Goal: Task Accomplishment & Management: Manage account settings

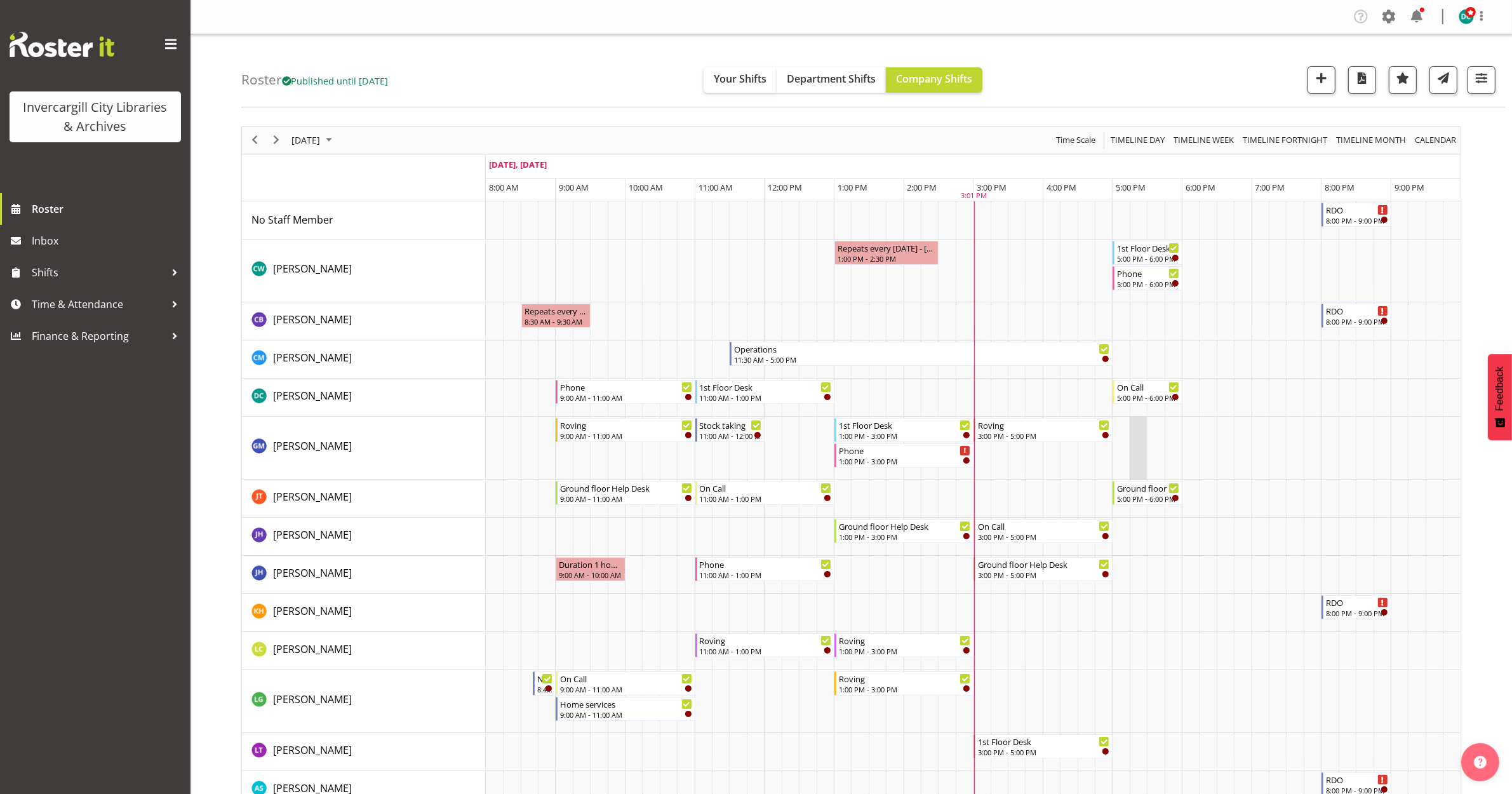
click at [1129, 461] on tr "Timeline Day of October 10, 2025" at bounding box center [973, 448] width 974 height 63
click at [1142, 396] on div "5:00 PM - 6:00 PM" at bounding box center [1149, 397] width 63 height 10
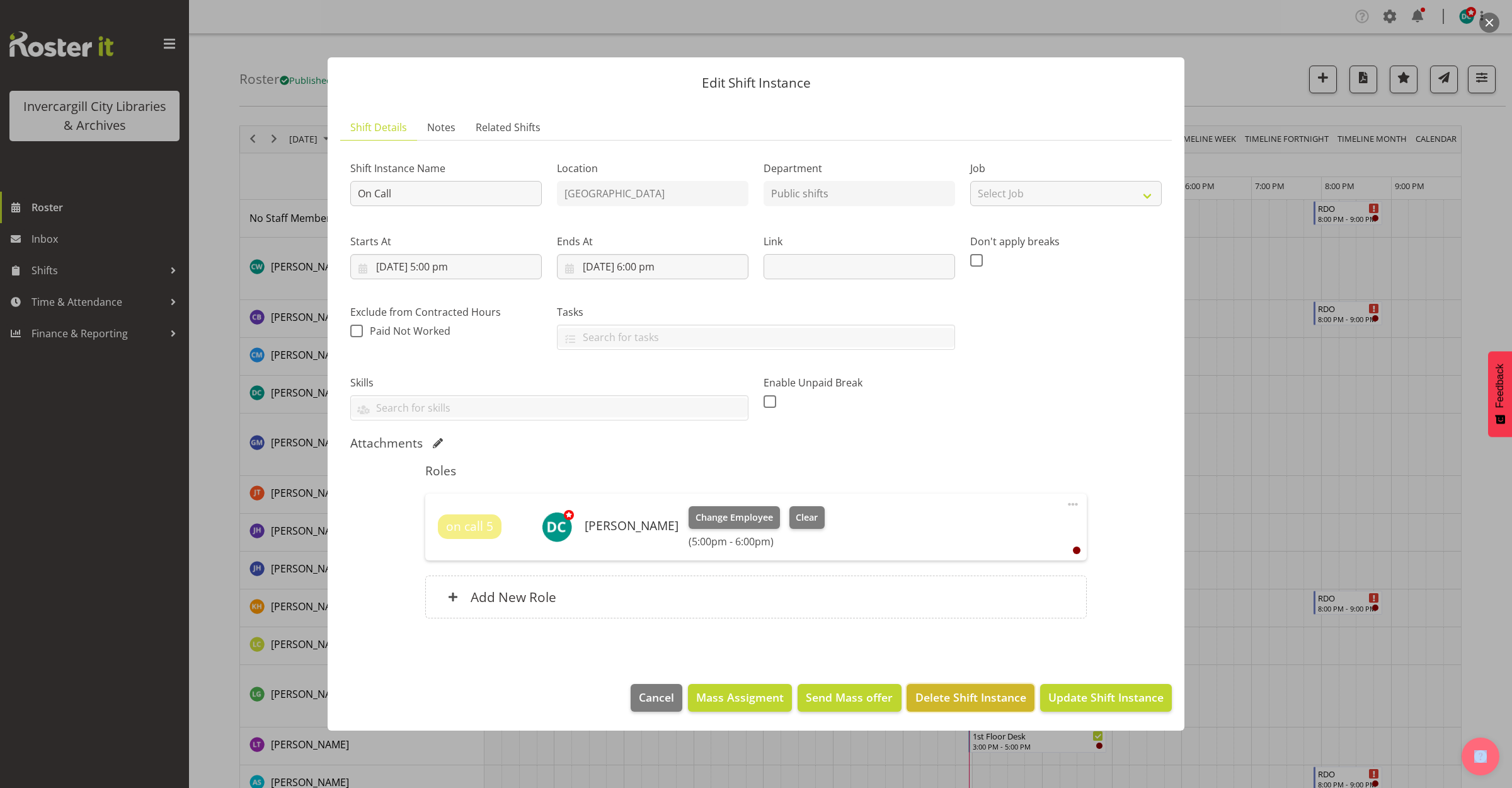
click at [963, 696] on span "Delete Shift Instance" at bounding box center [971, 697] width 111 height 16
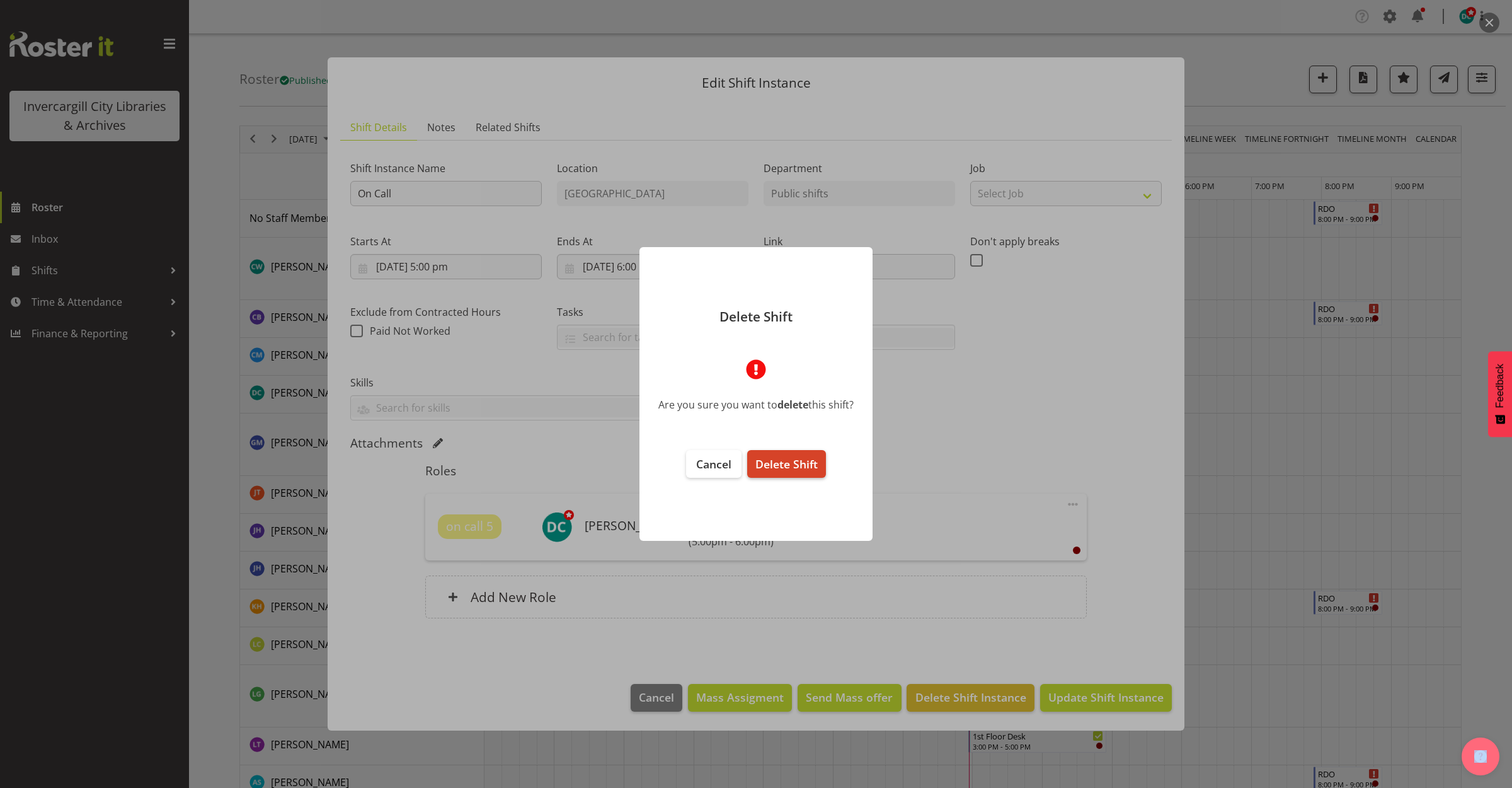
click at [791, 465] on span "Delete Shift" at bounding box center [787, 464] width 62 height 15
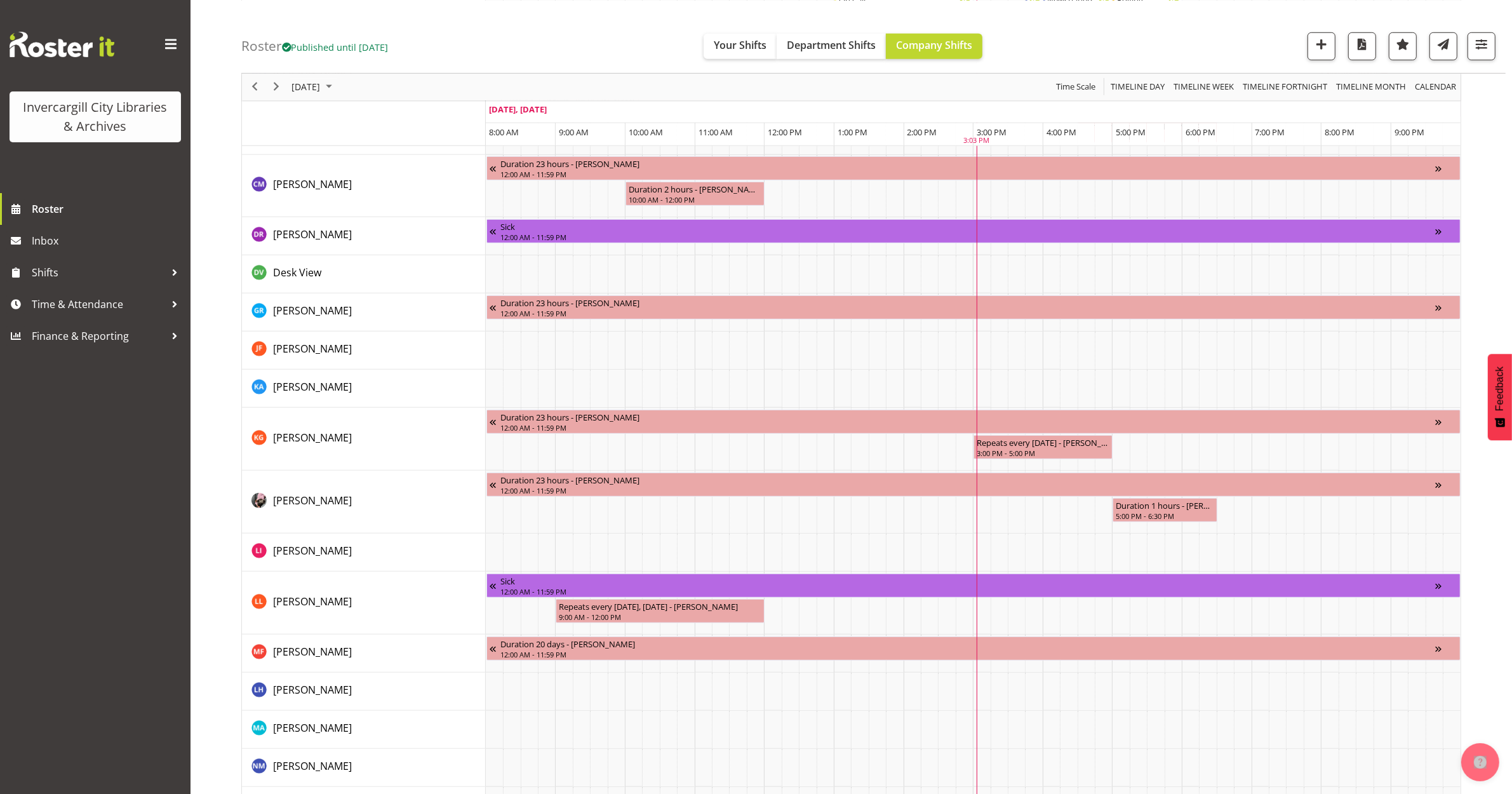
scroll to position [768, 0]
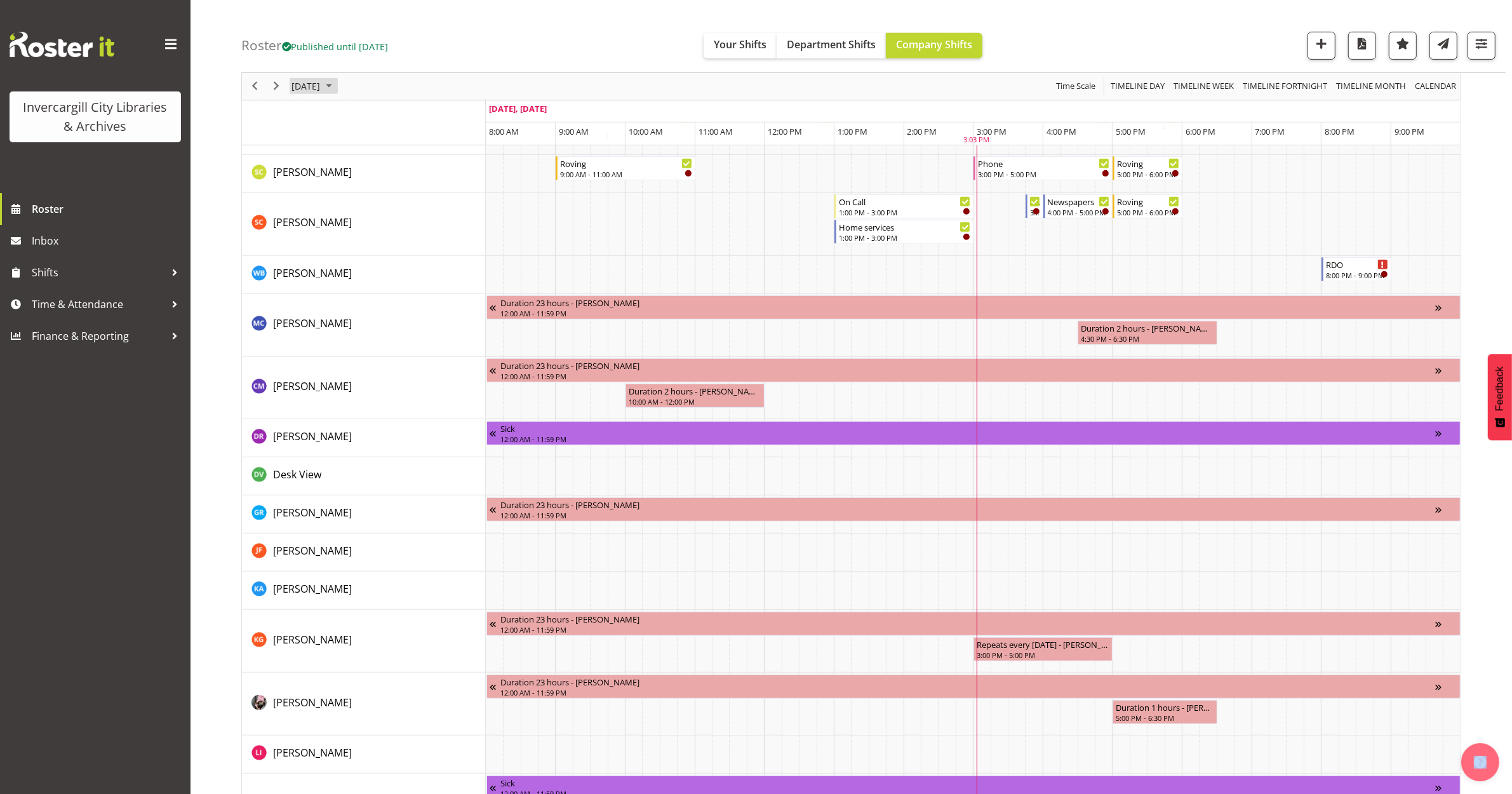
click at [322, 81] on span "[DATE]" at bounding box center [306, 86] width 31 height 16
click at [344, 207] on span "14" at bounding box center [345, 205] width 19 height 19
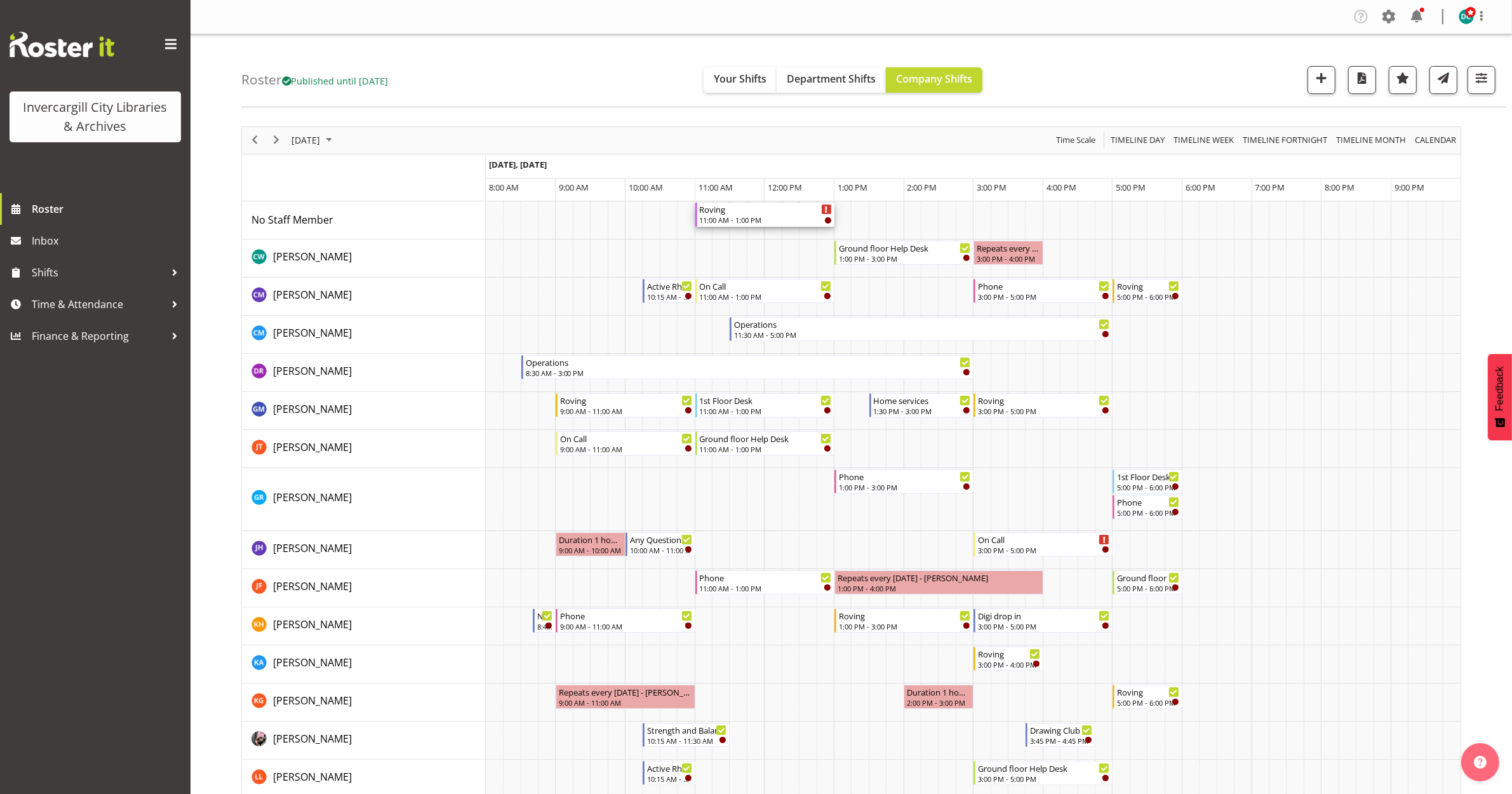
click at [757, 219] on div "11:00 AM - 1:00 PM" at bounding box center [766, 220] width 132 height 10
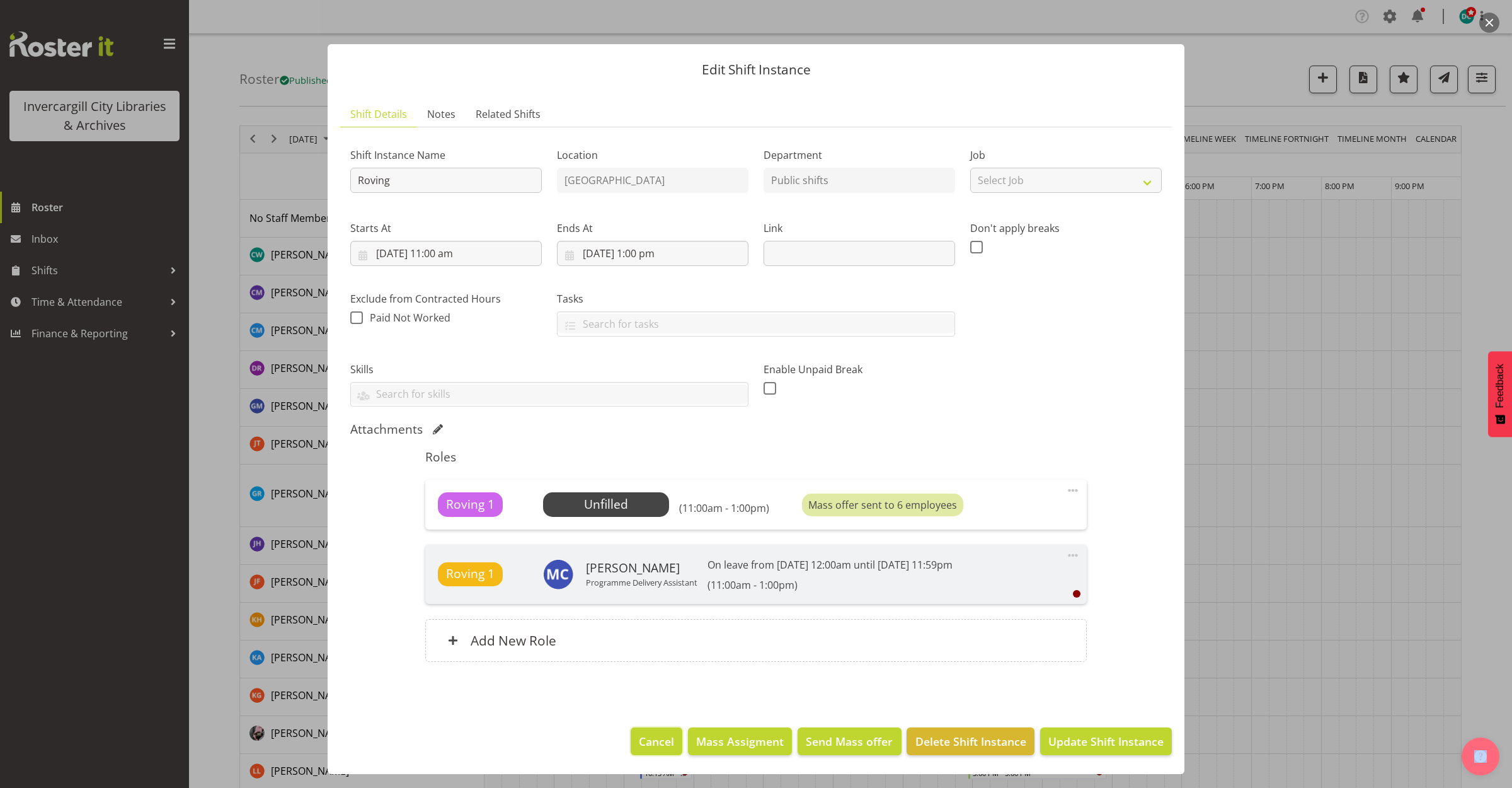
click at [662, 730] on button "Cancel" at bounding box center [657, 741] width 52 height 28
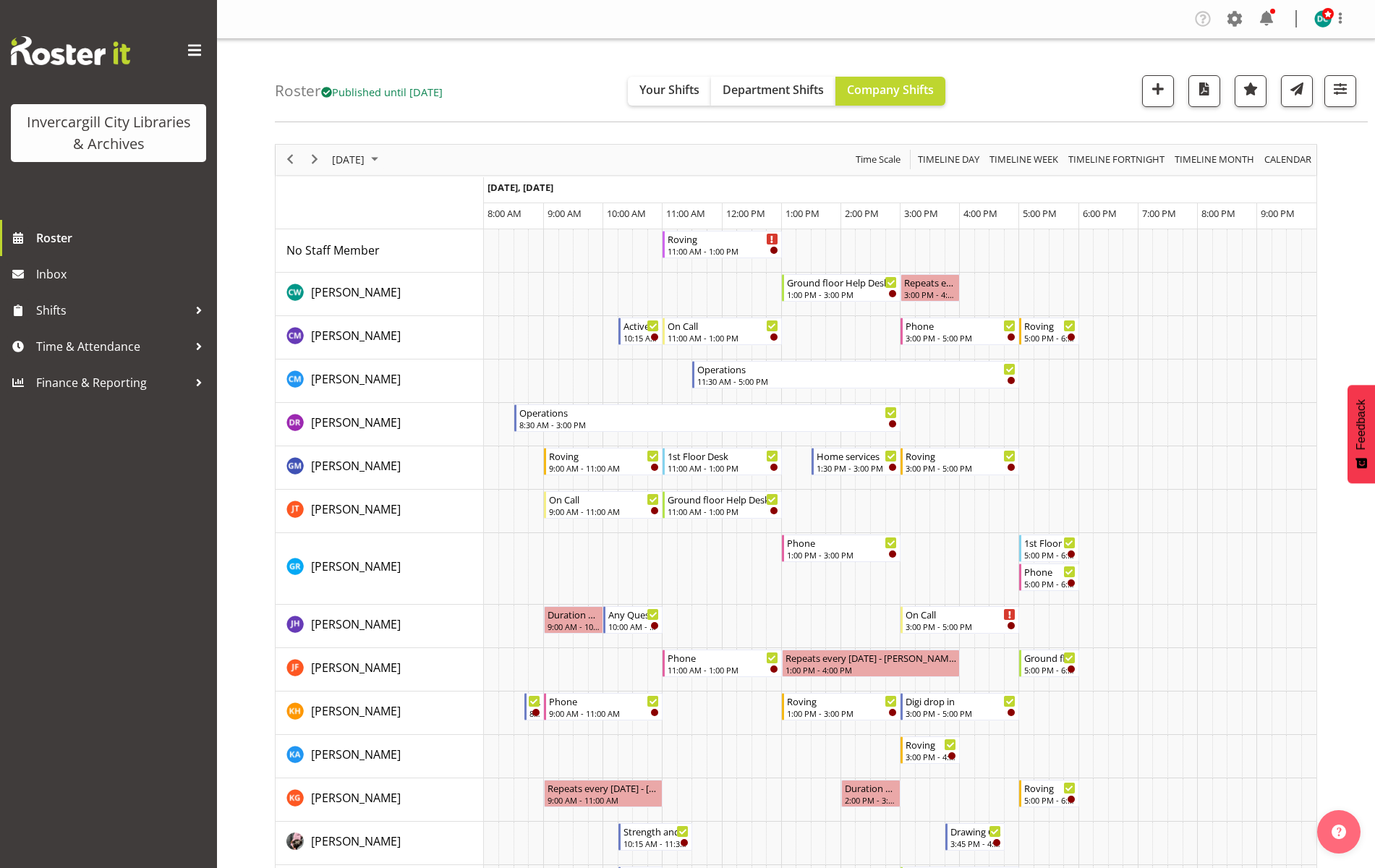
click at [107, 762] on div "Invercargill City Libraries & Archives Roster Inbox Shifts Time & Attendance Fi…" at bounding box center [108, 434] width 217 height 868
click at [117, 626] on div "Invercargill City Libraries & Archives Roster Inbox Shifts Time & Attendance Fi…" at bounding box center [108, 434] width 217 height 868
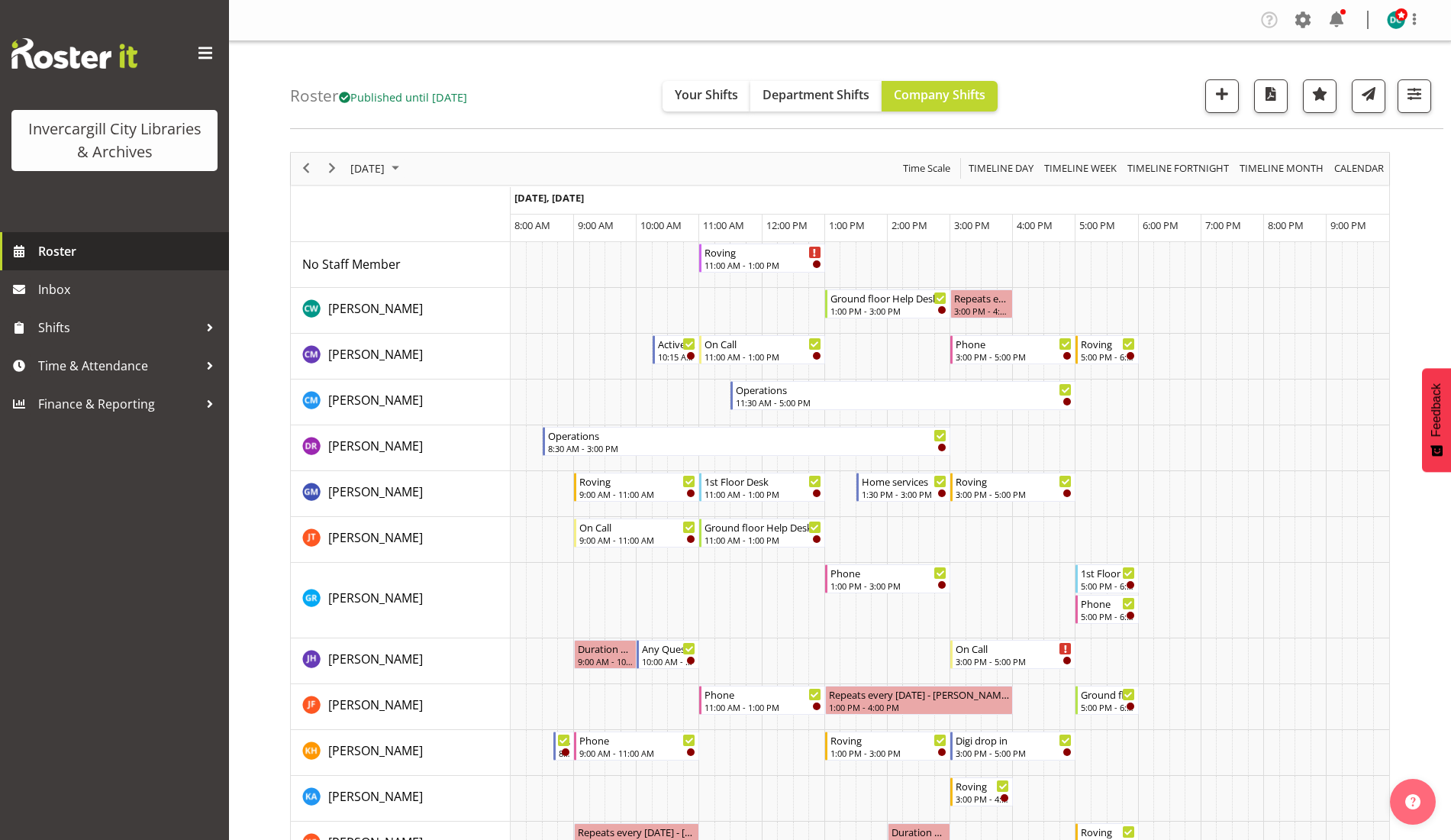
click at [67, 249] on span "Roster" at bounding box center [129, 250] width 183 height 23
click at [361, 164] on span "October 14, 2025" at bounding box center [368, 168] width 38 height 19
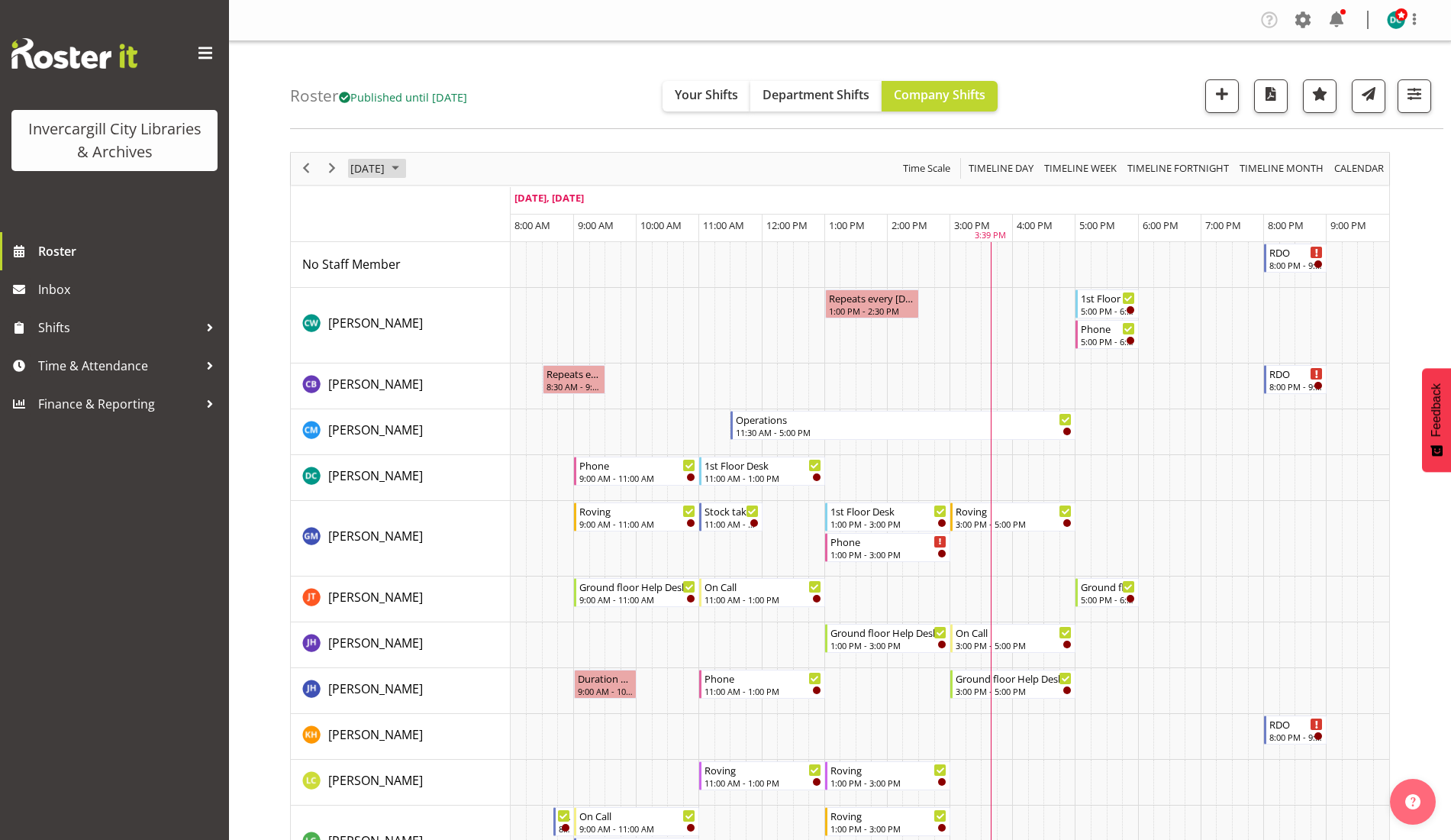
click at [387, 171] on span "[DATE]" at bounding box center [368, 168] width 38 height 19
click at [484, 371] on span "31" at bounding box center [488, 363] width 23 height 23
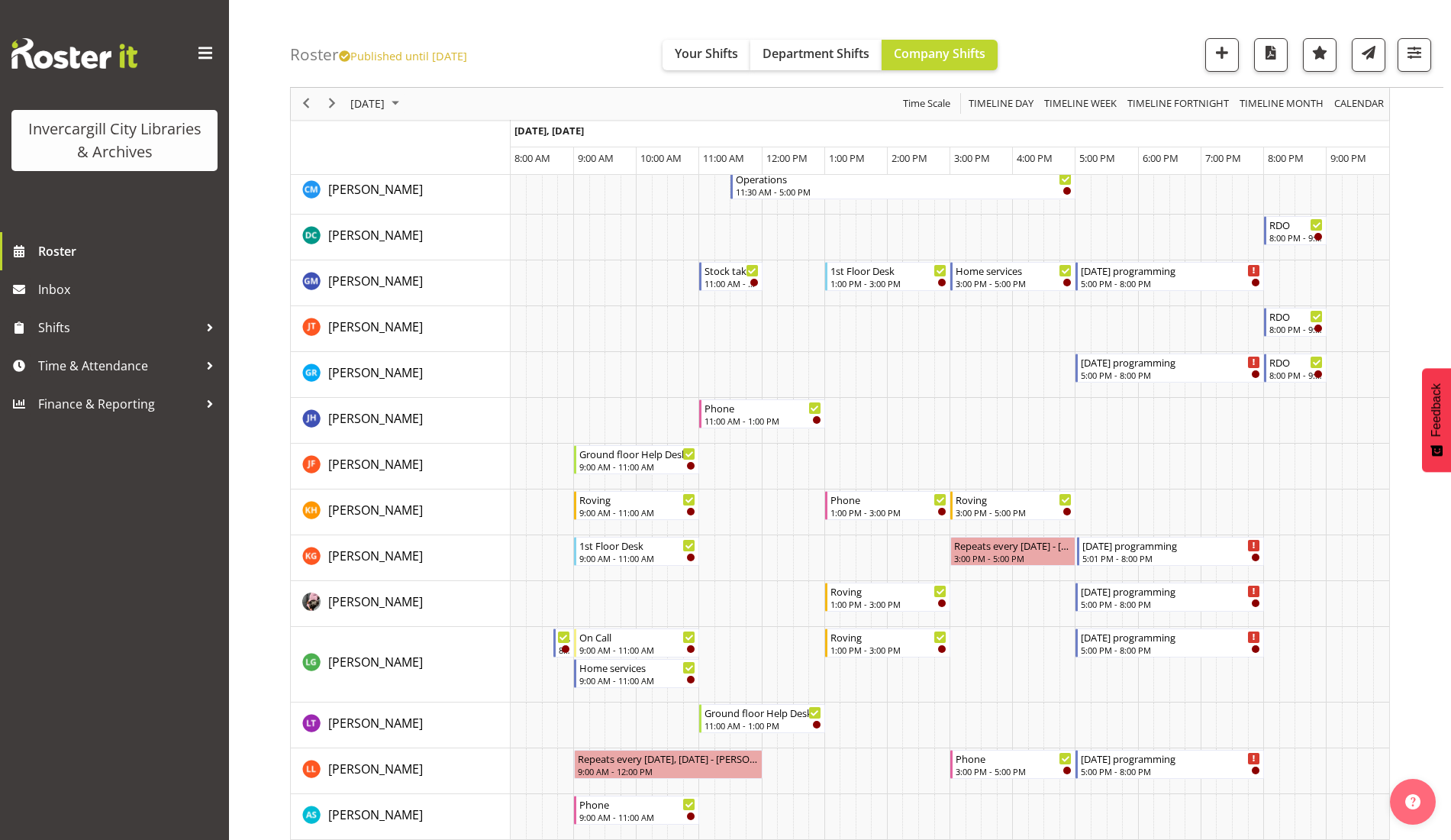
scroll to position [382, 0]
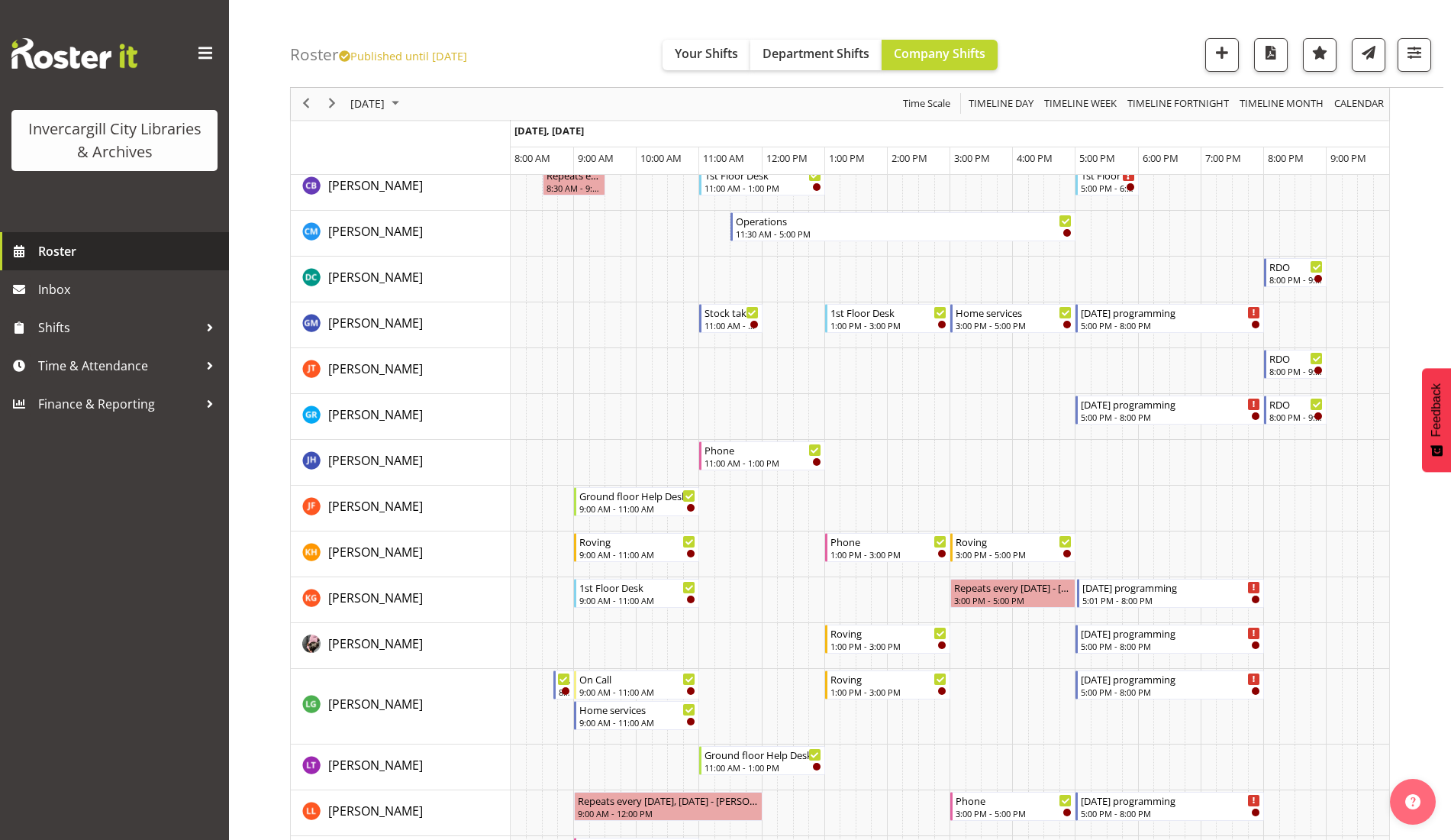
click at [69, 253] on span "Roster" at bounding box center [129, 250] width 183 height 23
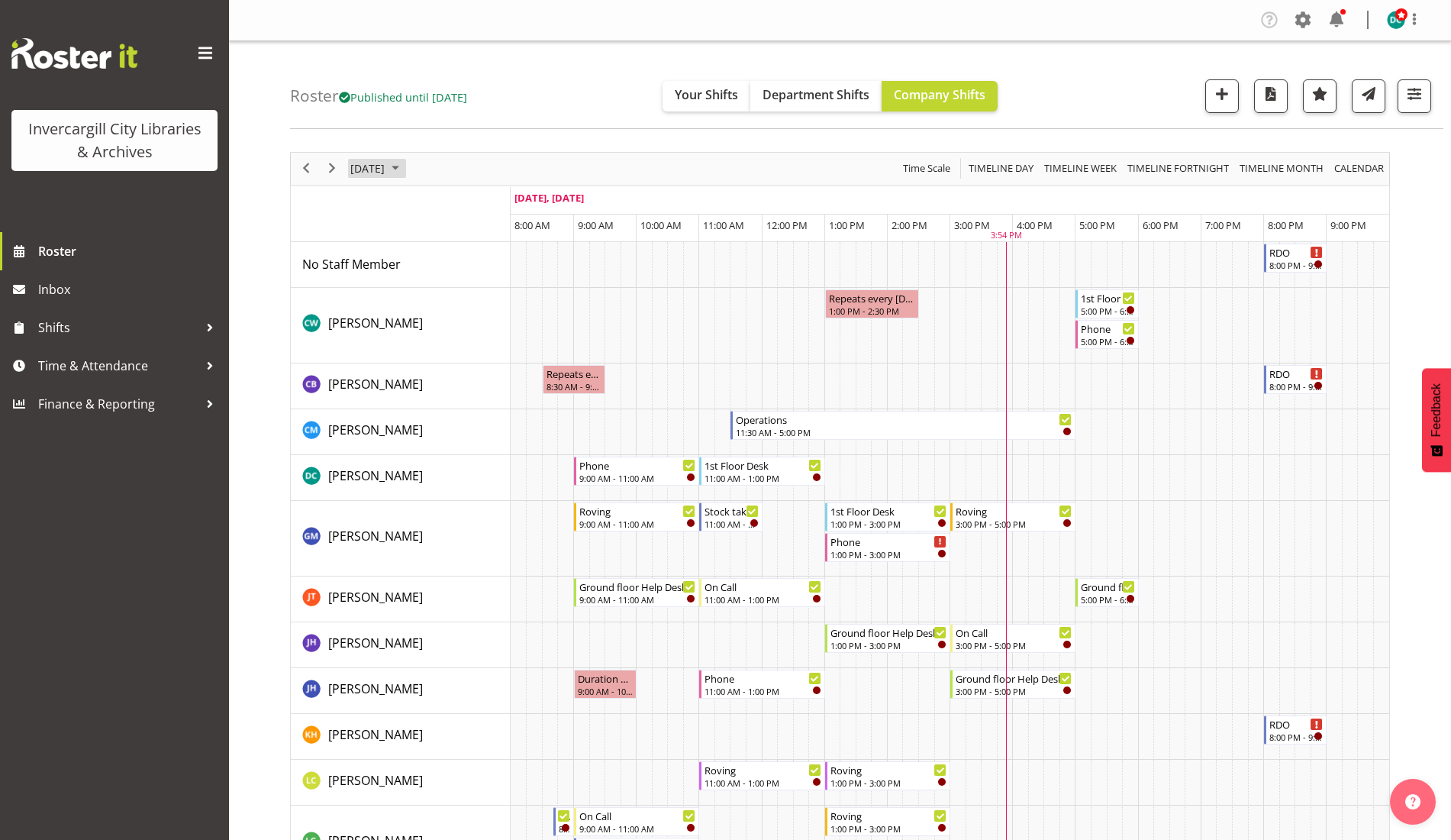
click at [378, 178] on span "[DATE]" at bounding box center [368, 168] width 38 height 19
click at [368, 315] on span "12" at bounding box center [366, 311] width 23 height 23
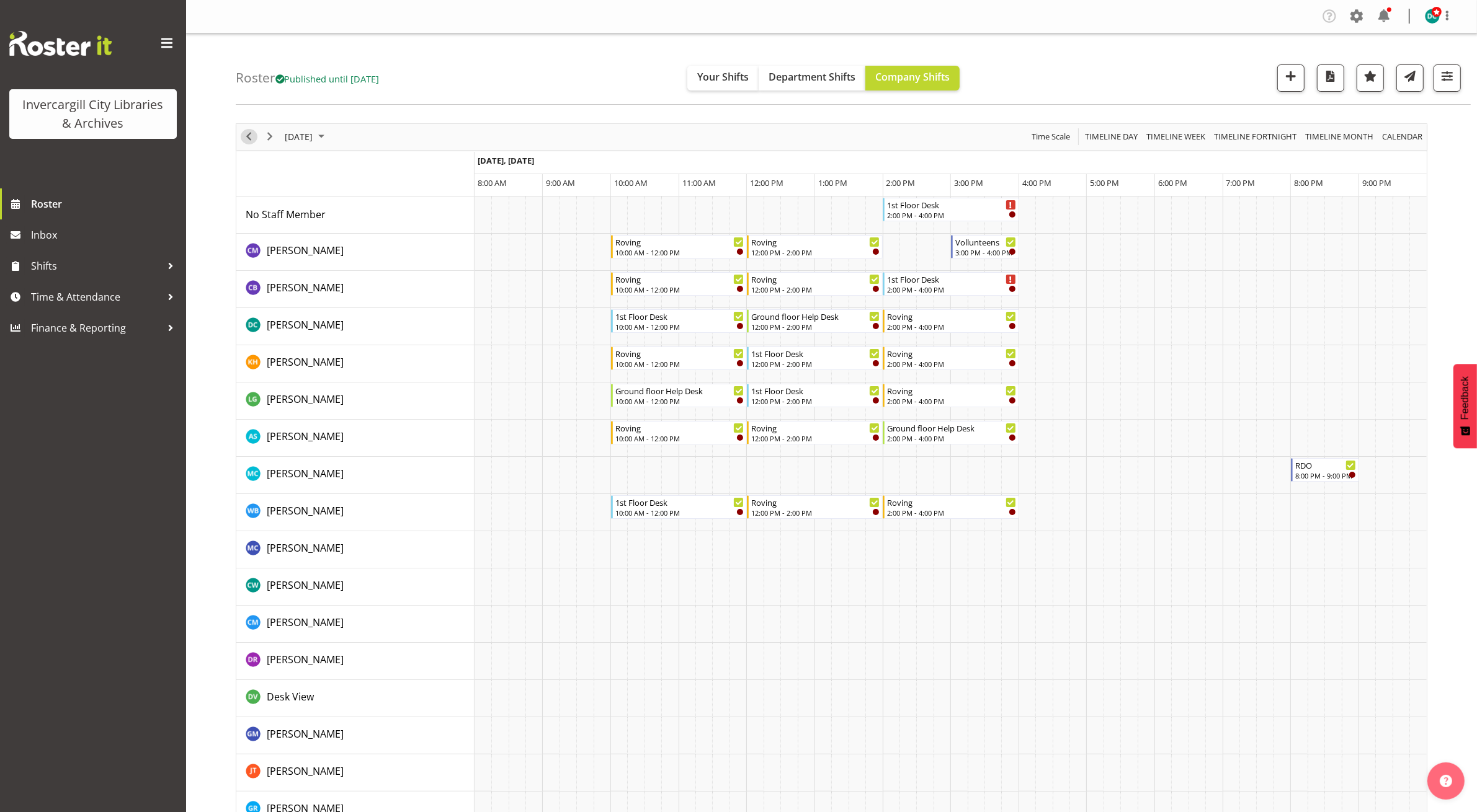
drag, startPoint x: 255, startPoint y: 131, endPoint x: 292, endPoint y: 196, distance: 74.8
click at [255, 131] on div "previous period" at bounding box center [248, 137] width 21 height 26
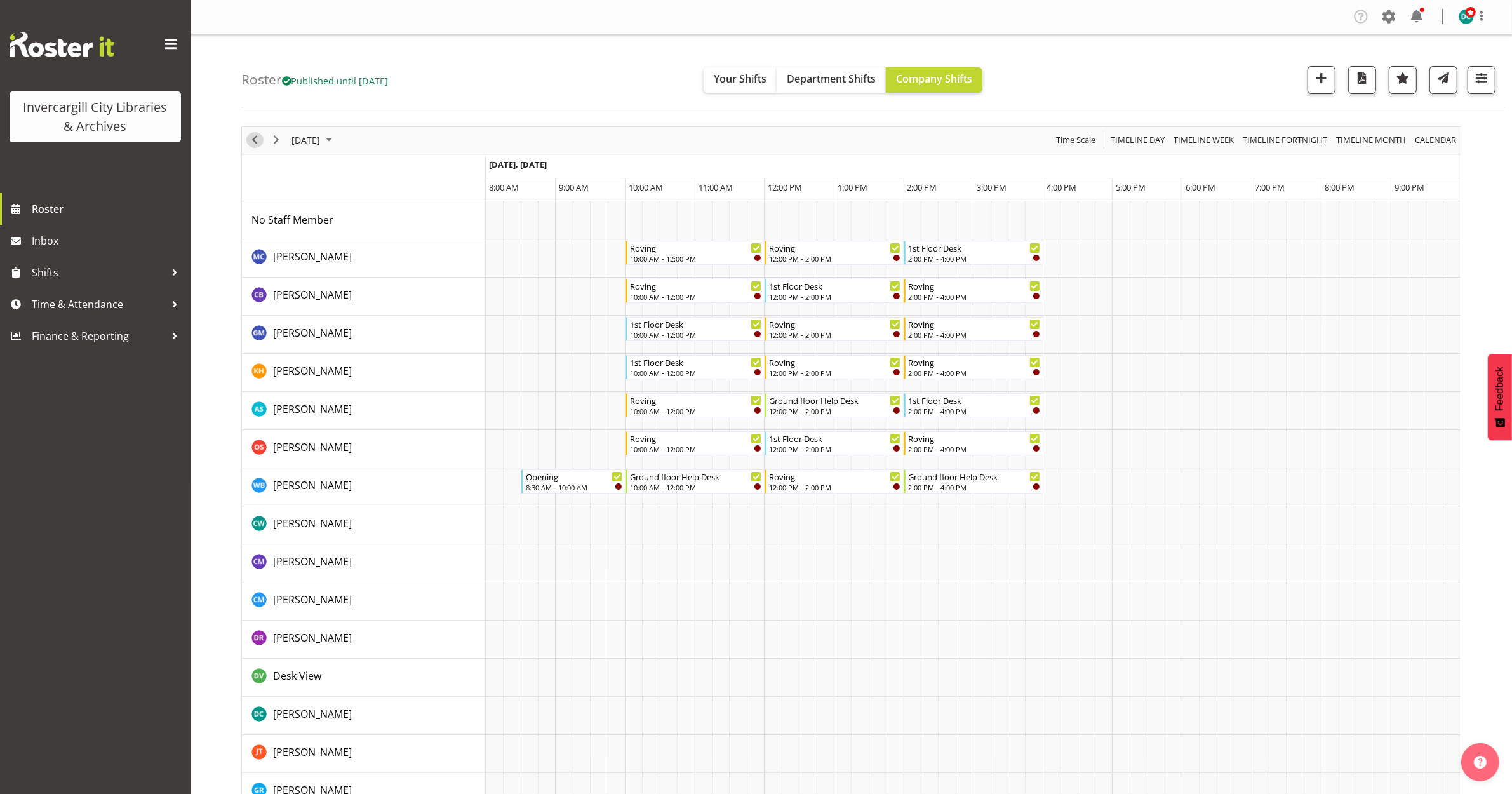
drag, startPoint x: 259, startPoint y: 147, endPoint x: 316, endPoint y: 135, distance: 58.2
click at [258, 146] on span "Previous" at bounding box center [254, 140] width 15 height 16
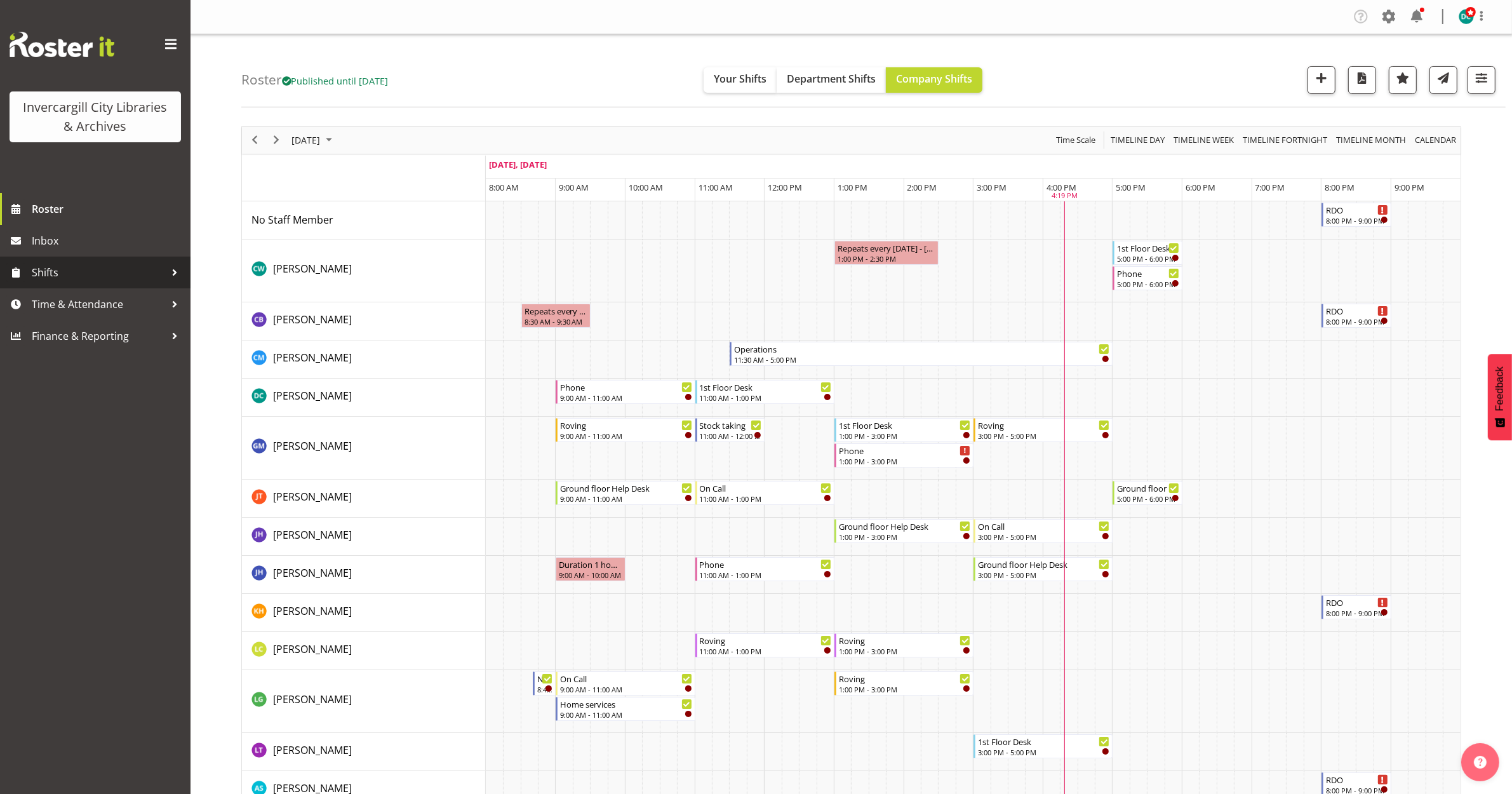
click at [124, 281] on span "Shifts" at bounding box center [98, 272] width 134 height 19
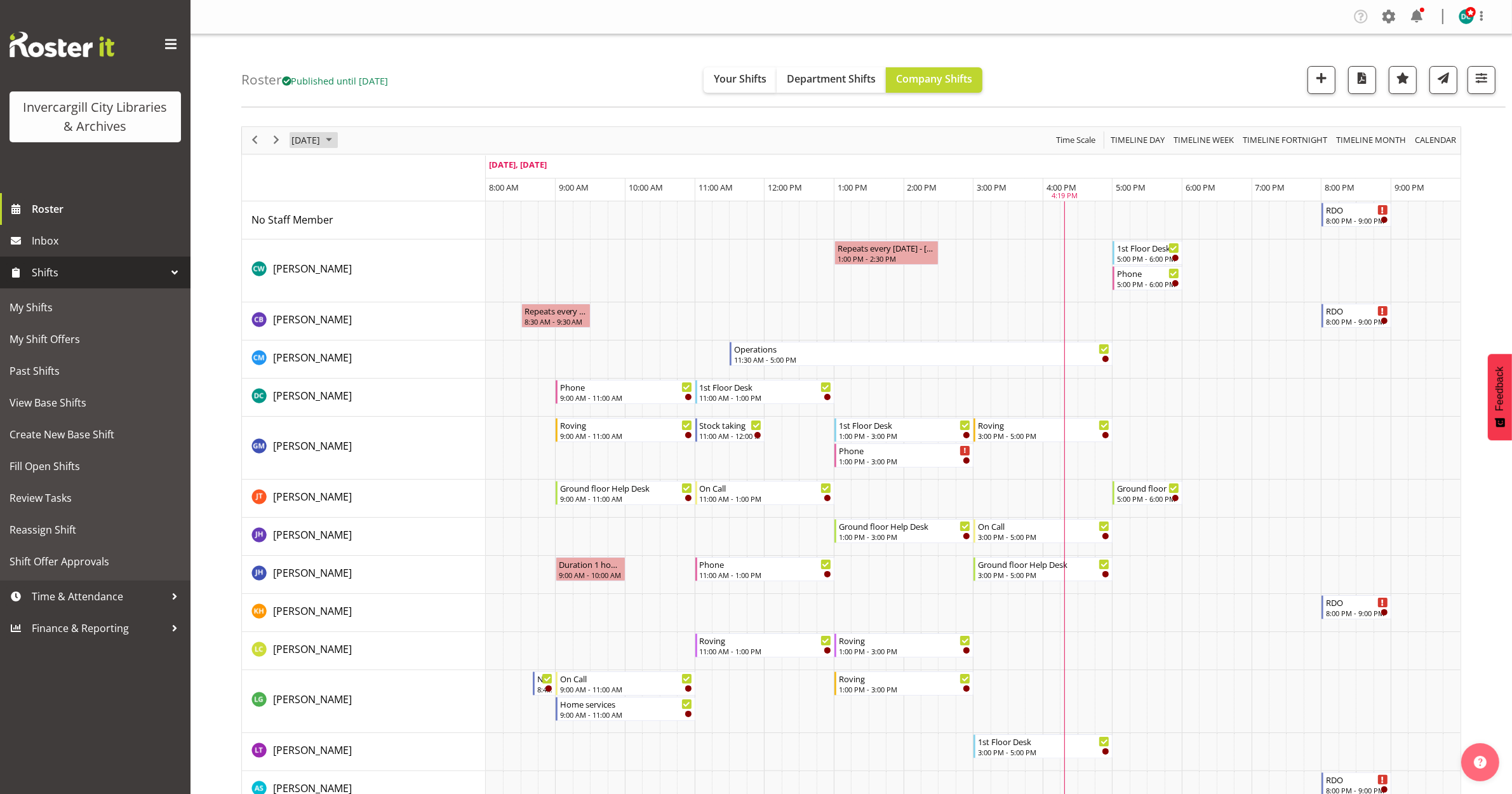
click at [303, 134] on span "[DATE]" at bounding box center [306, 140] width 31 height 16
click at [320, 261] on span "13" at bounding box center [325, 259] width 19 height 19
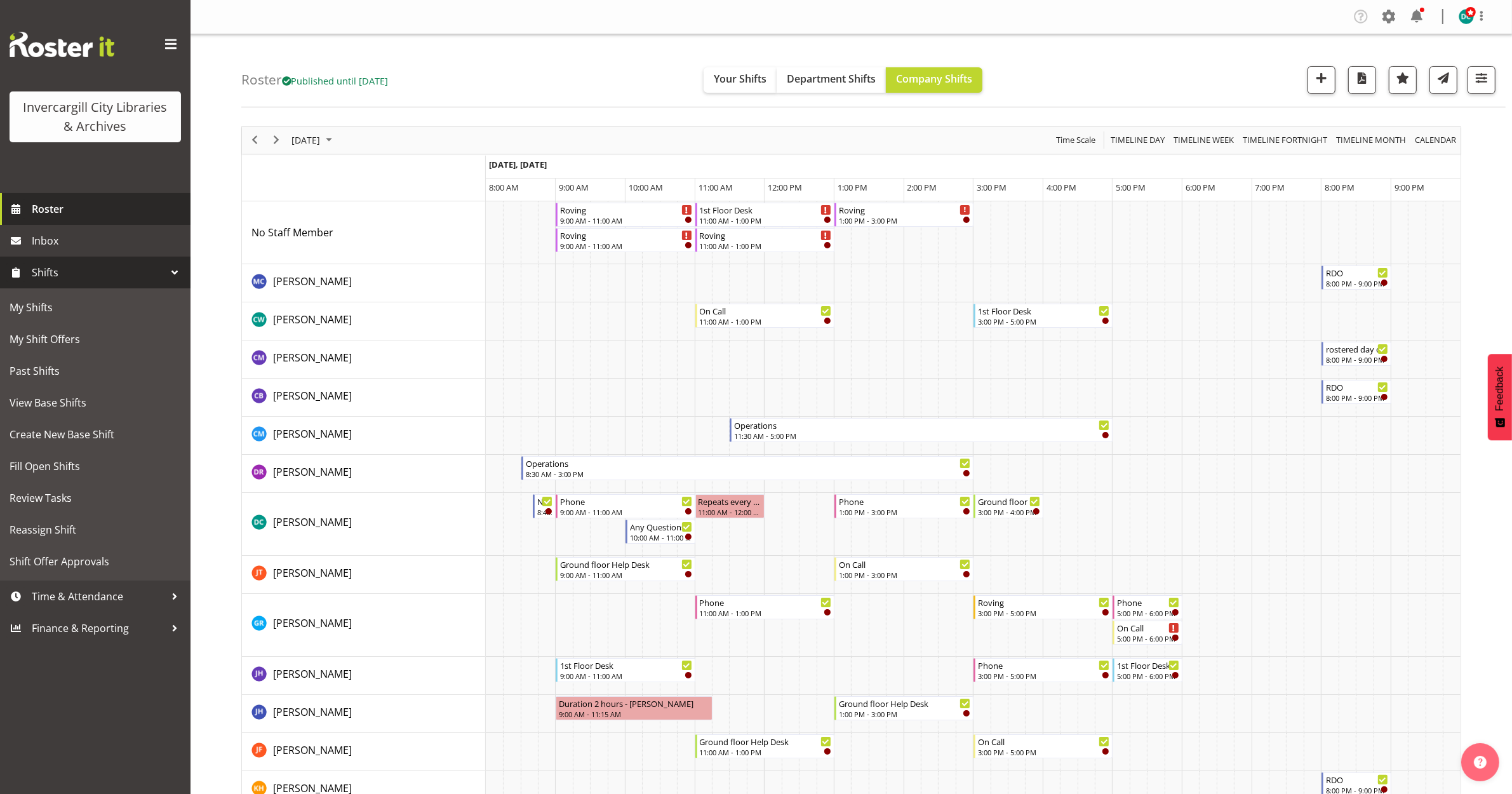
click at [64, 207] on span "Roster" at bounding box center [107, 208] width 153 height 19
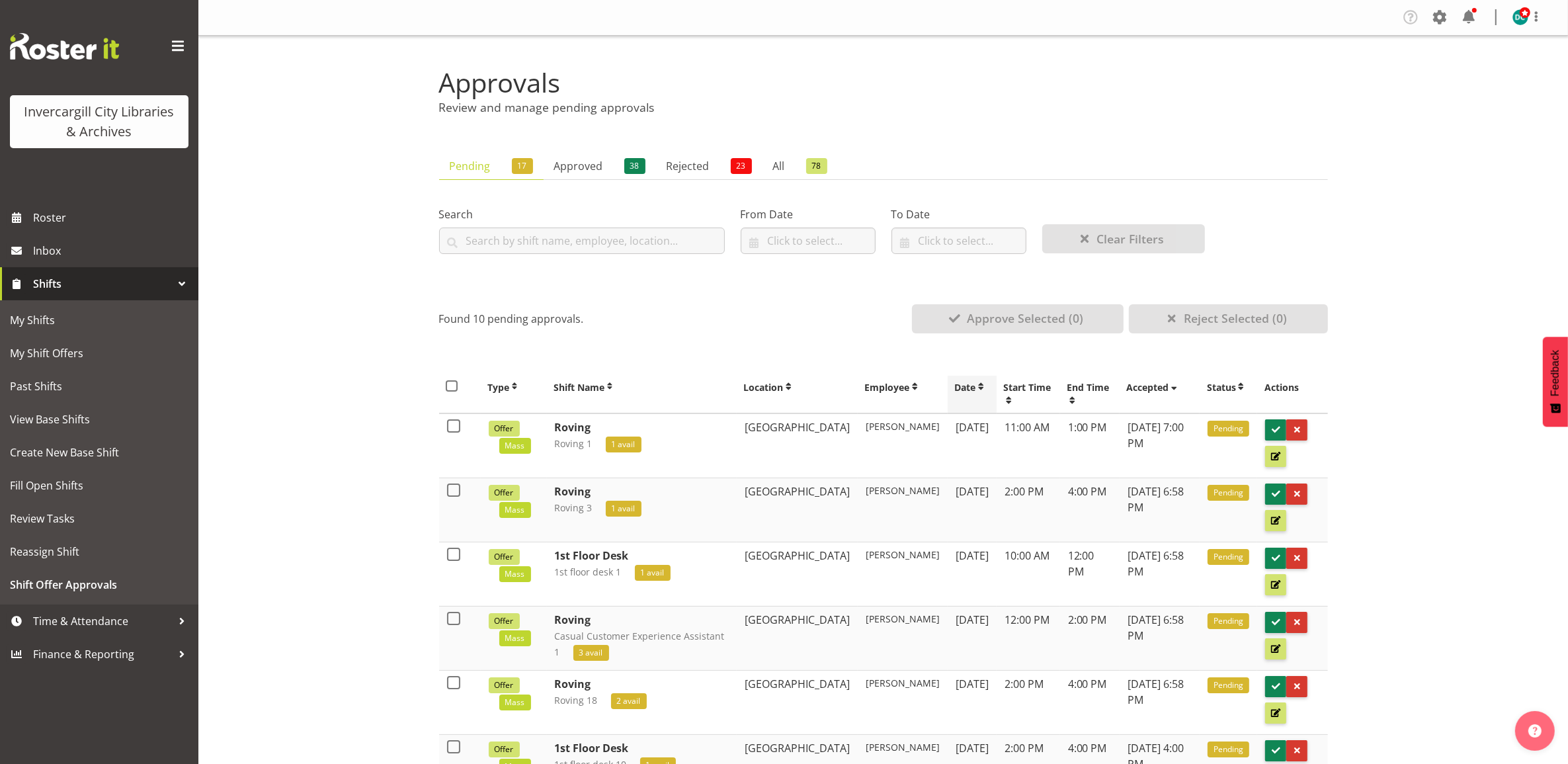
click at [975, 384] on span at bounding box center [981, 387] width 11 height 11
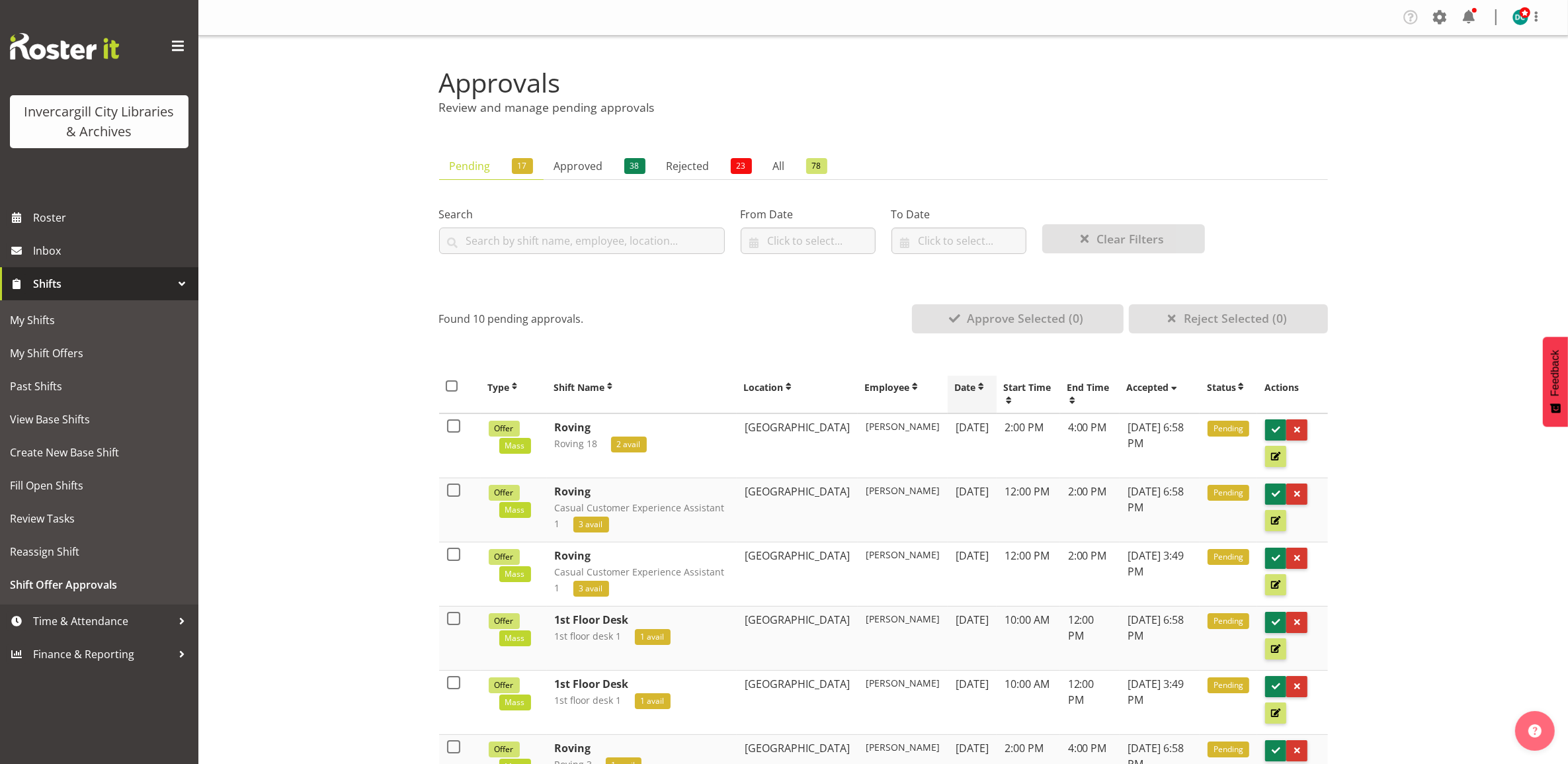
click at [975, 384] on span at bounding box center [981, 387] width 11 height 11
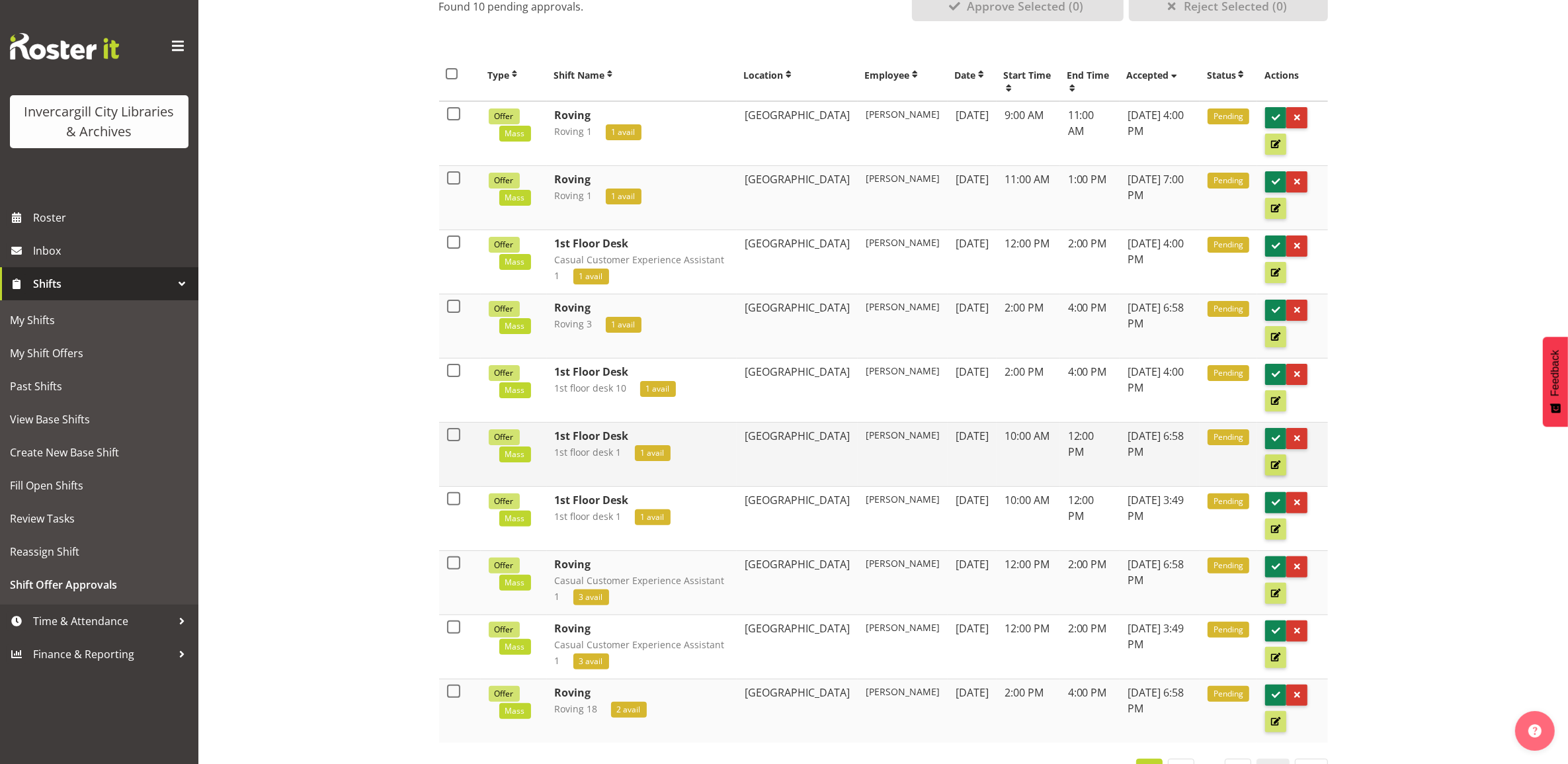
scroll to position [392, 0]
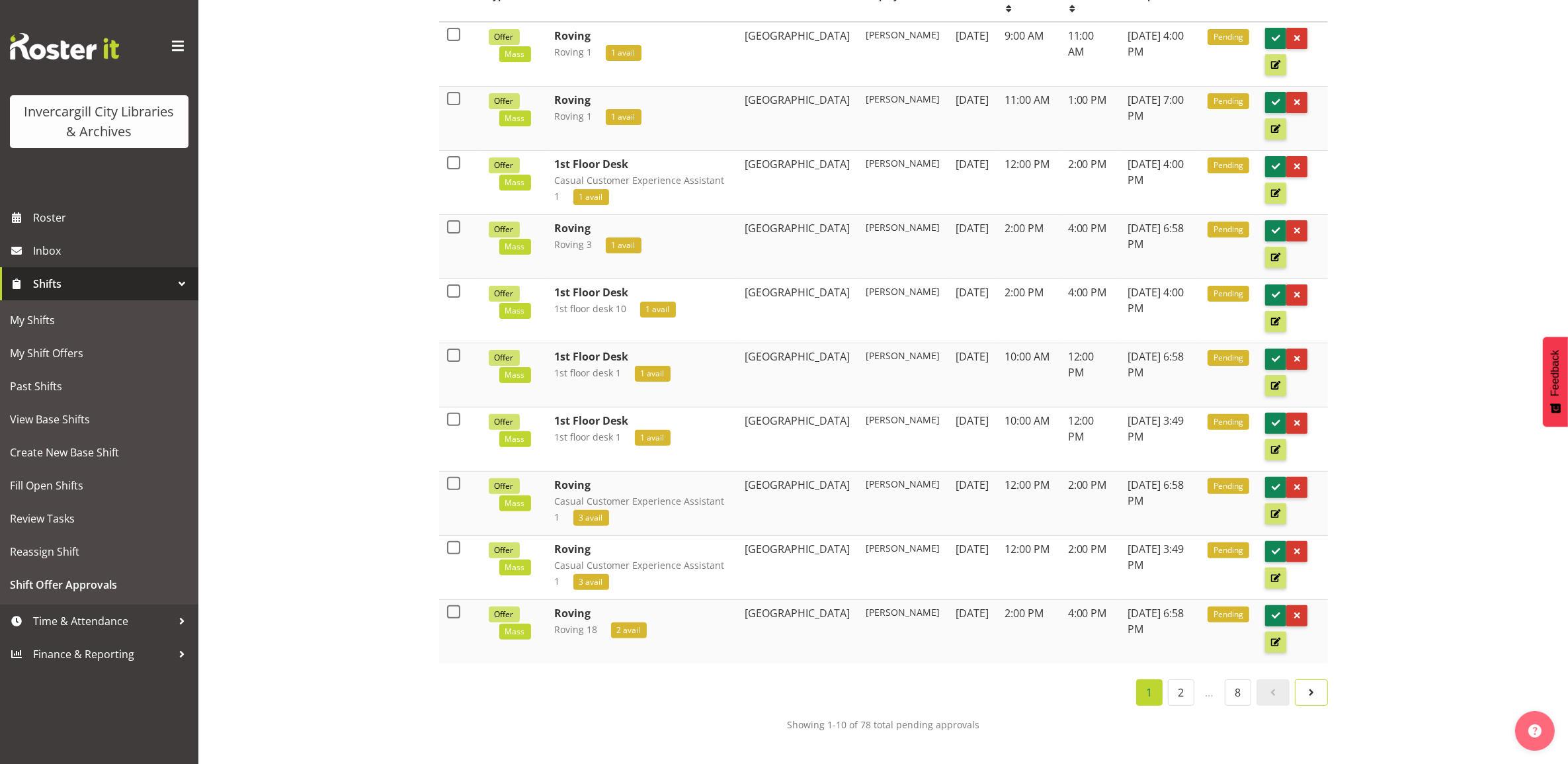
click at [1312, 699] on span at bounding box center [1311, 692] width 16 height 16
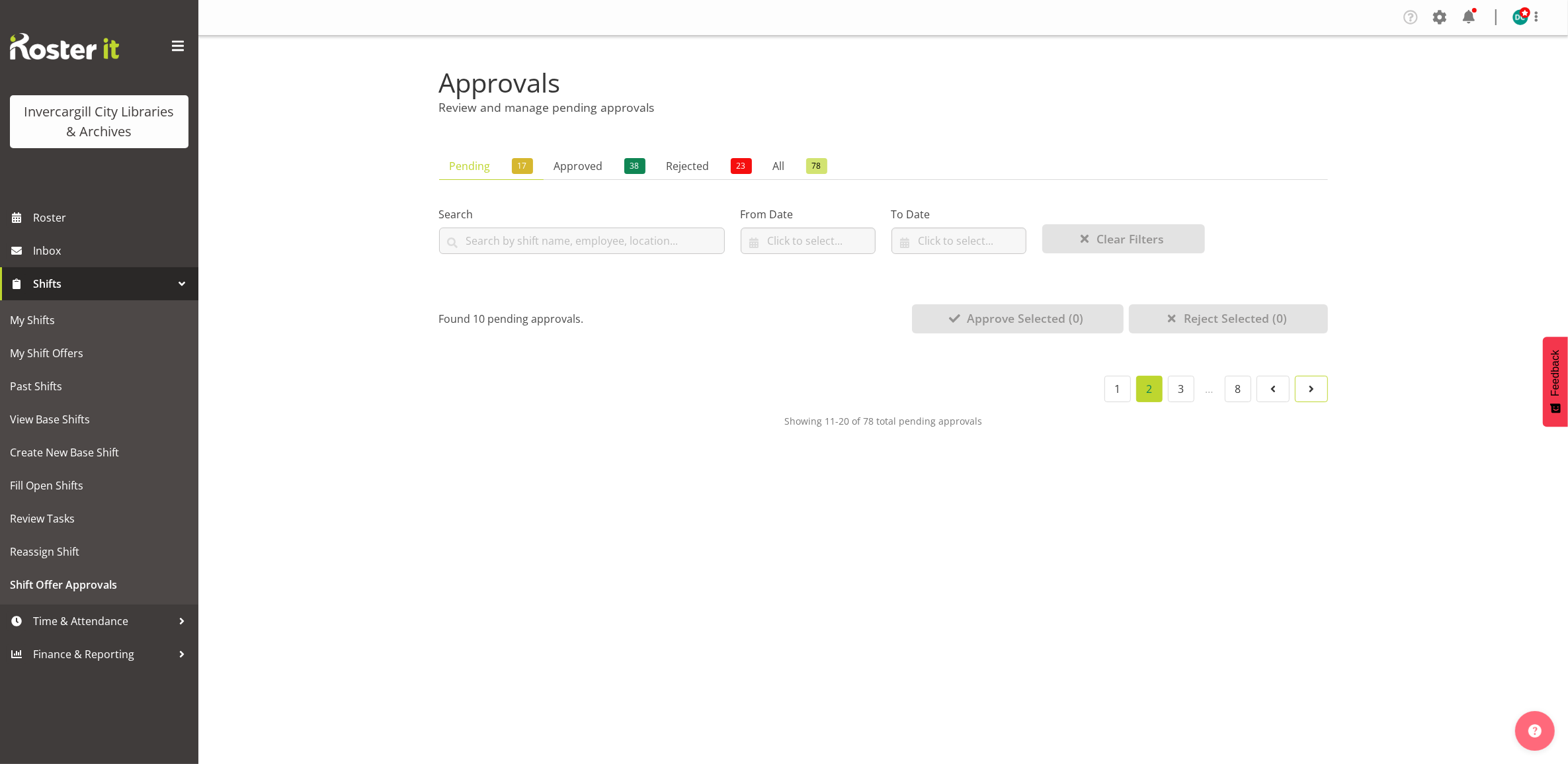
scroll to position [0, 0]
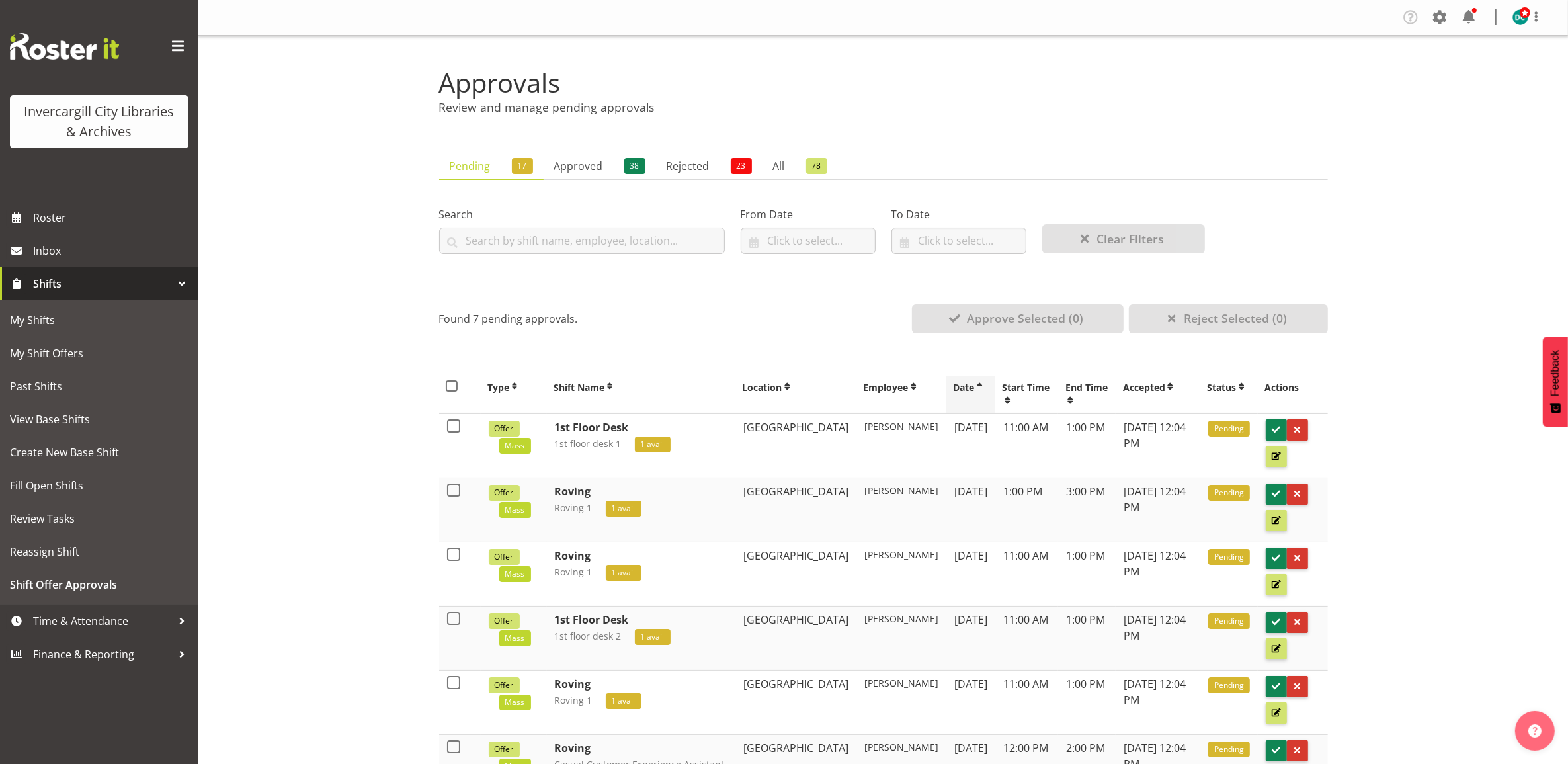
click at [947, 388] on th "Date" at bounding box center [971, 394] width 49 height 38
click at [947, 387] on th "Date" at bounding box center [971, 394] width 49 height 38
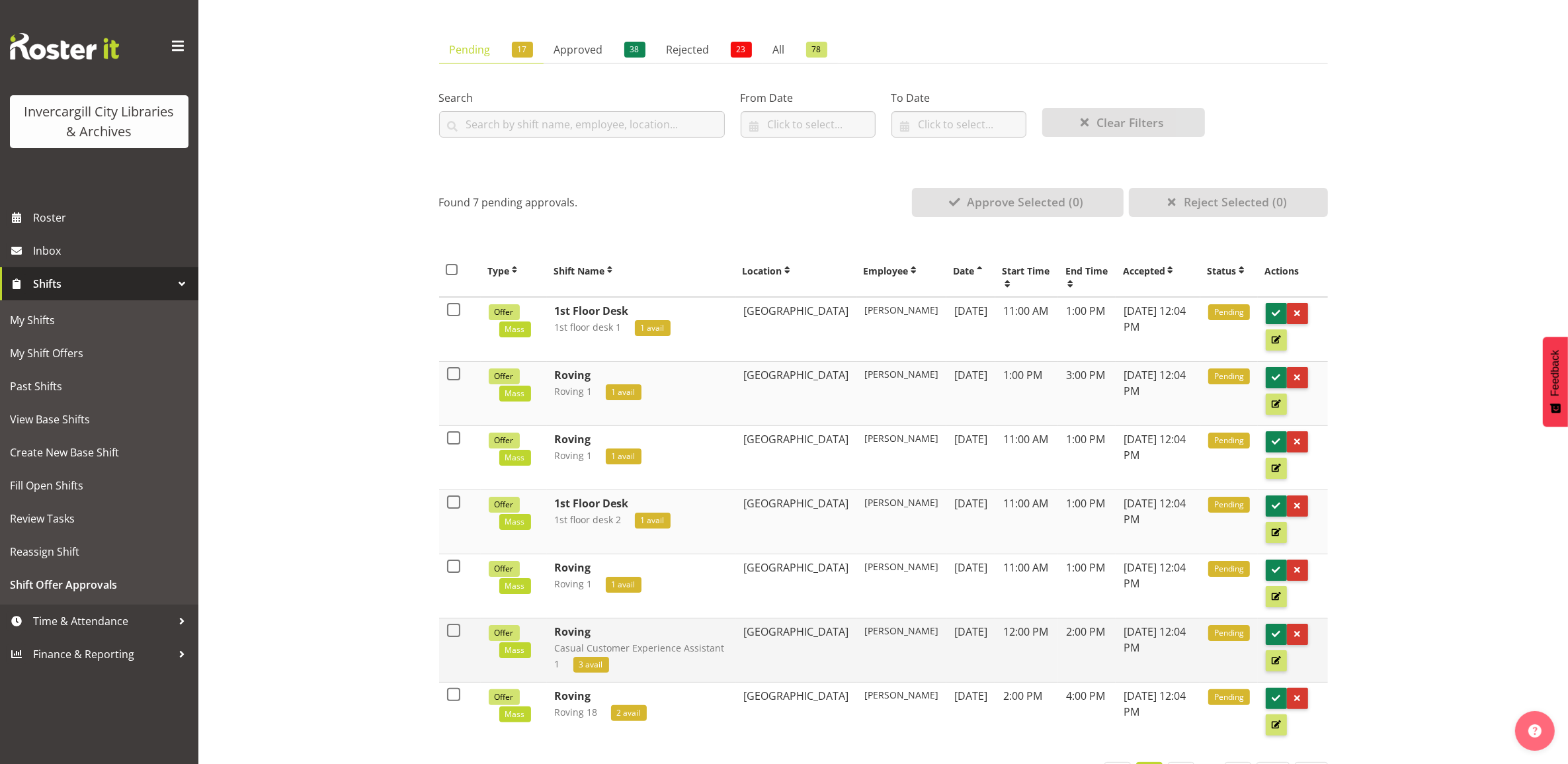
scroll to position [117, 0]
click at [1272, 313] on span at bounding box center [1276, 312] width 12 height 12
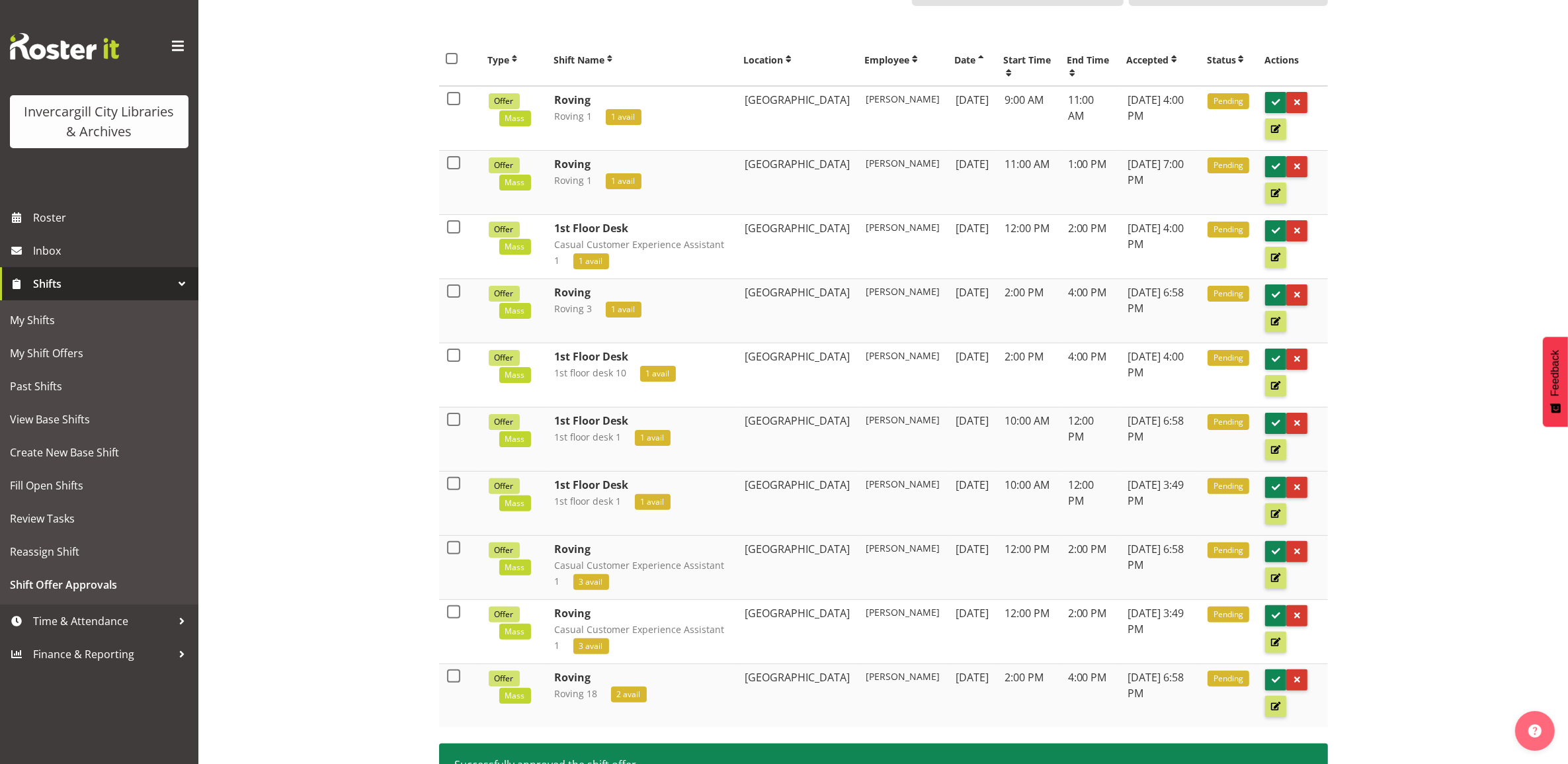
scroll to position [450, 0]
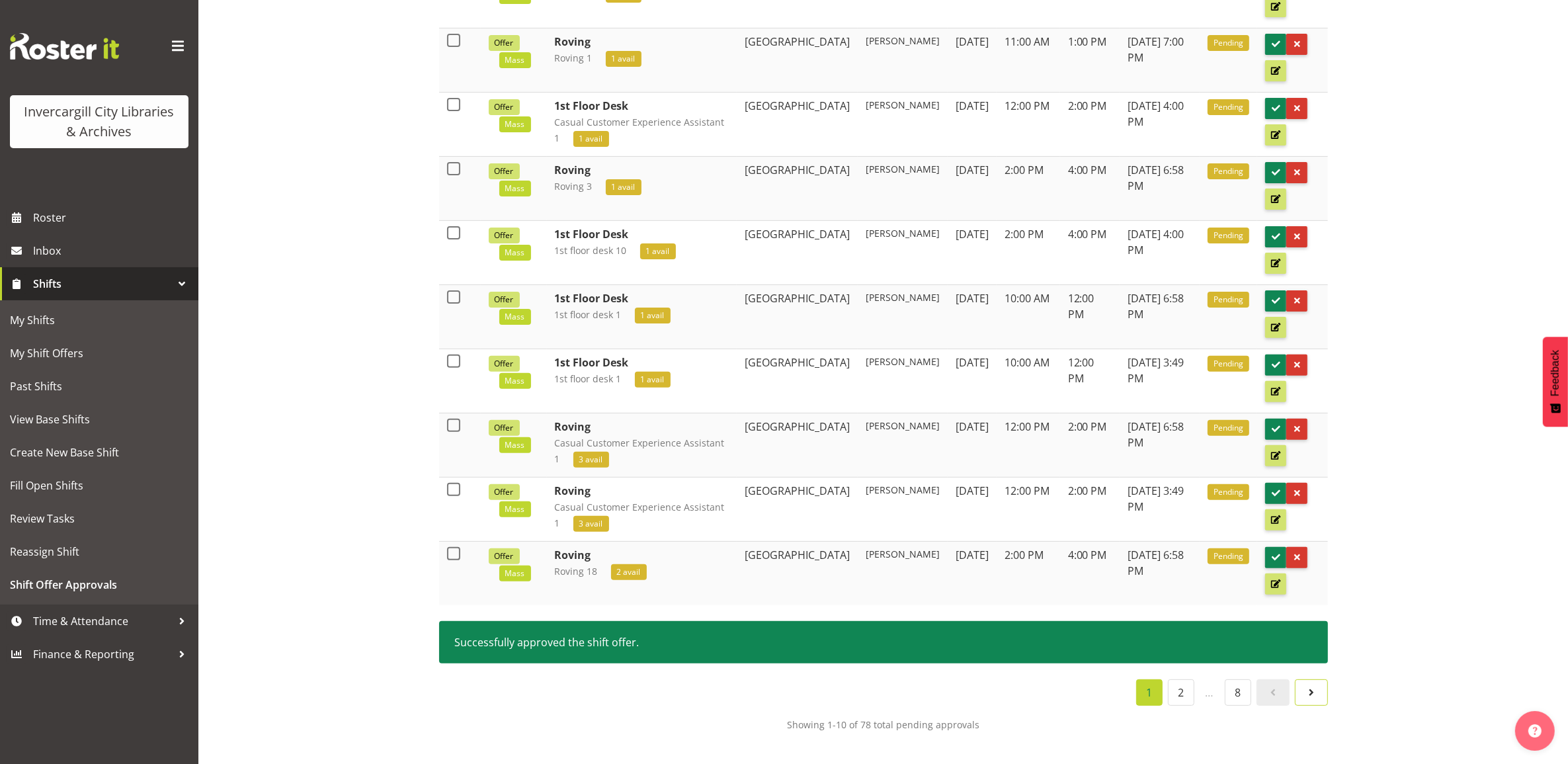
click at [1308, 702] on link at bounding box center [1312, 692] width 33 height 27
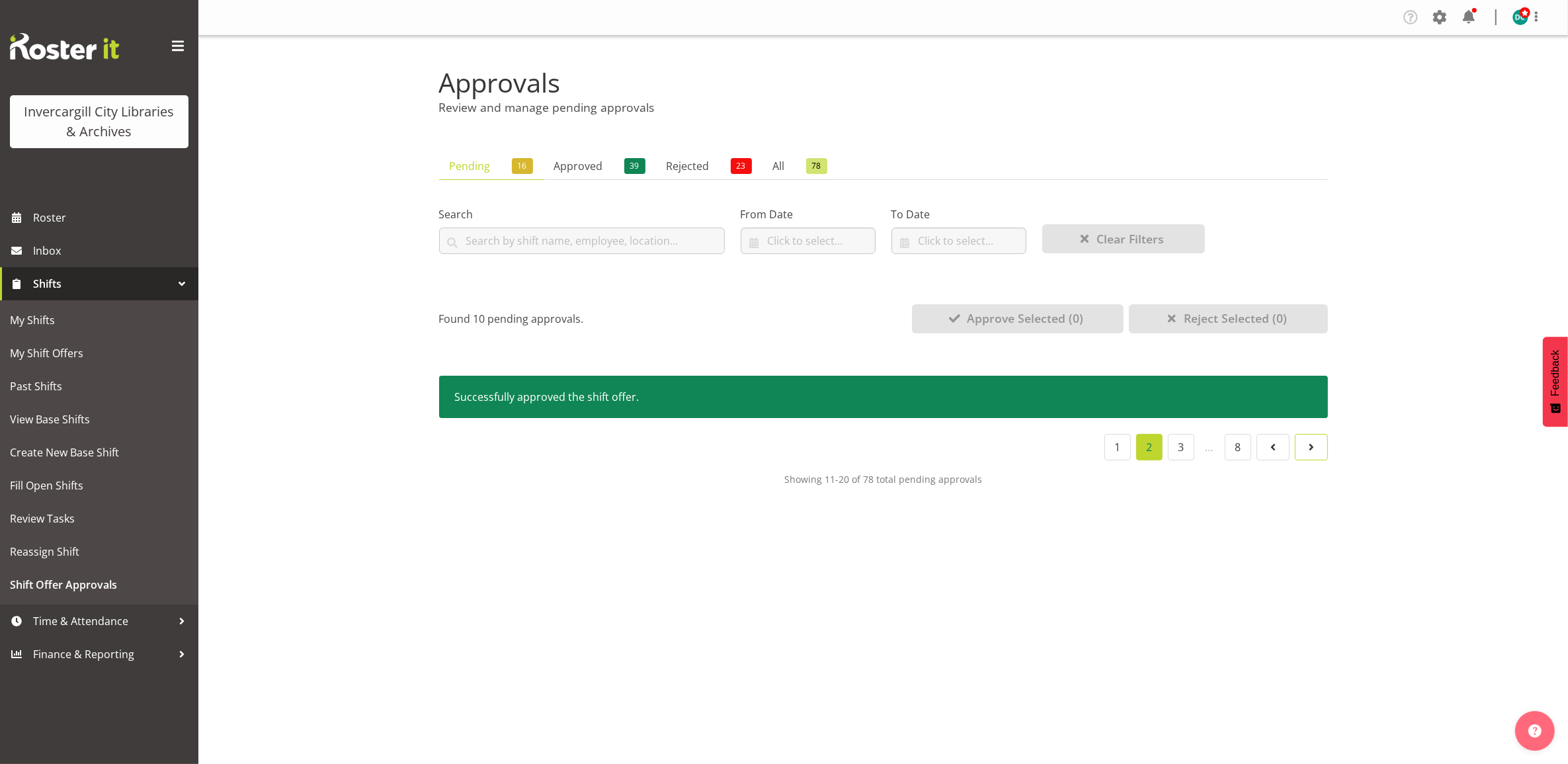
scroll to position [0, 0]
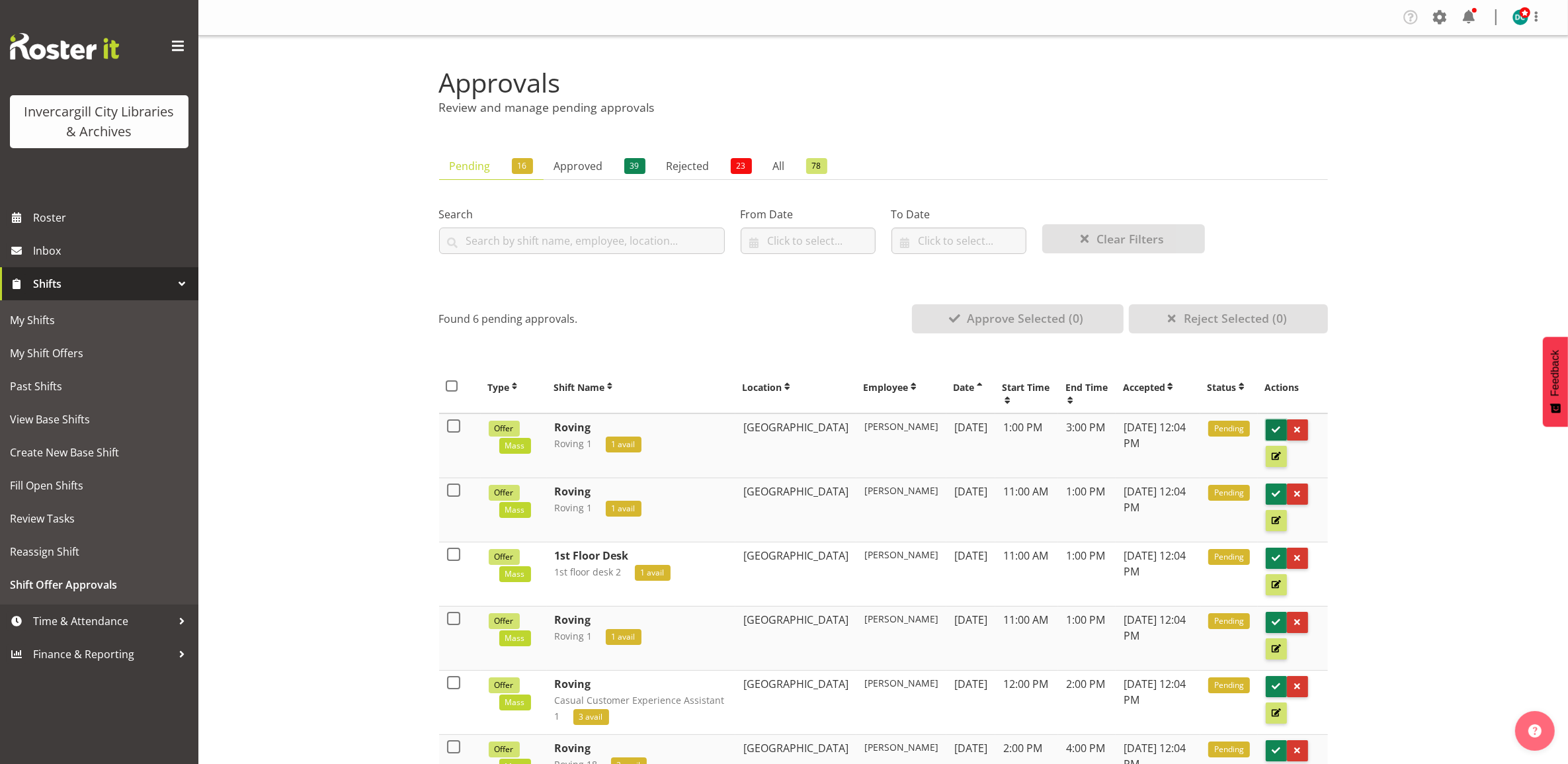
click at [1275, 424] on span at bounding box center [1276, 430] width 12 height 12
click at [1274, 426] on span at bounding box center [1276, 430] width 12 height 12
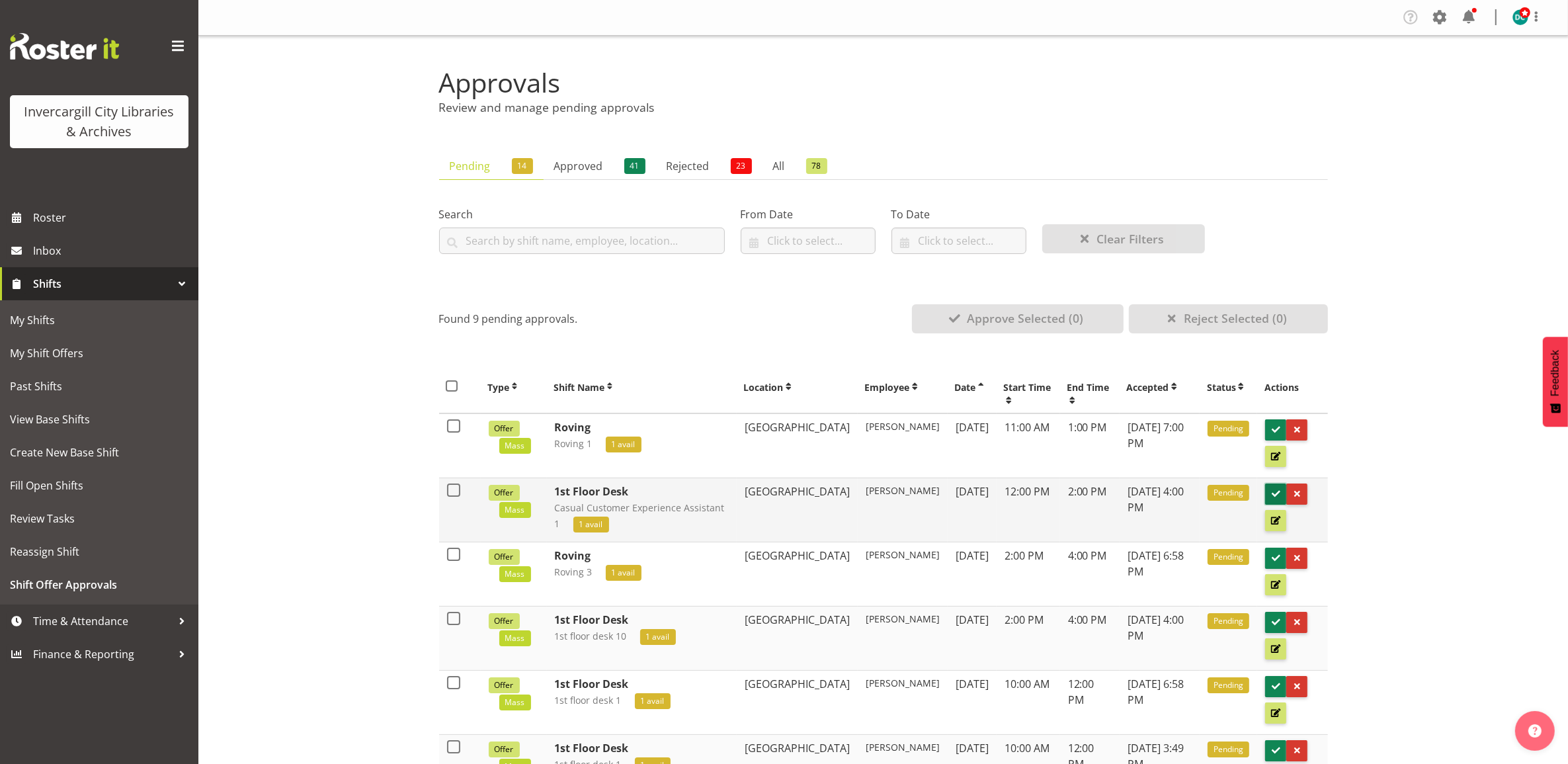
click at [1273, 490] on span at bounding box center [1276, 494] width 12 height 12
click at [1277, 491] on span at bounding box center [1276, 494] width 12 height 12
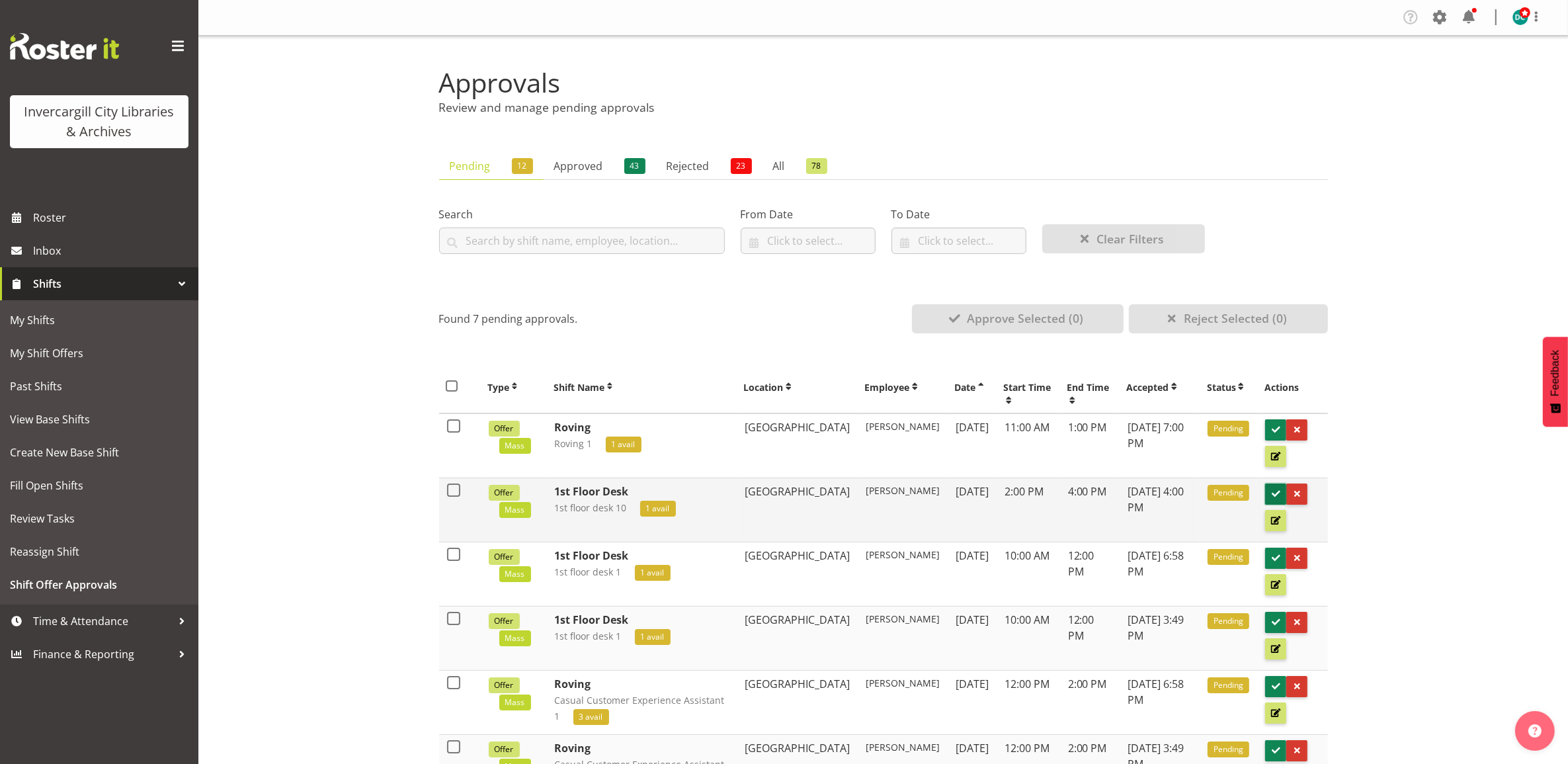
click at [1275, 491] on span at bounding box center [1276, 494] width 12 height 12
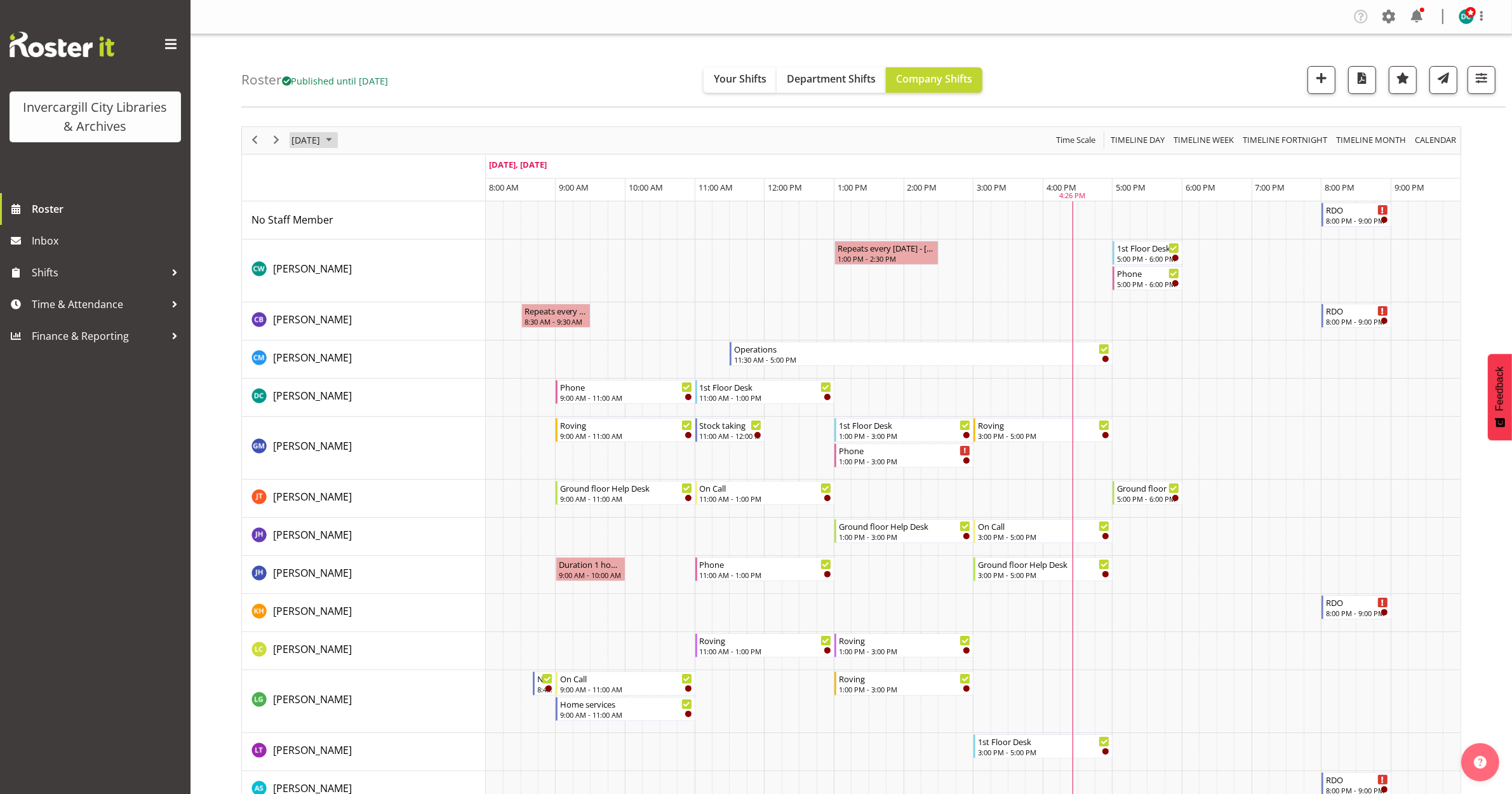
click at [322, 141] on span "[DATE]" at bounding box center [306, 140] width 31 height 16
click at [329, 265] on span "13" at bounding box center [325, 259] width 19 height 19
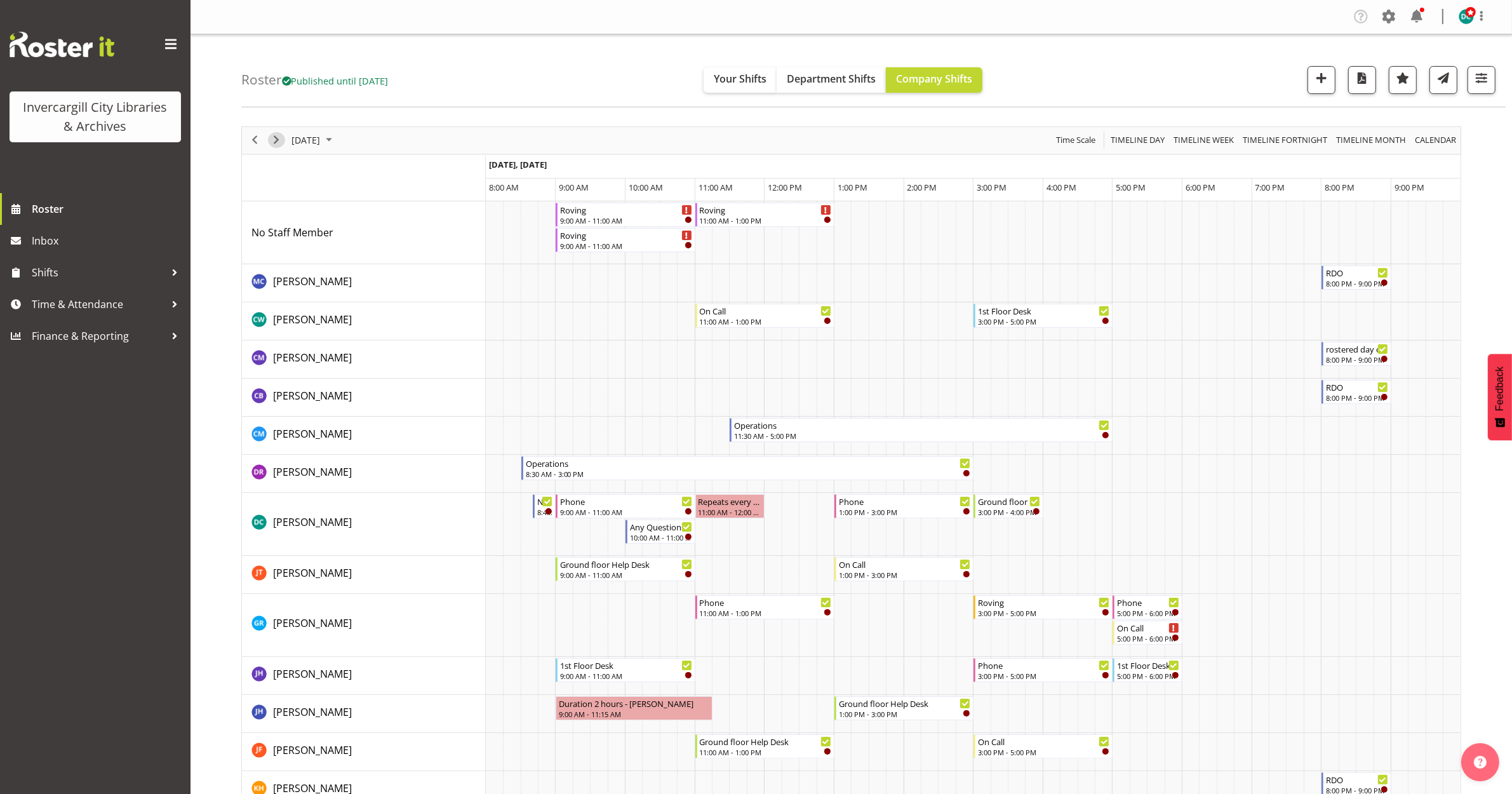
click at [273, 142] on span "Next" at bounding box center [276, 140] width 15 height 16
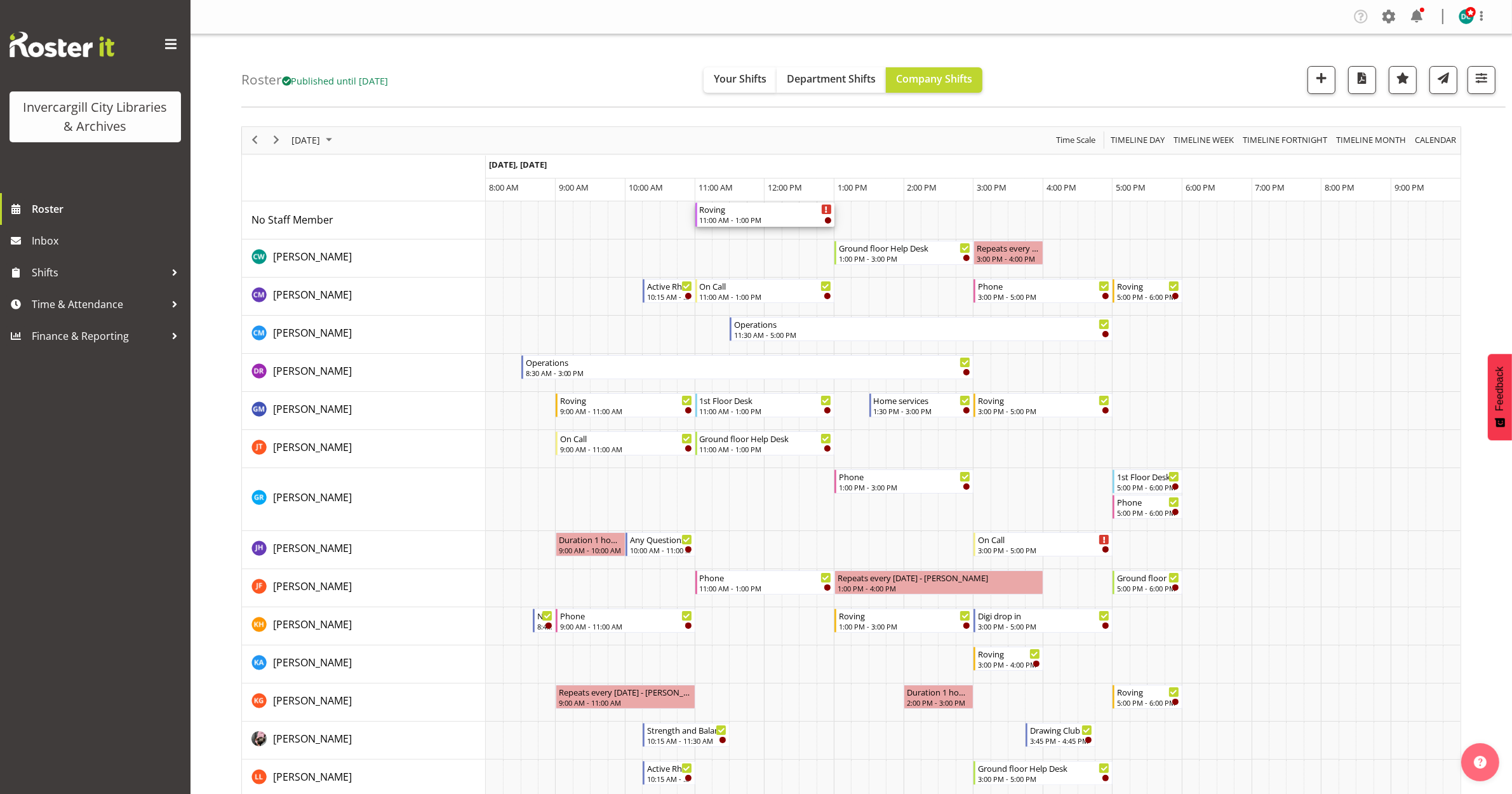
click at [756, 211] on div "Roving" at bounding box center [766, 208] width 132 height 12
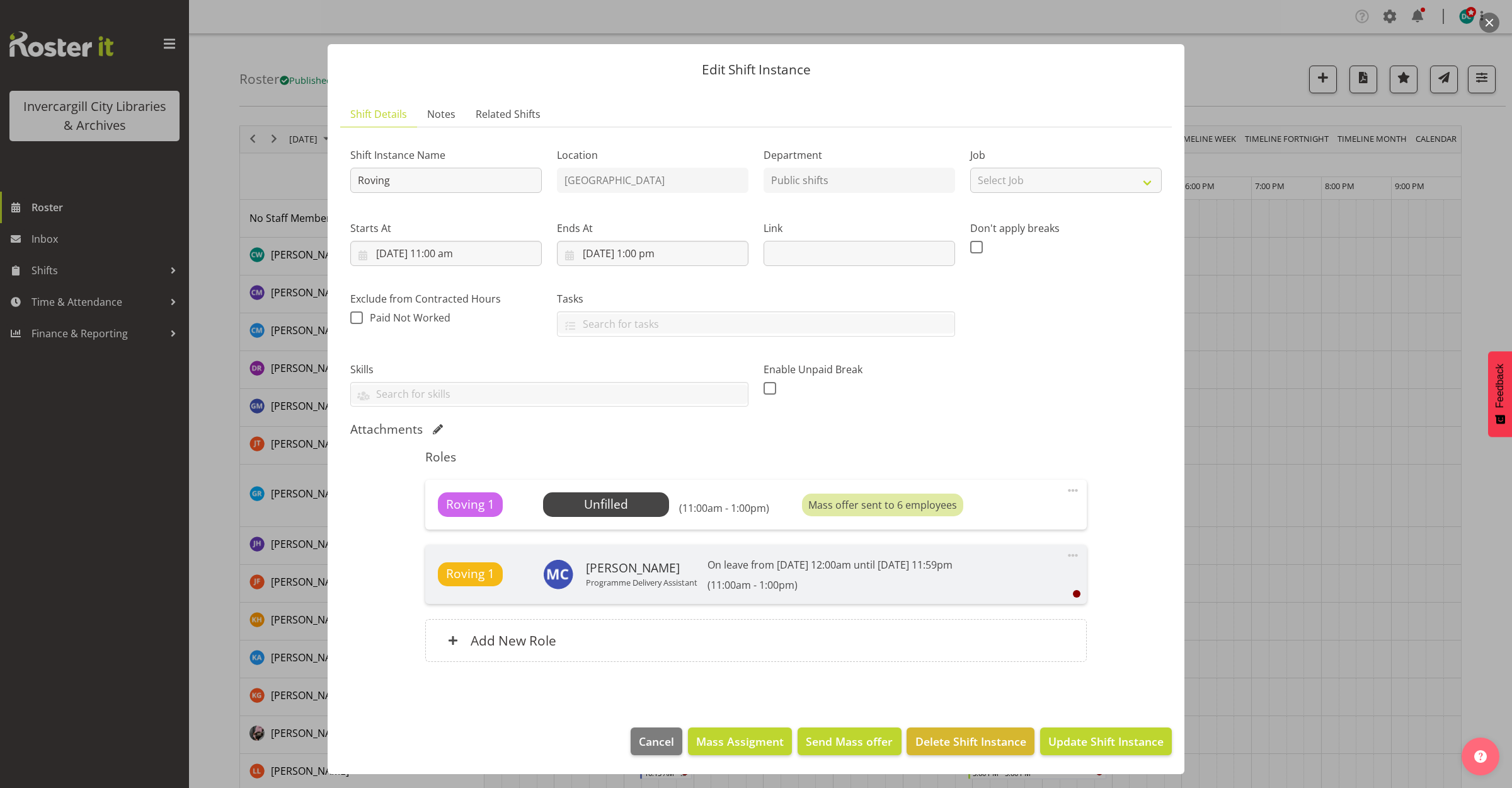
click at [1486, 23] on button "button" at bounding box center [1489, 22] width 20 height 20
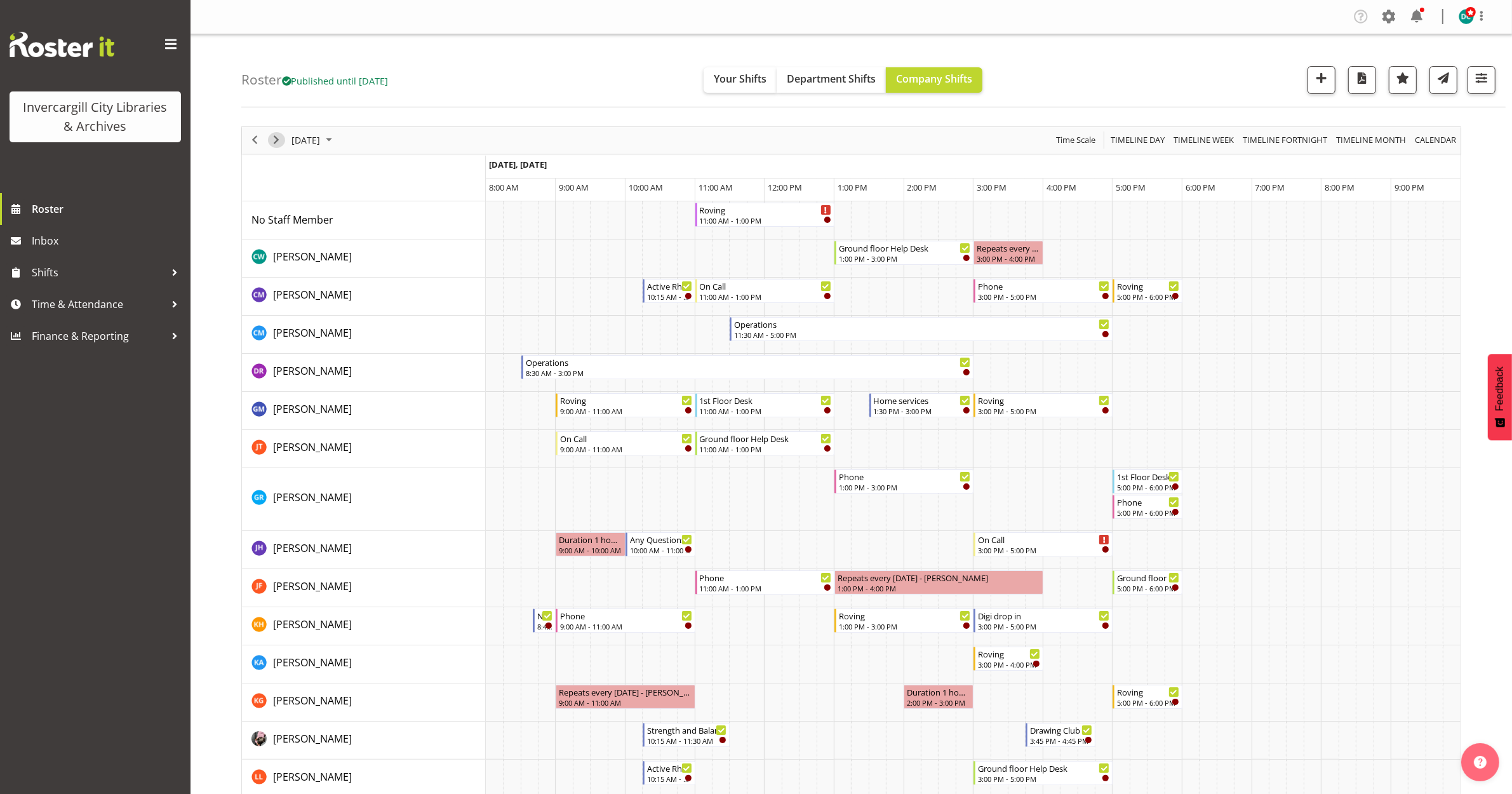
drag, startPoint x: 278, startPoint y: 140, endPoint x: 293, endPoint y: 136, distance: 15.5
click at [278, 140] on span "Next" at bounding box center [276, 140] width 15 height 16
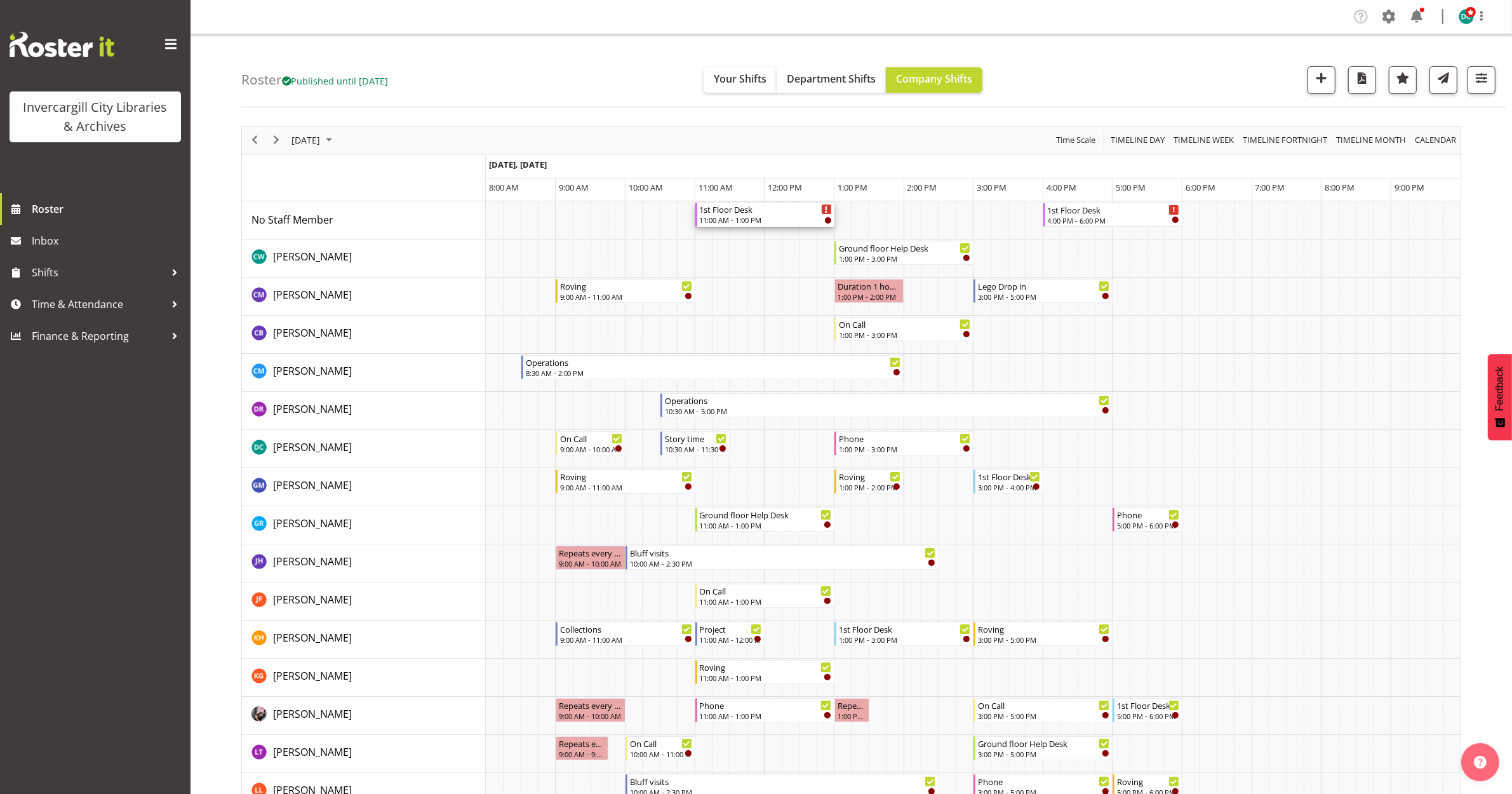
click at [746, 222] on div "11:00 AM - 1:00 PM" at bounding box center [766, 220] width 132 height 10
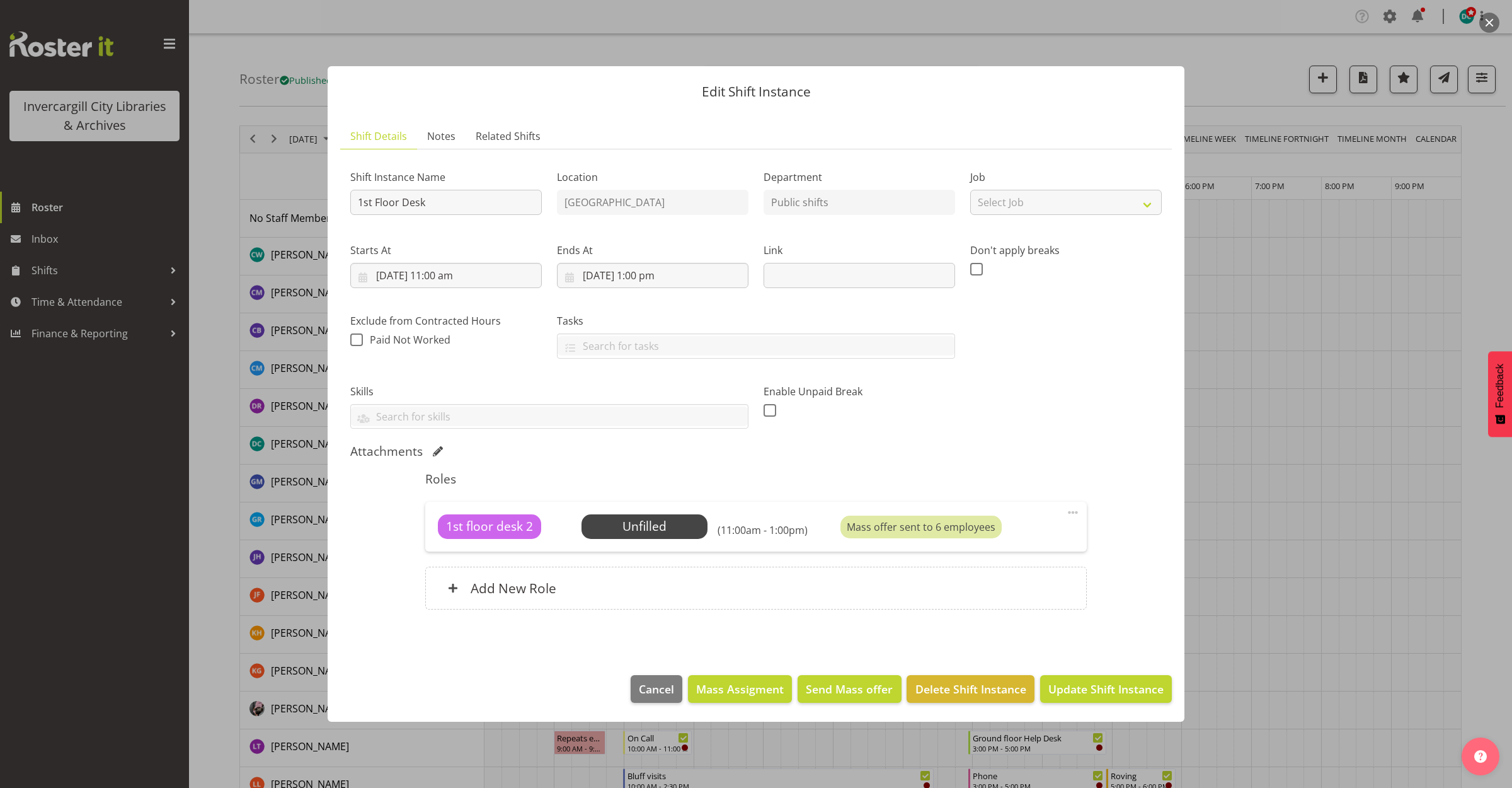
click at [1485, 20] on button "button" at bounding box center [1489, 22] width 20 height 20
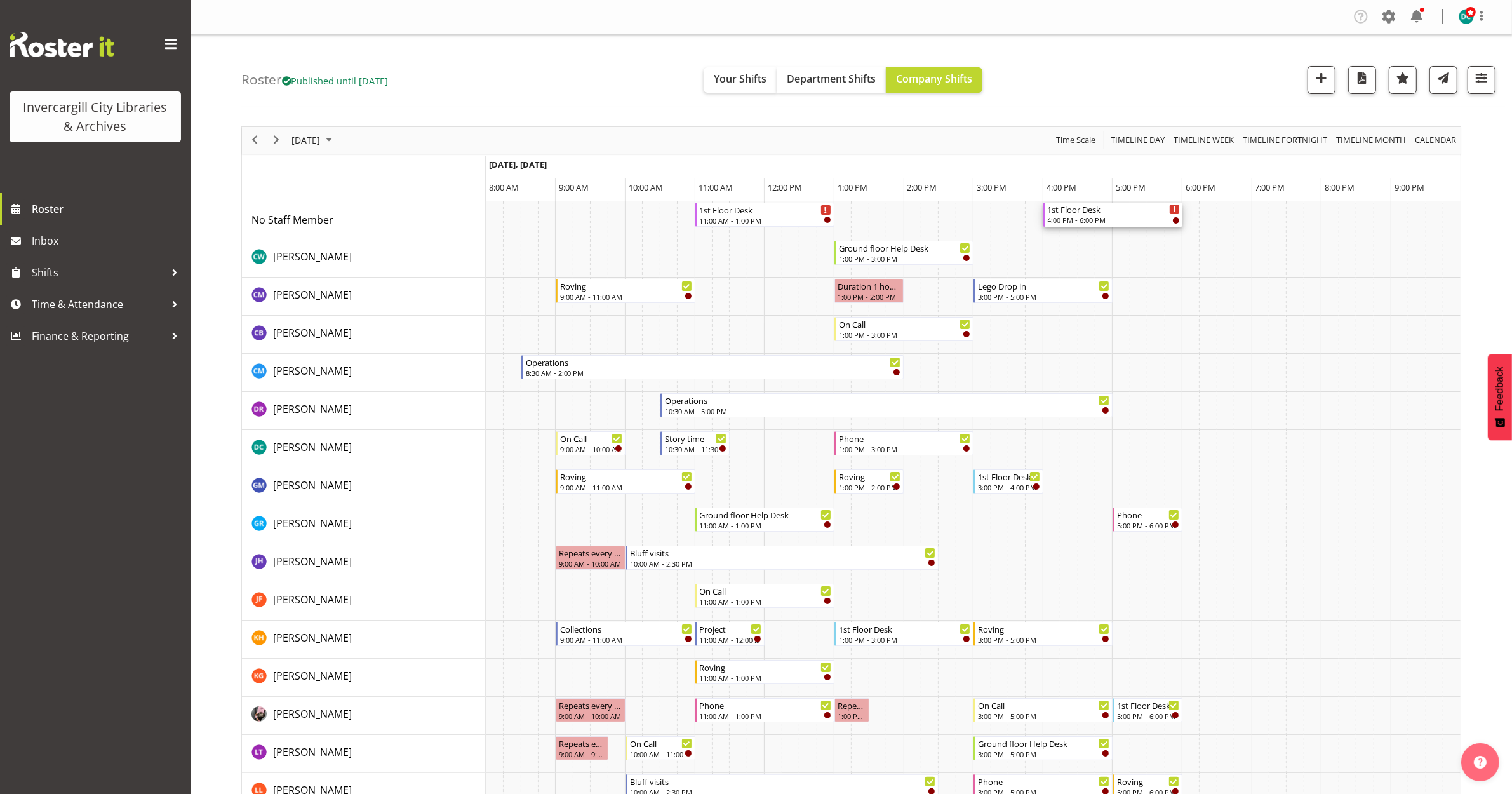
click at [1096, 216] on div "1st Floor Desk 4:00 PM - 6:00 PM" at bounding box center [1114, 214] width 132 height 24
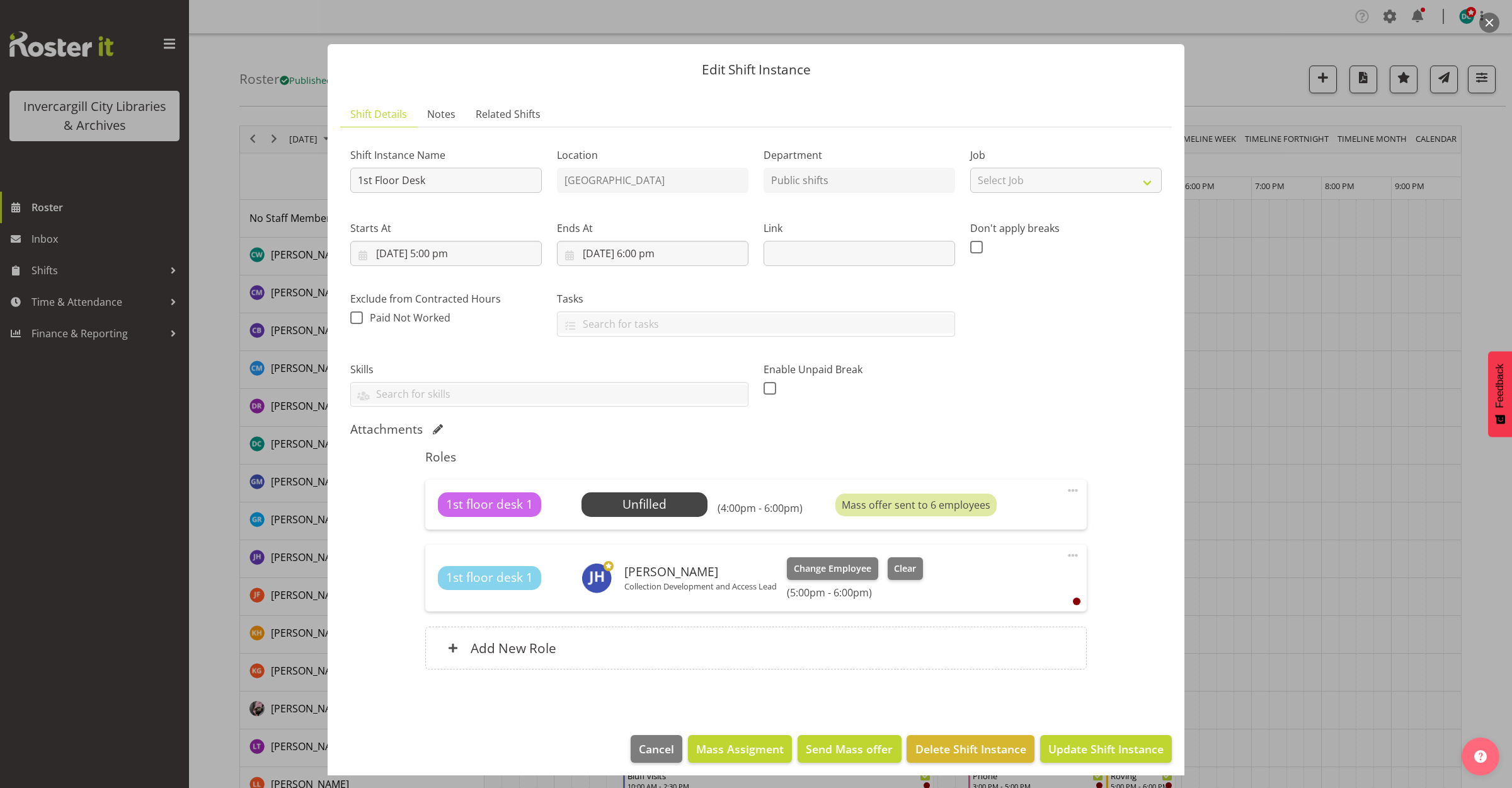
click at [1489, 22] on button "button" at bounding box center [1489, 22] width 20 height 20
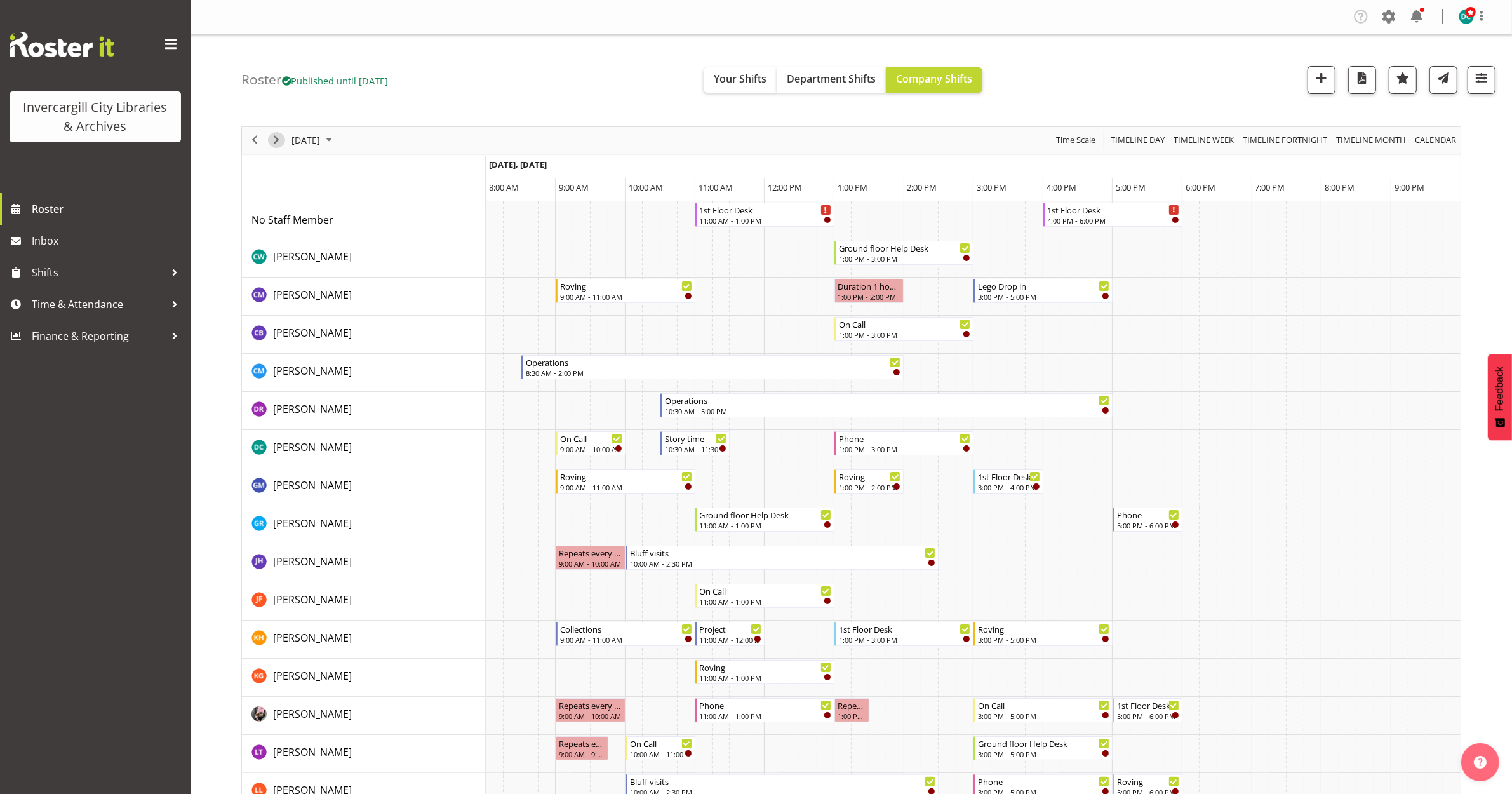
click at [281, 138] on span "Next" at bounding box center [276, 140] width 15 height 16
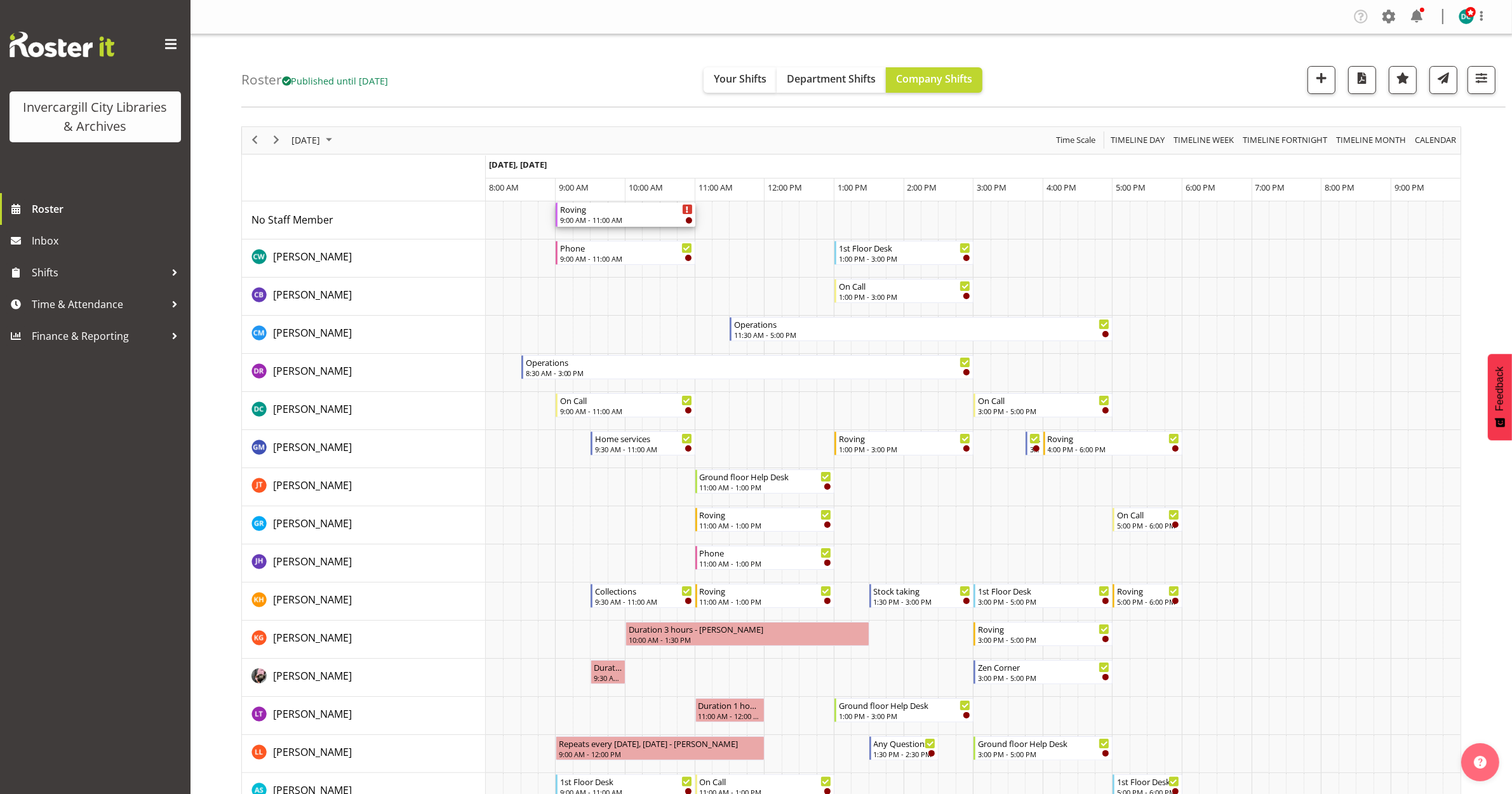
click at [613, 214] on div "Roving" at bounding box center [626, 208] width 132 height 12
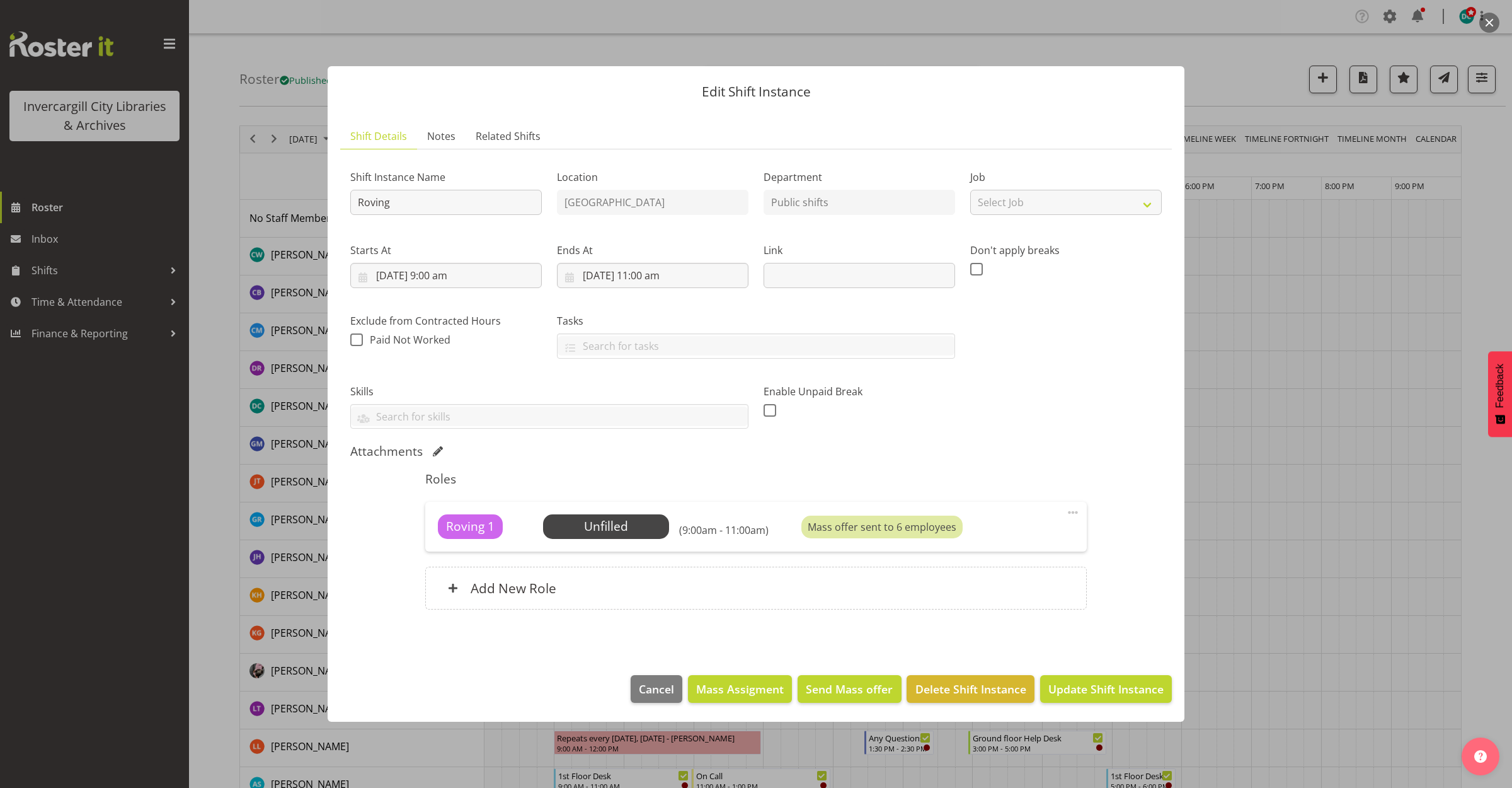
click at [1491, 23] on button "button" at bounding box center [1489, 22] width 20 height 20
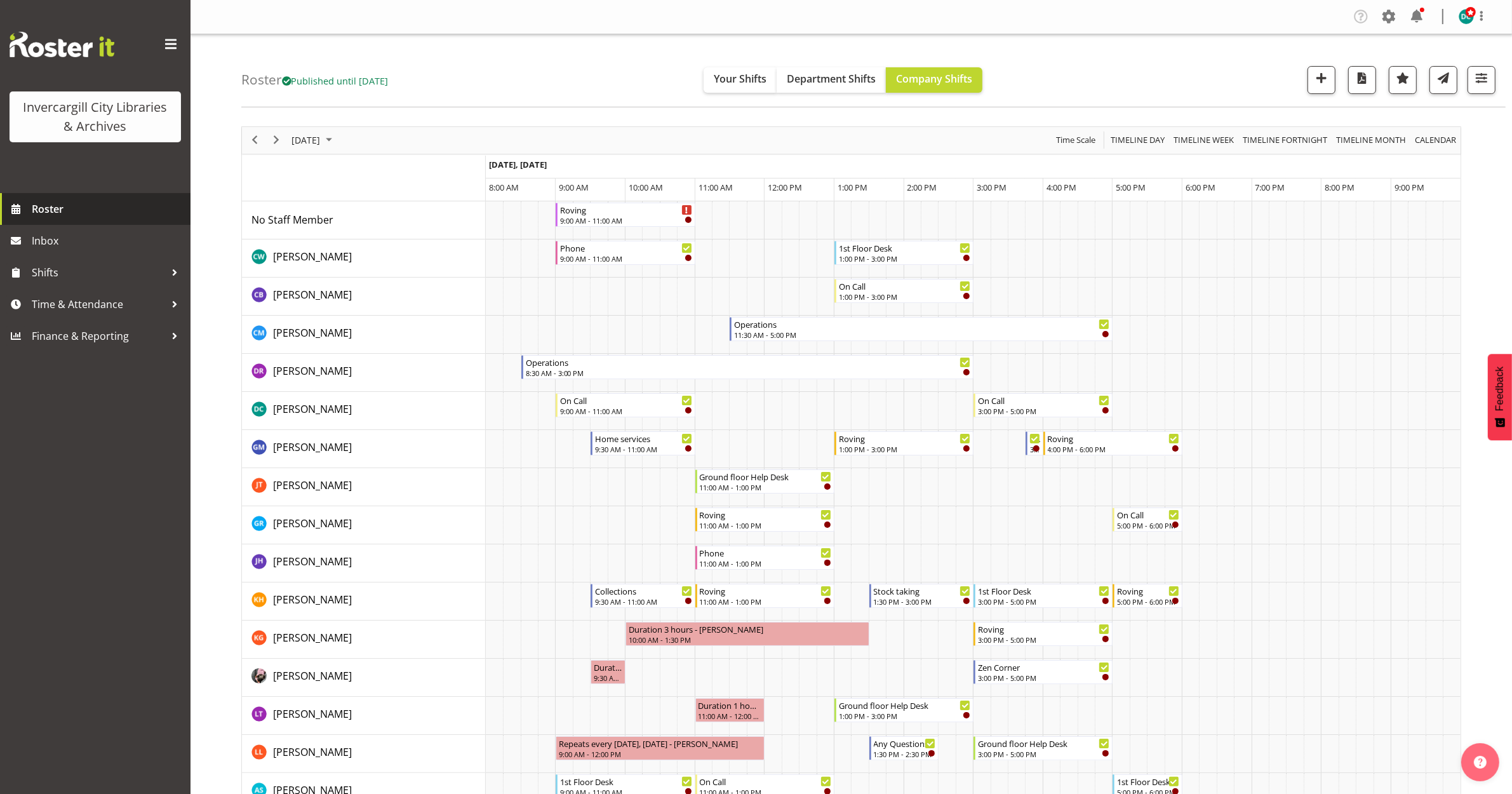
click at [54, 215] on span "Roster" at bounding box center [107, 208] width 153 height 19
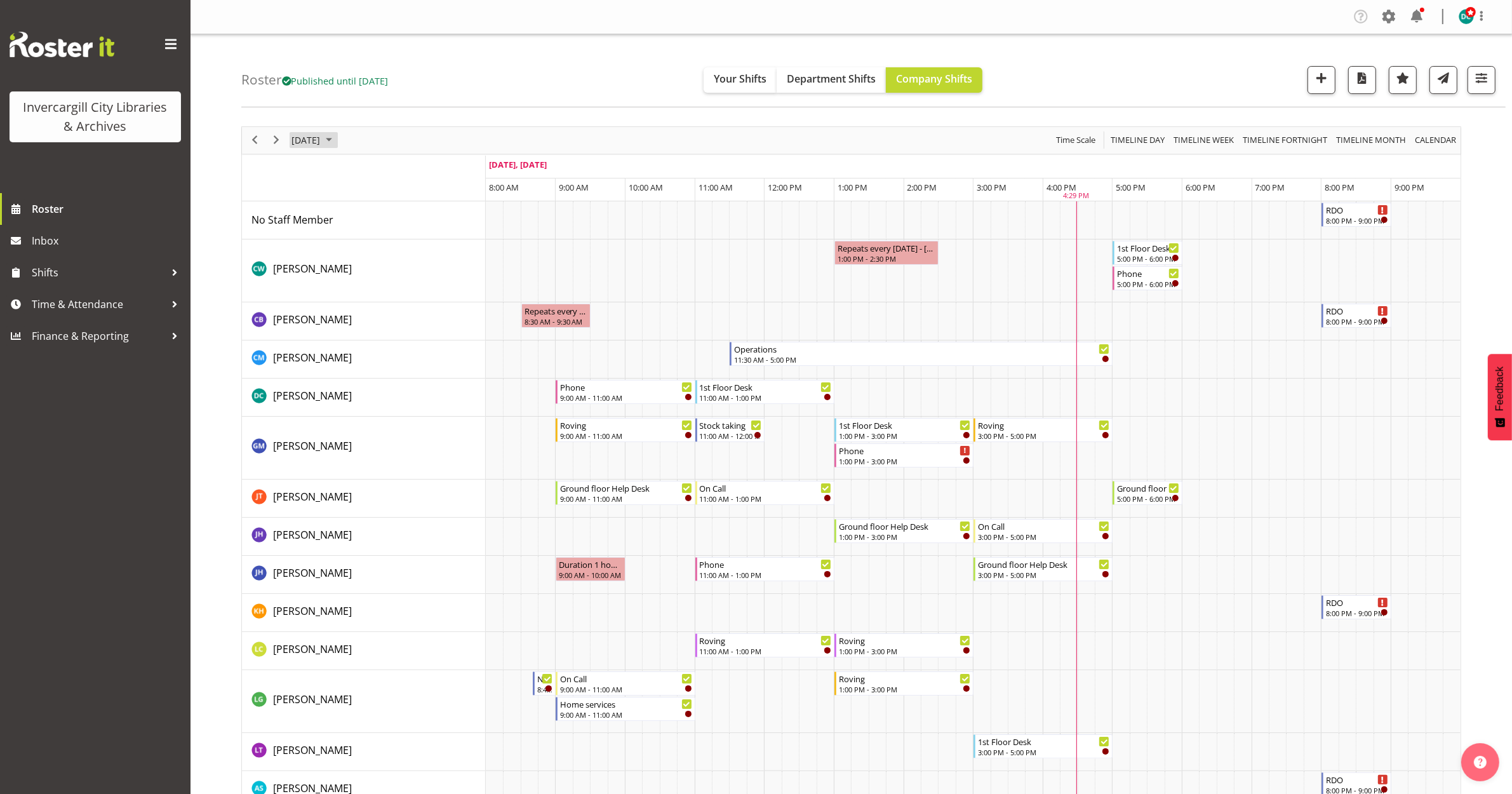
click at [300, 138] on span "[DATE]" at bounding box center [306, 140] width 31 height 16
click at [360, 262] on span "15" at bounding box center [365, 259] width 19 height 19
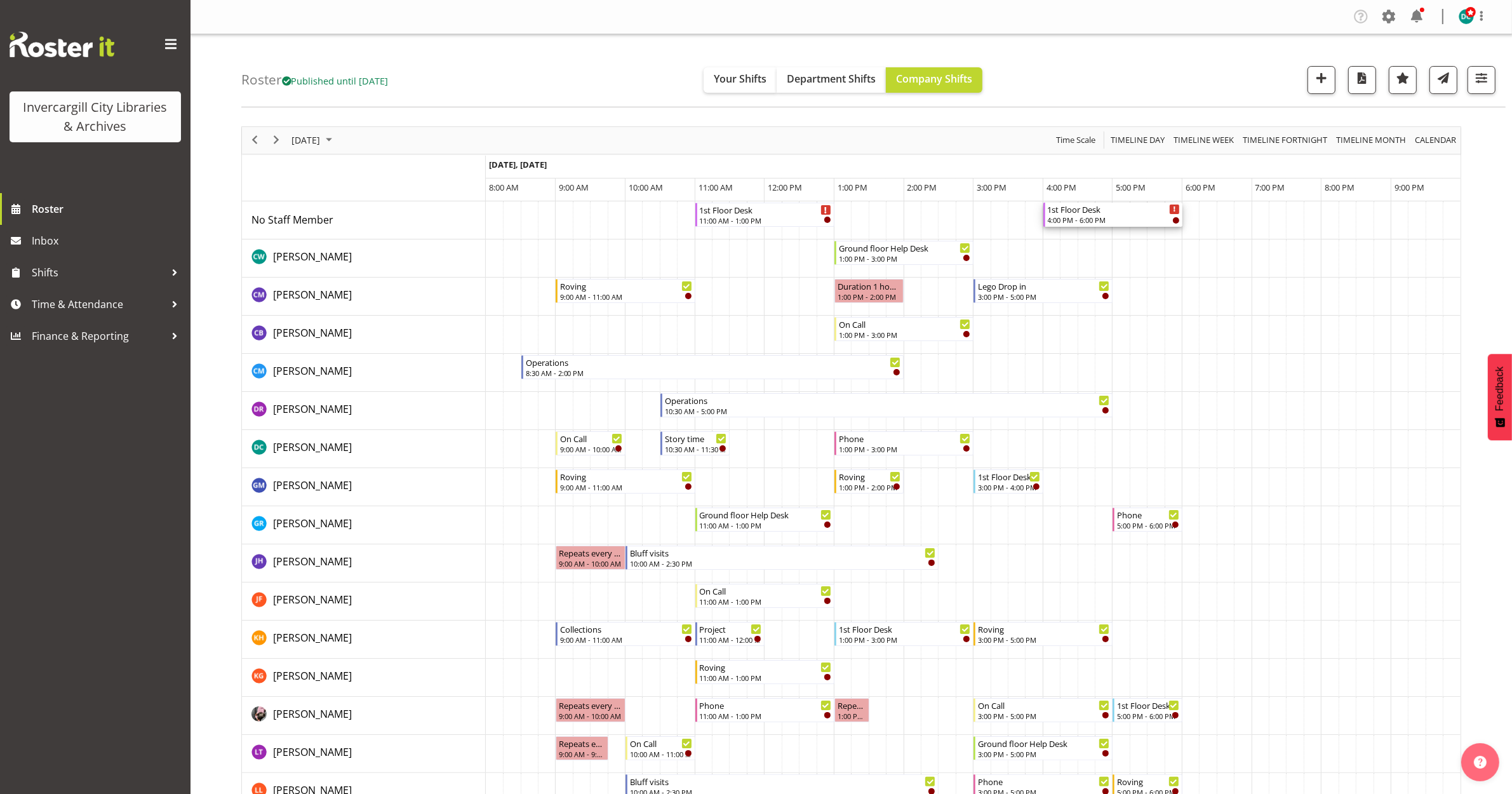
click at [1062, 214] on div "1st Floor Desk" at bounding box center [1114, 208] width 132 height 12
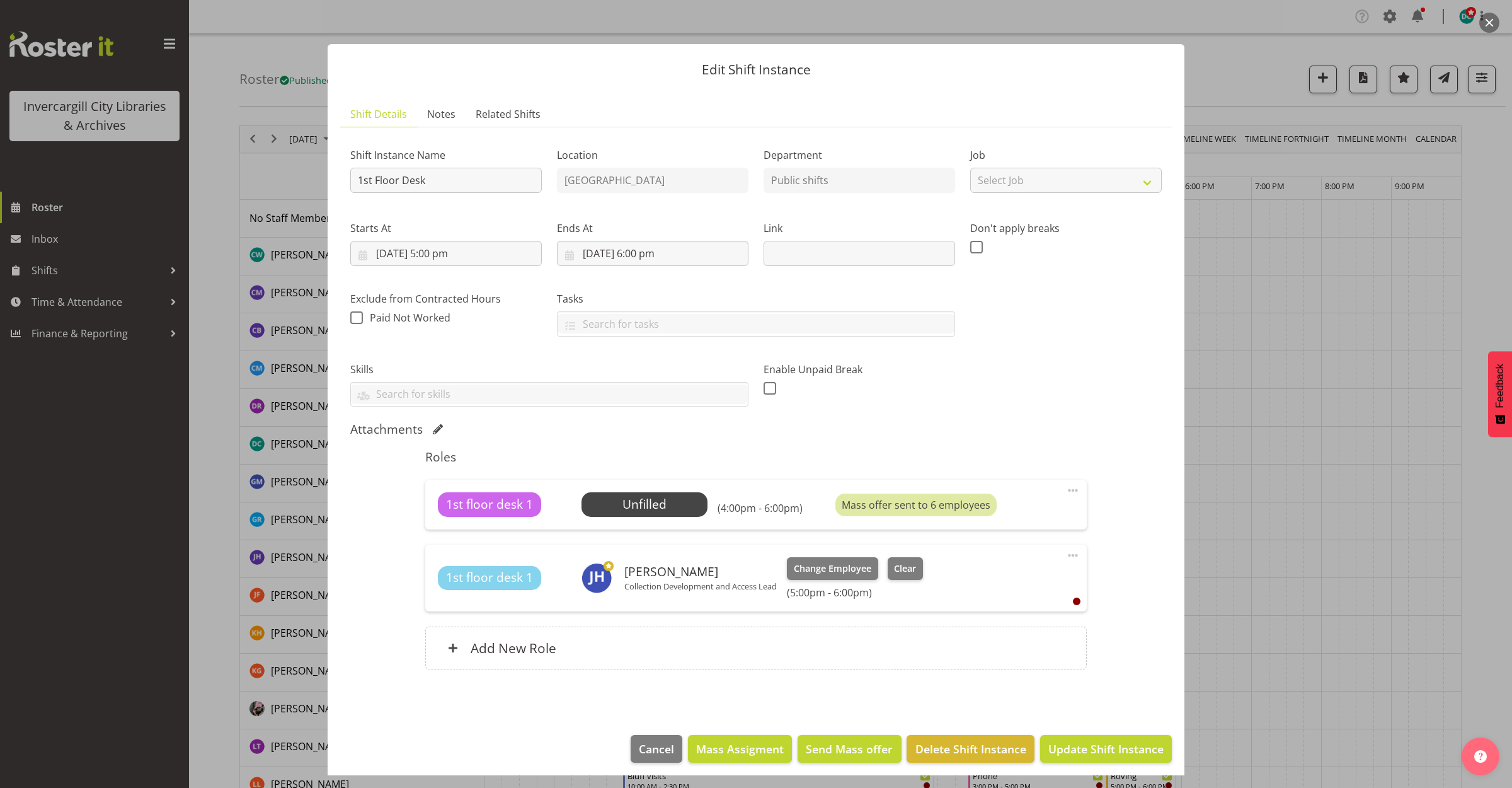
click at [1473, 29] on div at bounding box center [756, 394] width 1512 height 788
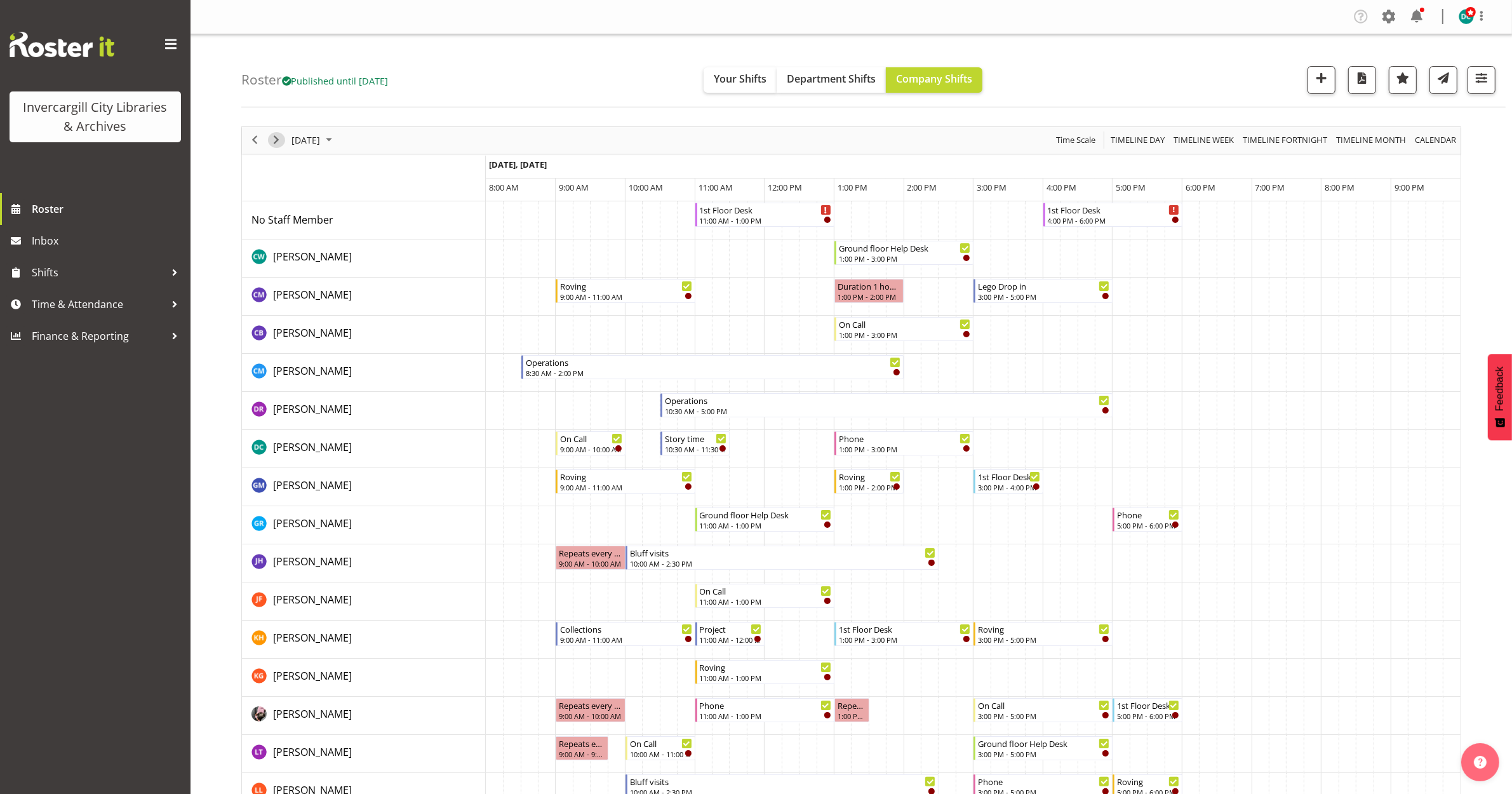
click at [278, 148] on div "next period" at bounding box center [276, 140] width 22 height 27
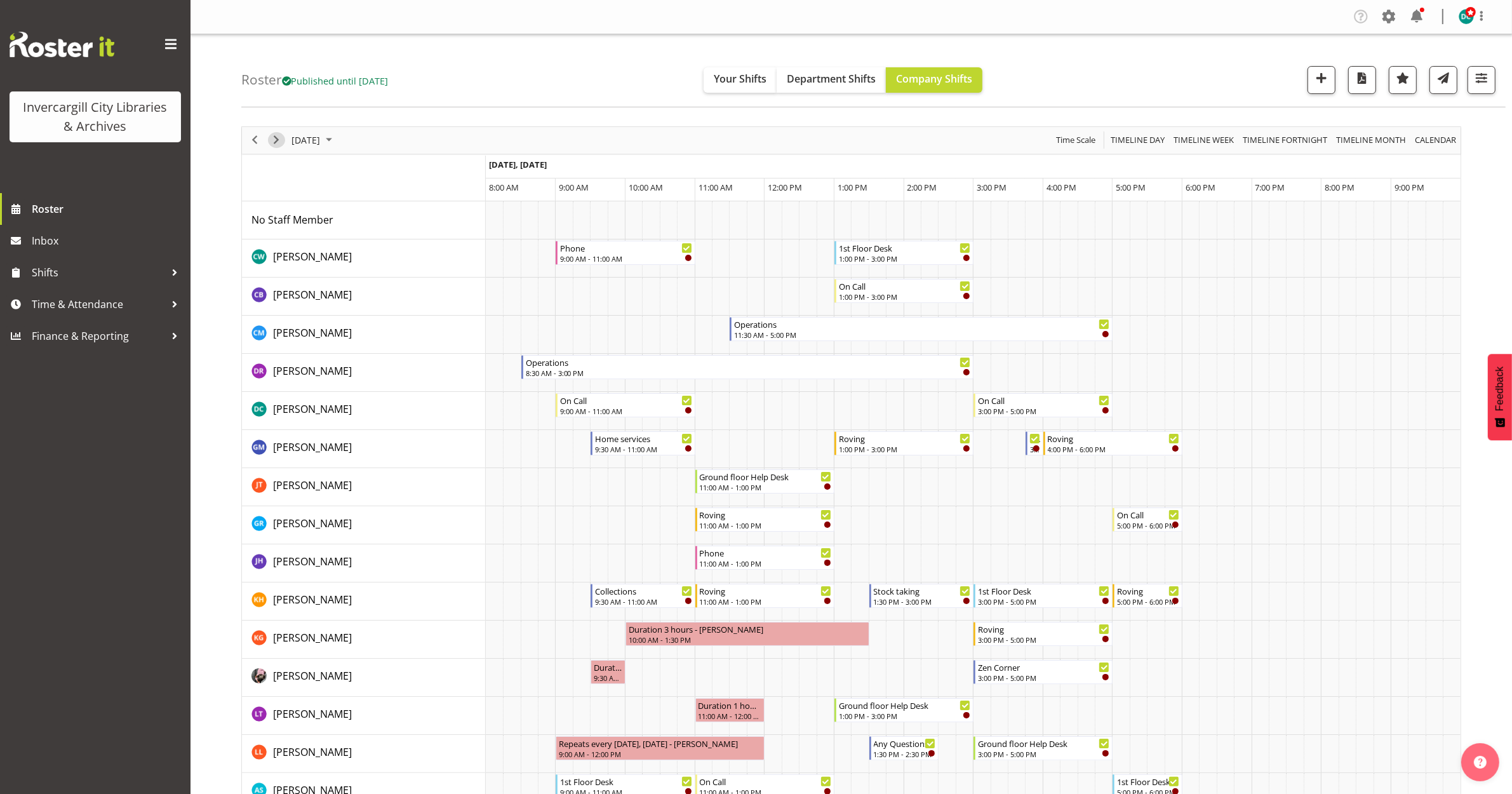
click at [274, 140] on span "Next" at bounding box center [276, 140] width 15 height 16
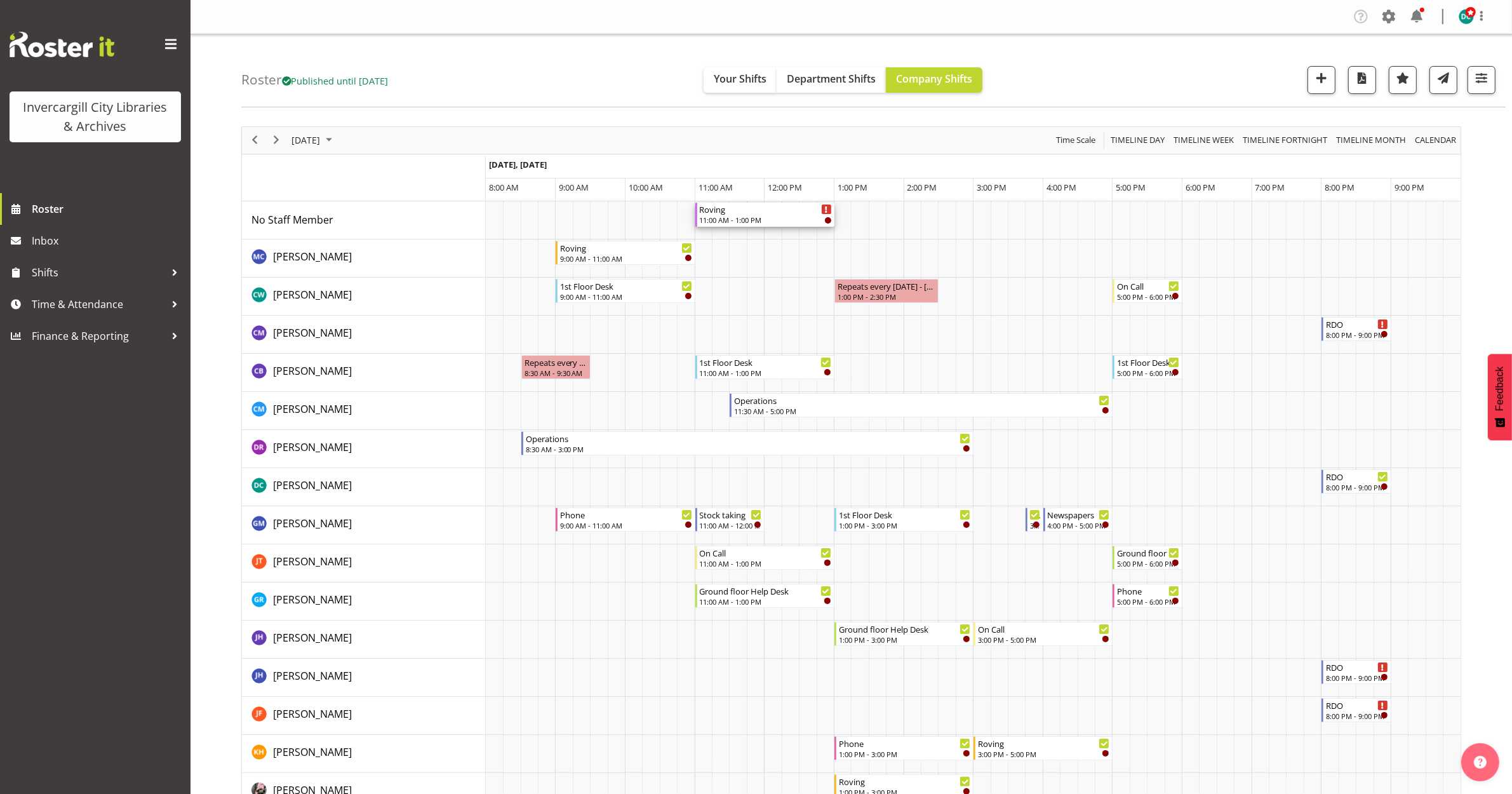
click at [757, 217] on div "11:00 AM - 1:00 PM" at bounding box center [766, 220] width 132 height 10
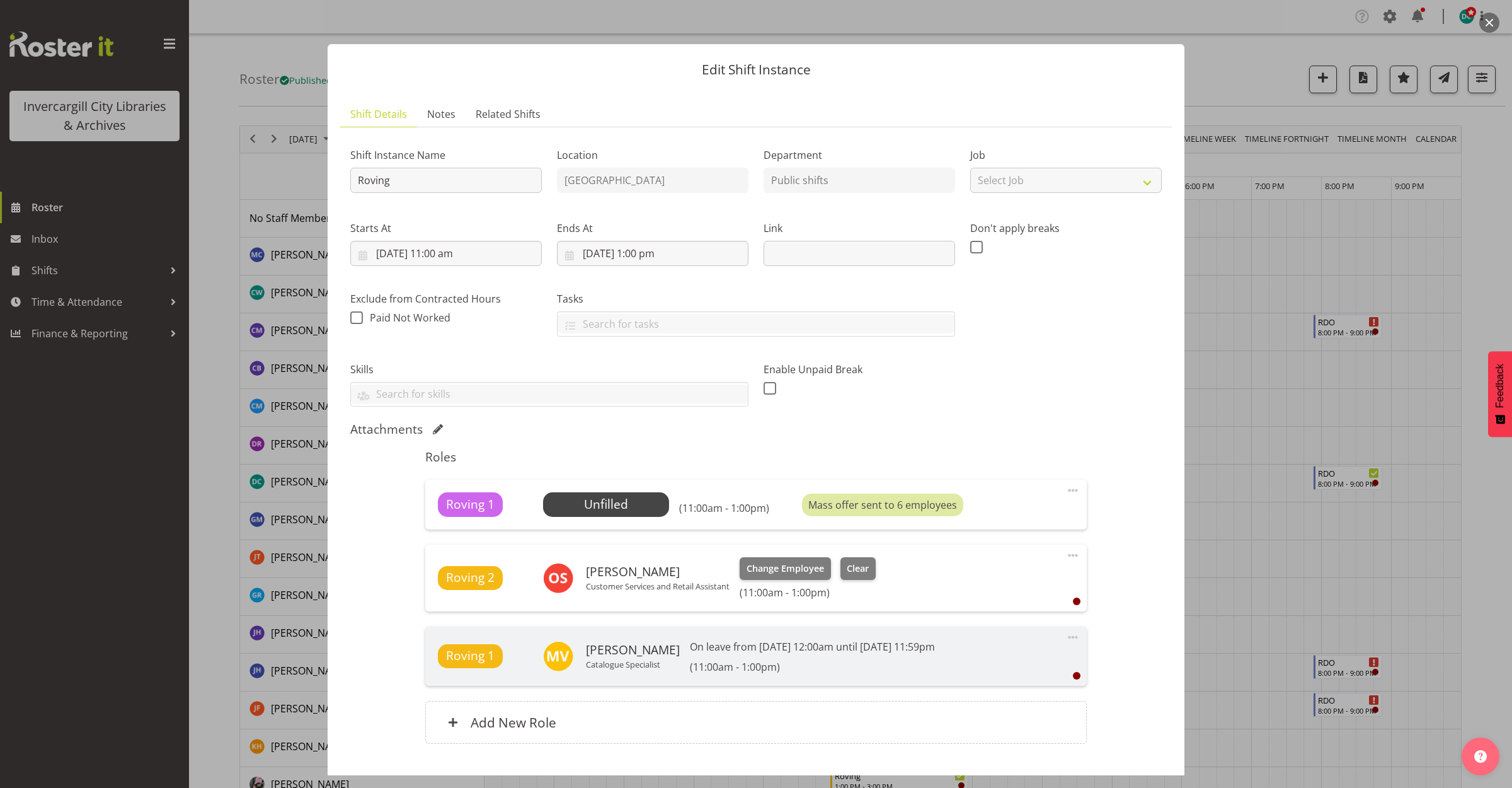
click at [1490, 21] on button "button" at bounding box center [1489, 22] width 20 height 20
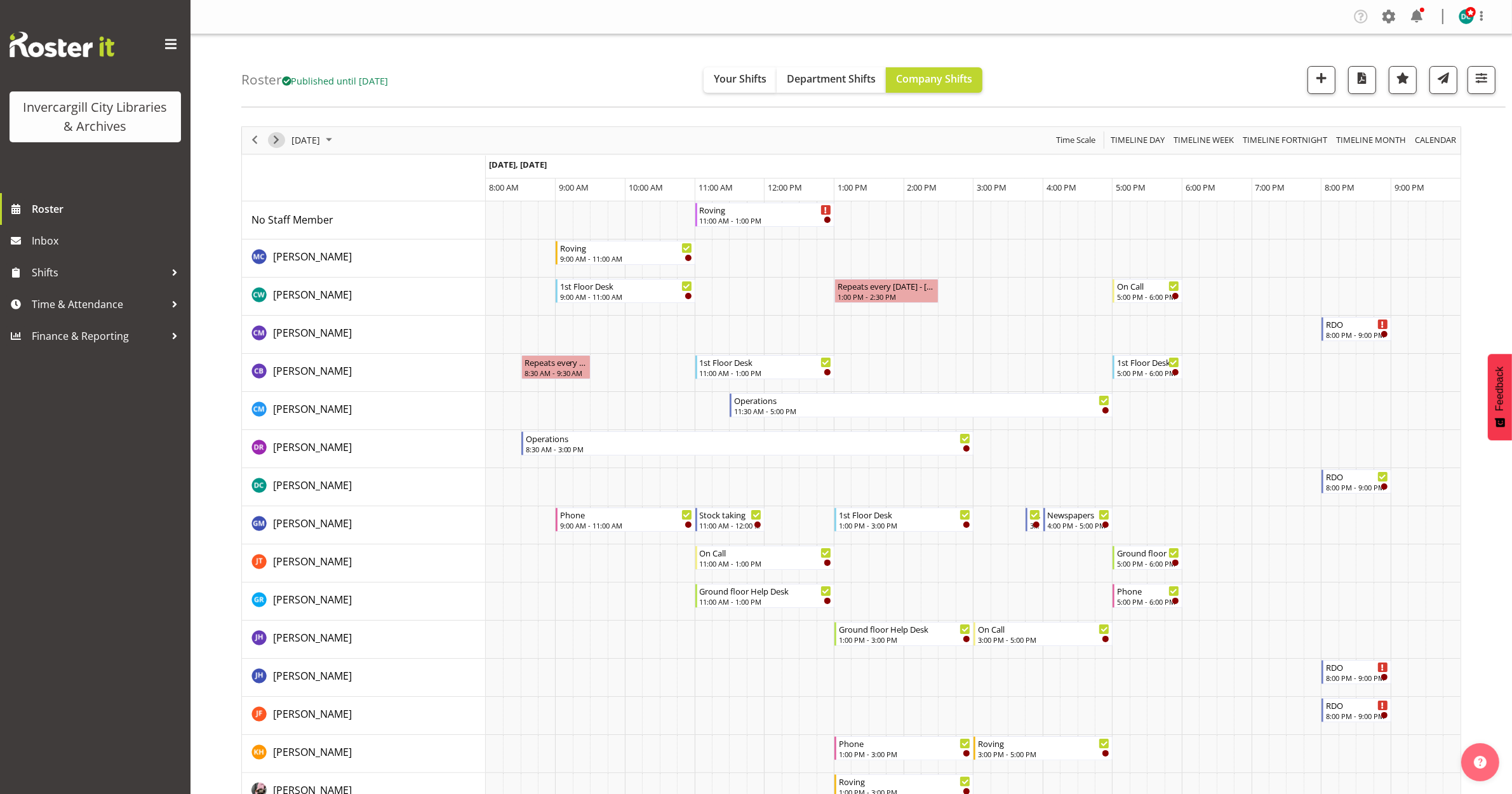
click at [280, 137] on span "Next" at bounding box center [276, 140] width 15 height 16
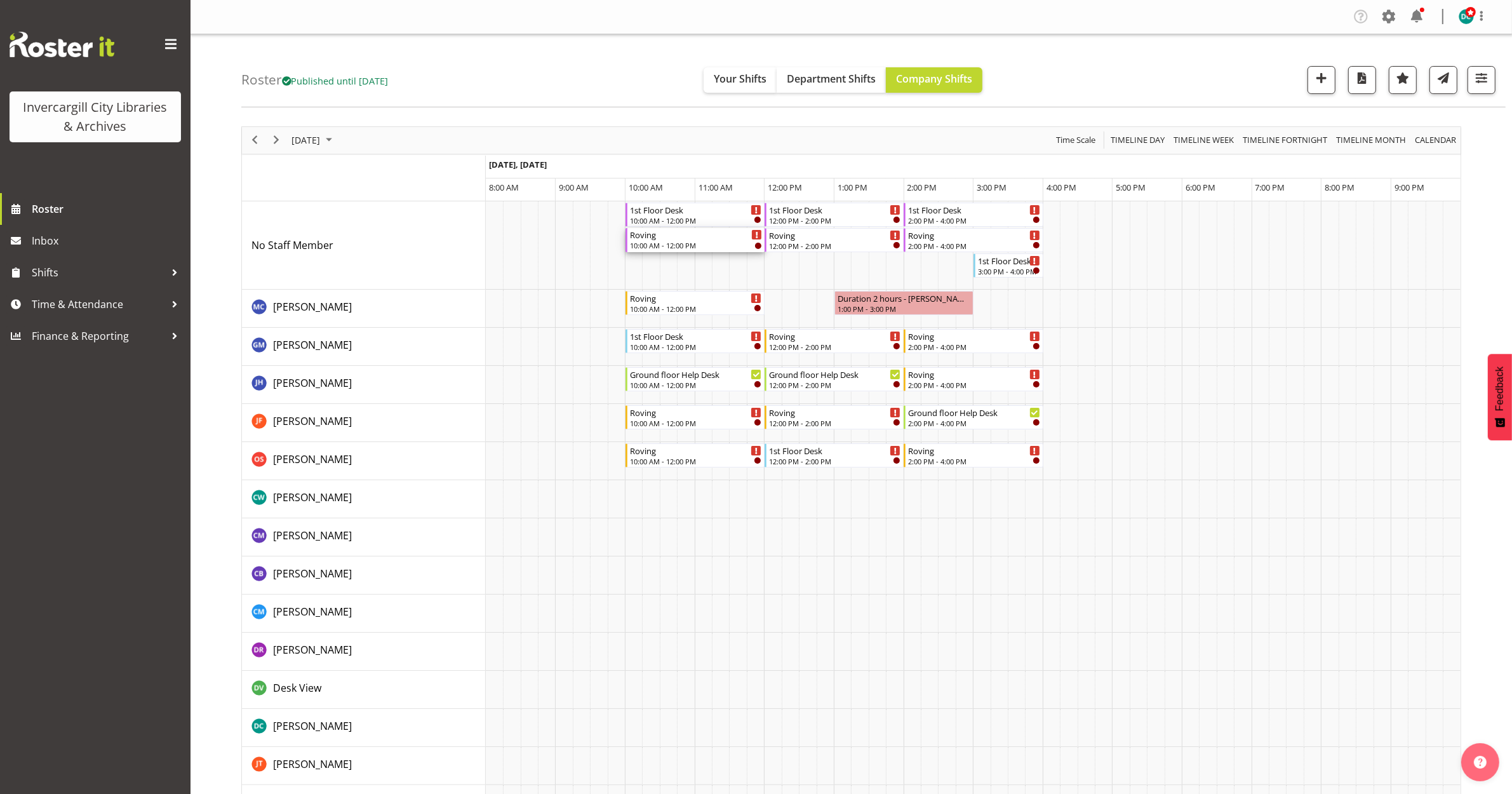
click at [671, 242] on div "10:00 AM - 12:00 PM" at bounding box center [696, 246] width 132 height 10
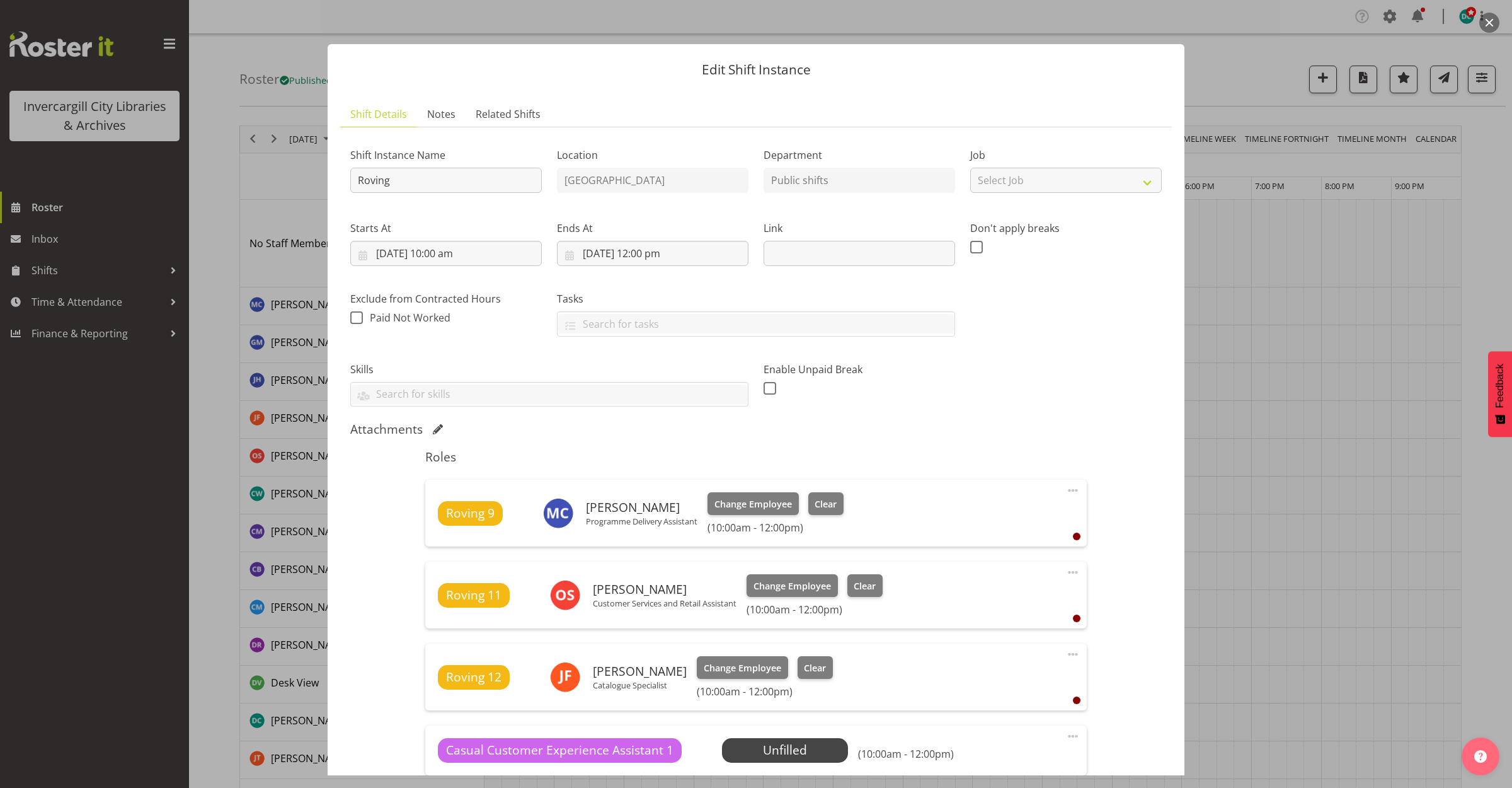
click at [1486, 19] on button "button" at bounding box center [1489, 22] width 20 height 20
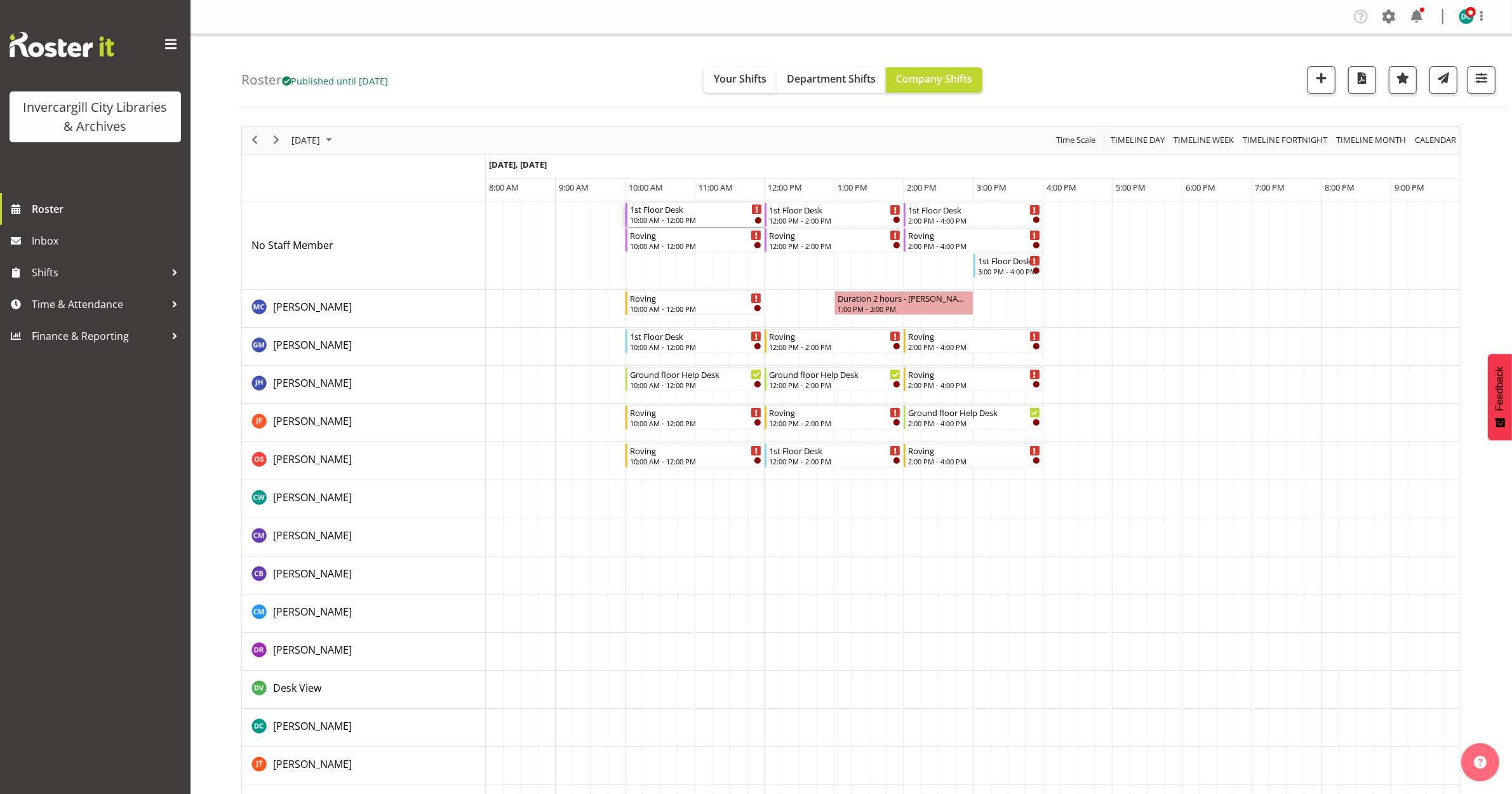
click at [692, 215] on div "1st Floor Desk 10:00 AM - 12:00 PM" at bounding box center [696, 214] width 132 height 24
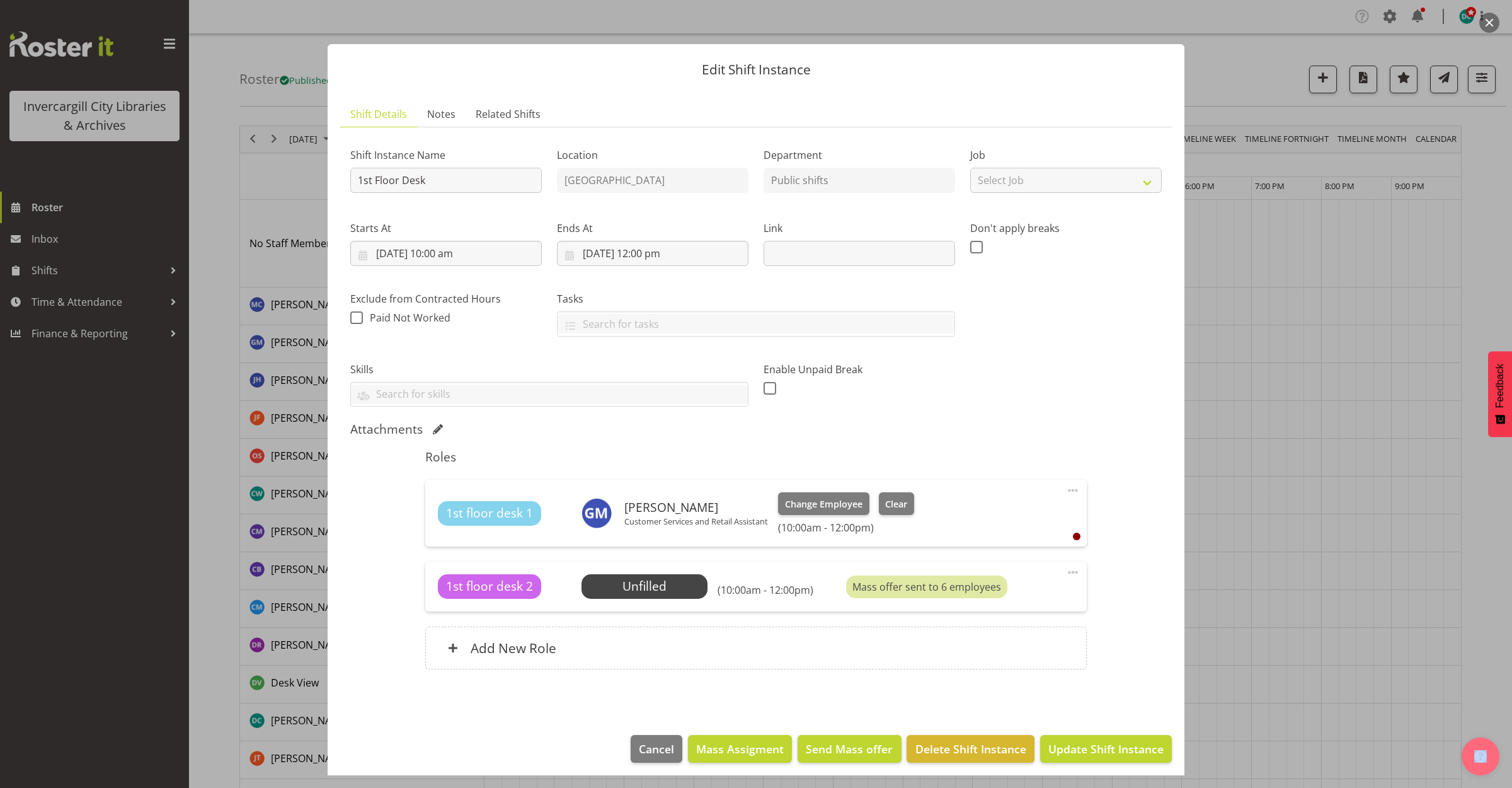
click at [1484, 16] on button "button" at bounding box center [1489, 22] width 20 height 20
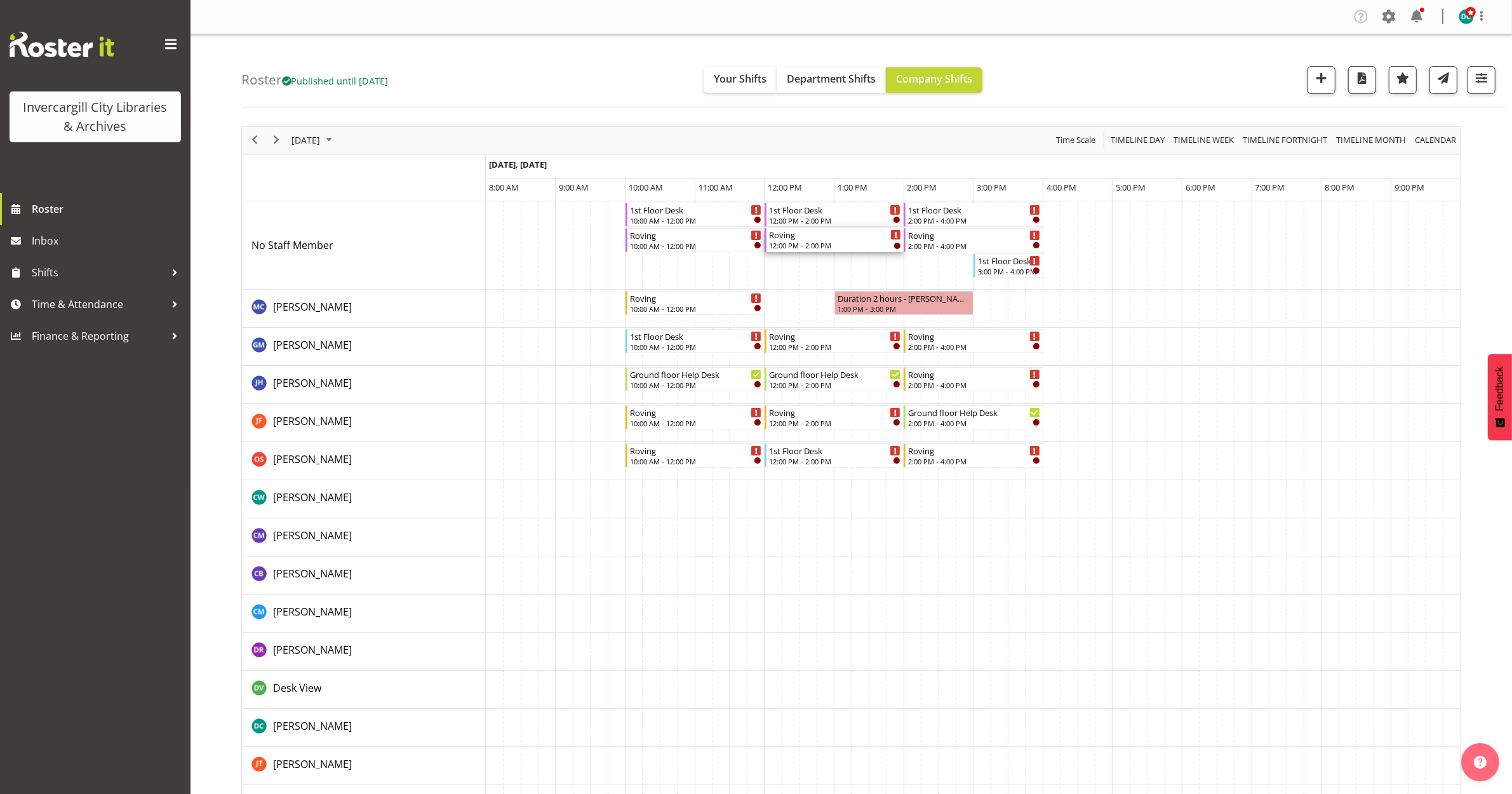
click at [821, 238] on div "Roving" at bounding box center [835, 234] width 132 height 12
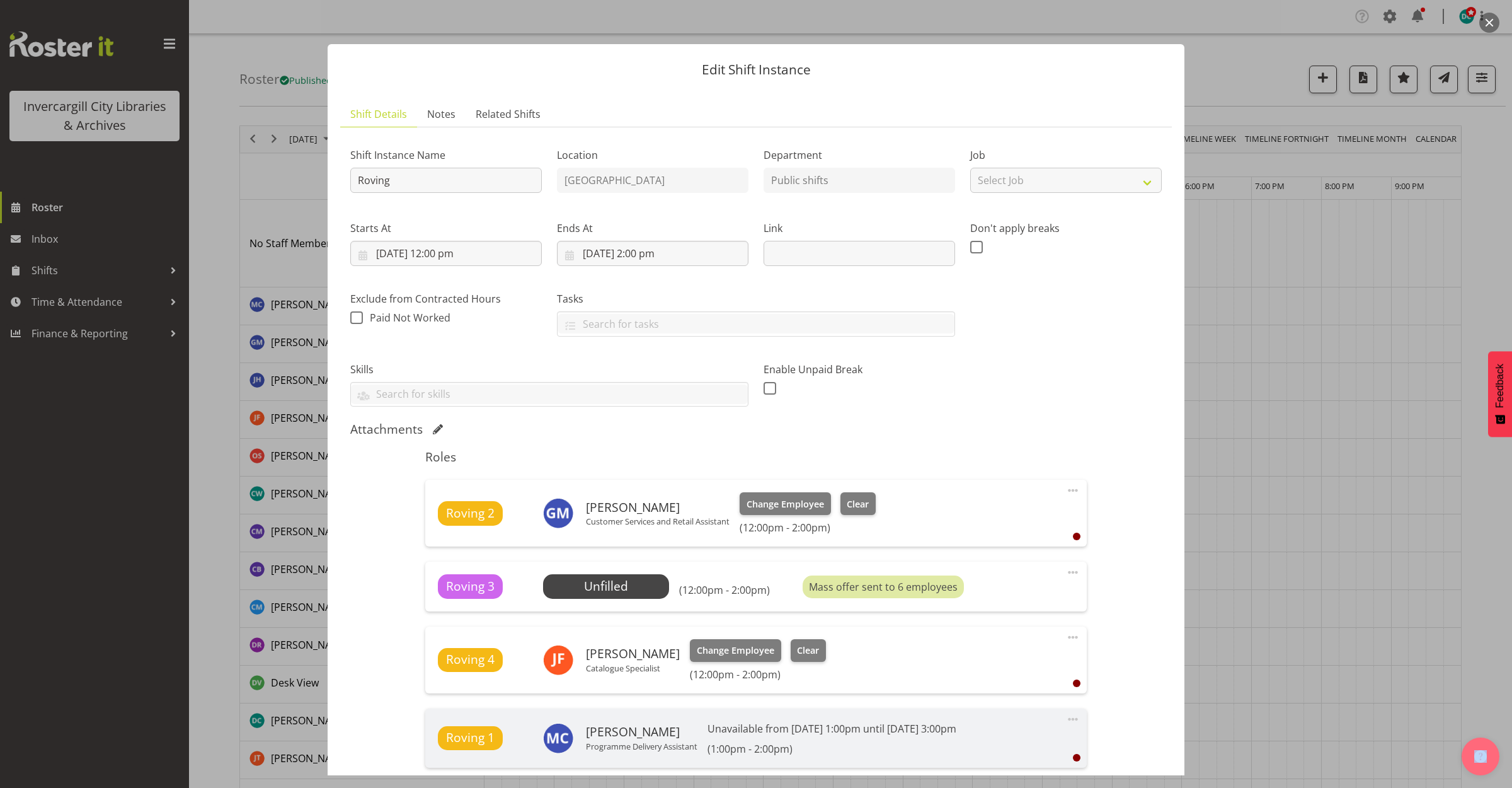
click at [1481, 19] on button "button" at bounding box center [1489, 22] width 20 height 20
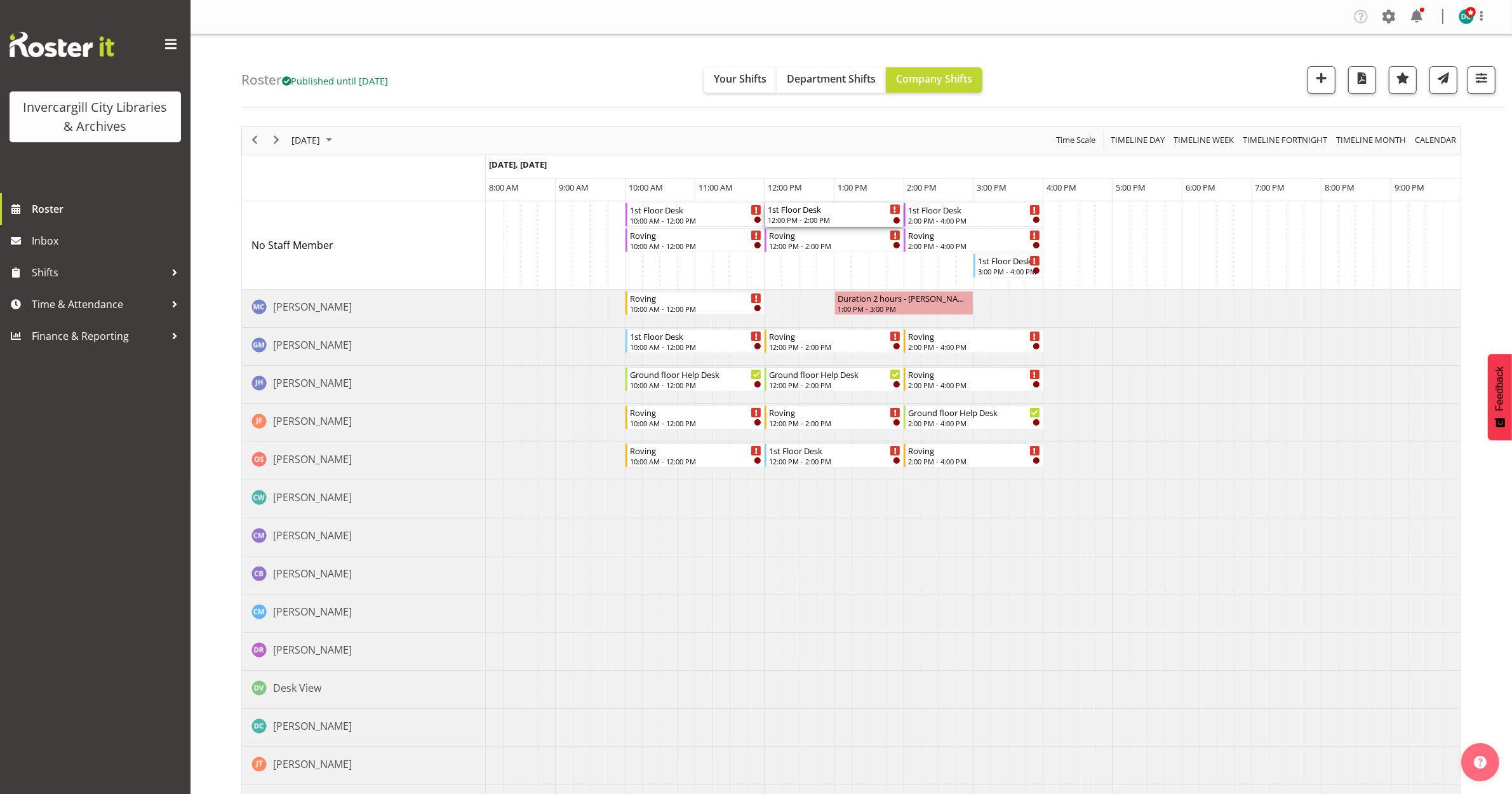
click at [814, 214] on div "1st Floor Desk" at bounding box center [835, 208] width 132 height 12
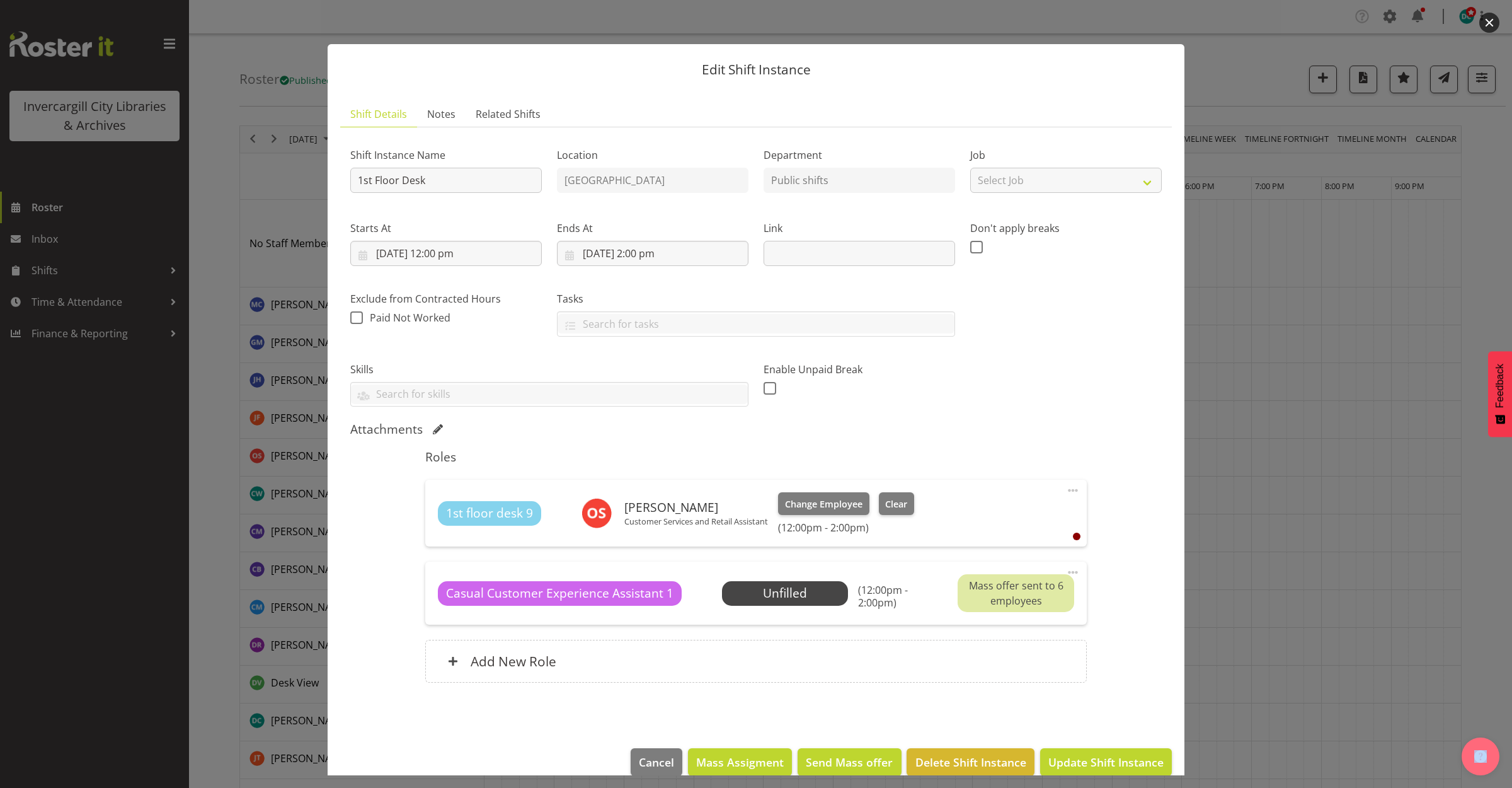
click at [1491, 18] on button "button" at bounding box center [1489, 22] width 20 height 20
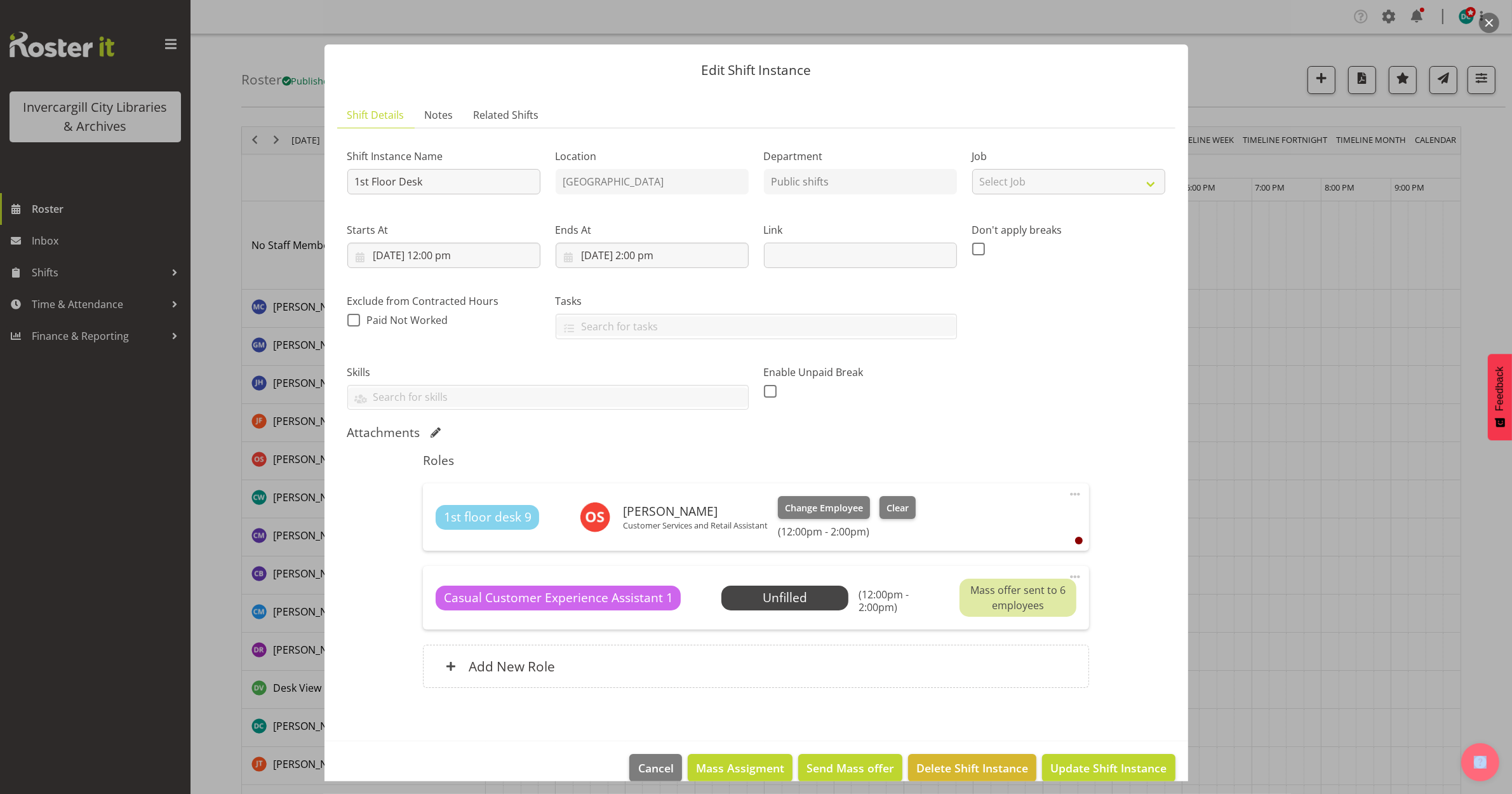
click at [1488, 23] on button "button" at bounding box center [1488, 22] width 20 height 20
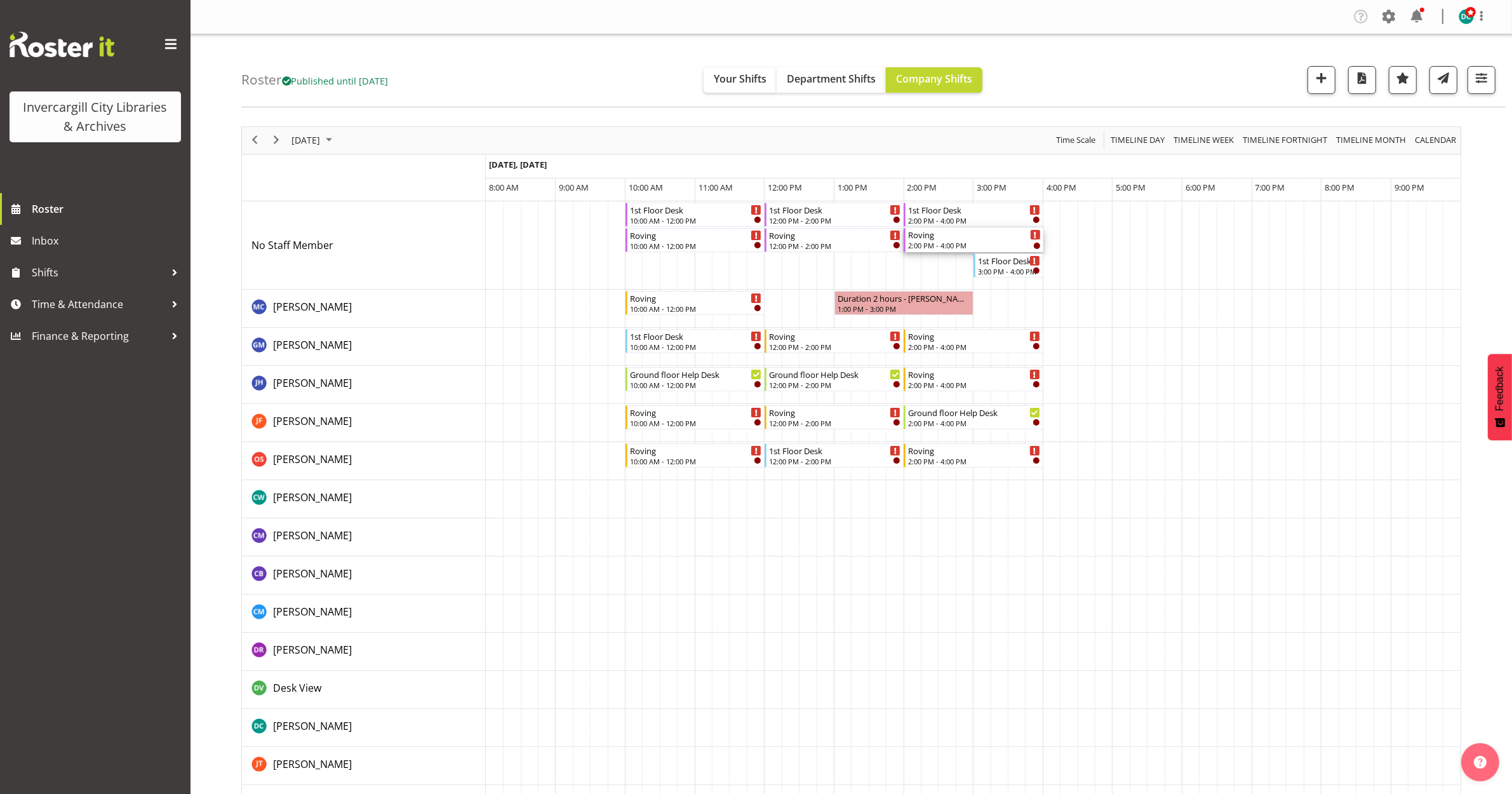
click at [963, 233] on div "Roving" at bounding box center [974, 234] width 132 height 12
click at [0, 0] on div at bounding box center [0, 0] width 0 height 0
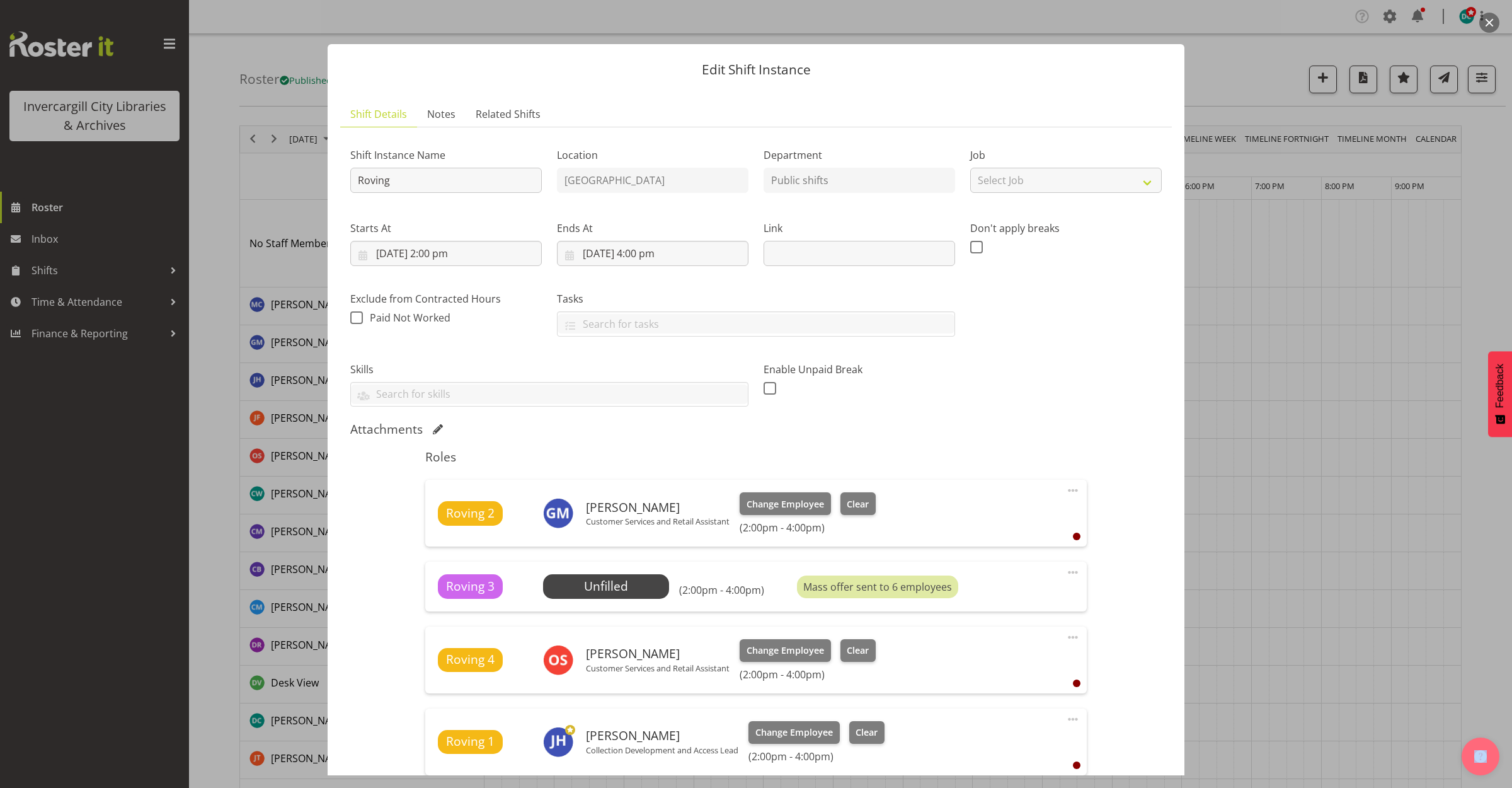
click at [1494, 23] on button "button" at bounding box center [1489, 22] width 20 height 20
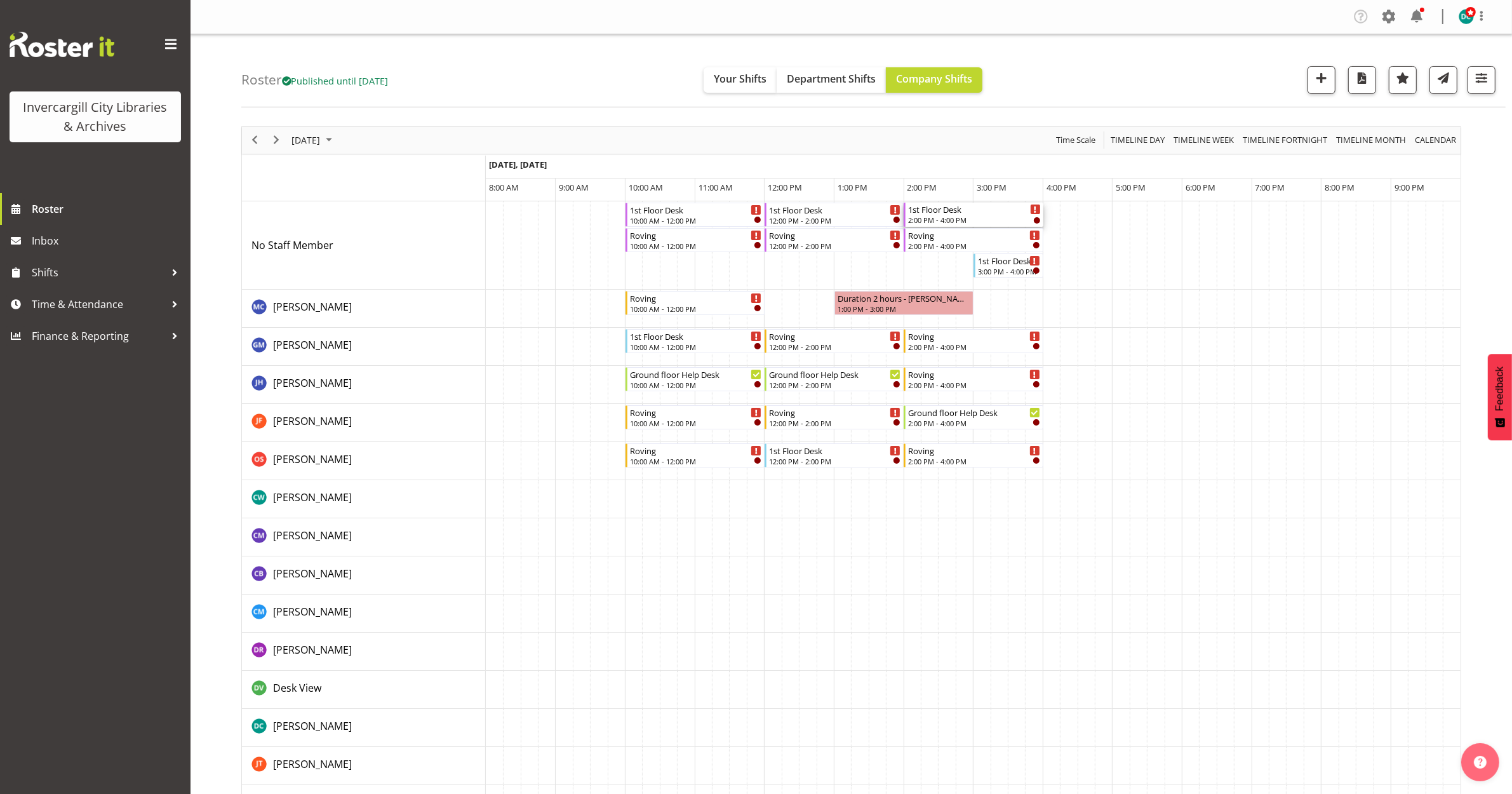
click at [964, 218] on div "2:00 PM - 4:00 PM" at bounding box center [974, 220] width 132 height 10
click at [0, 0] on div at bounding box center [0, 0] width 0 height 0
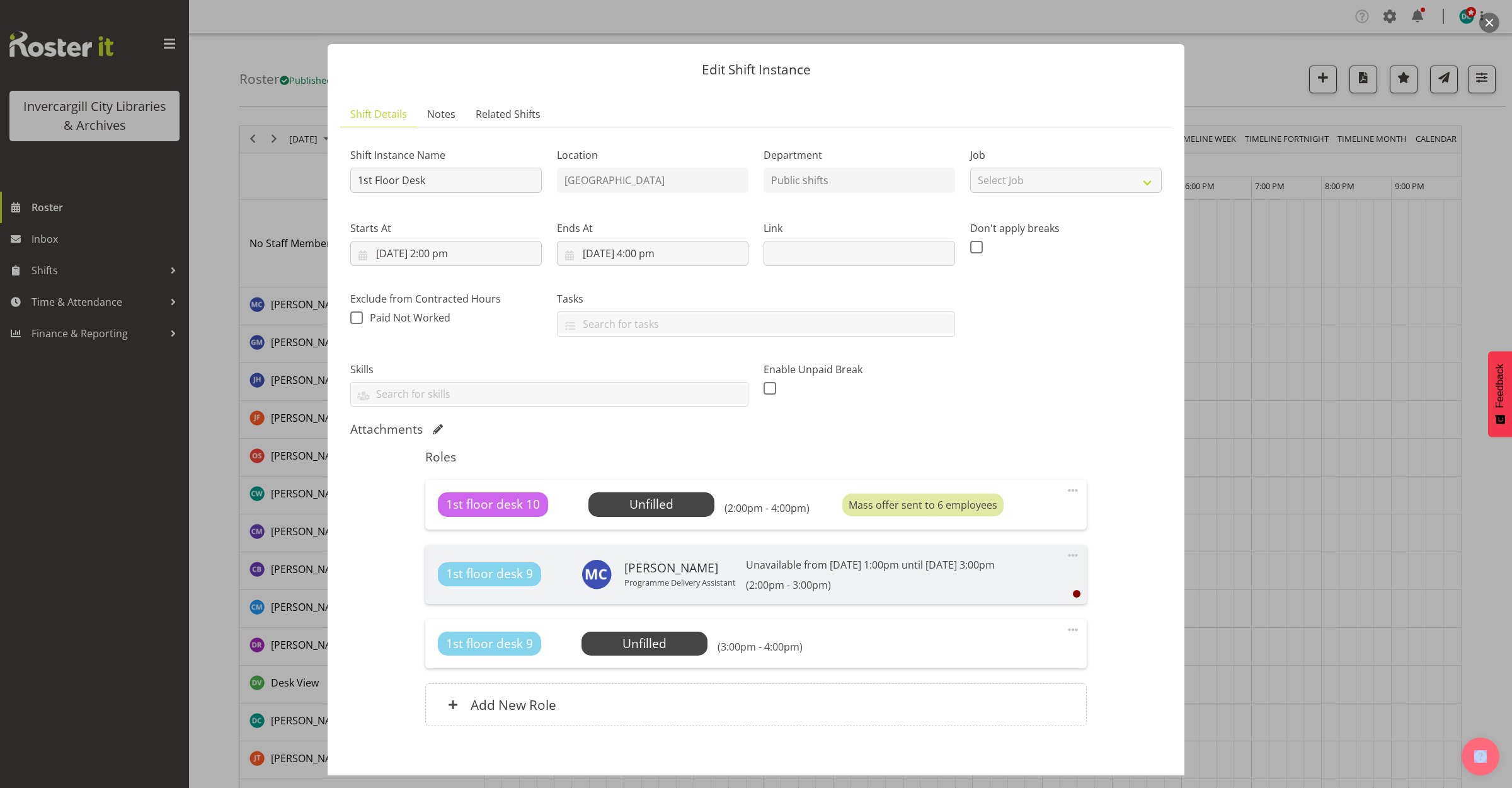
click at [1484, 16] on button "button" at bounding box center [1489, 22] width 20 height 20
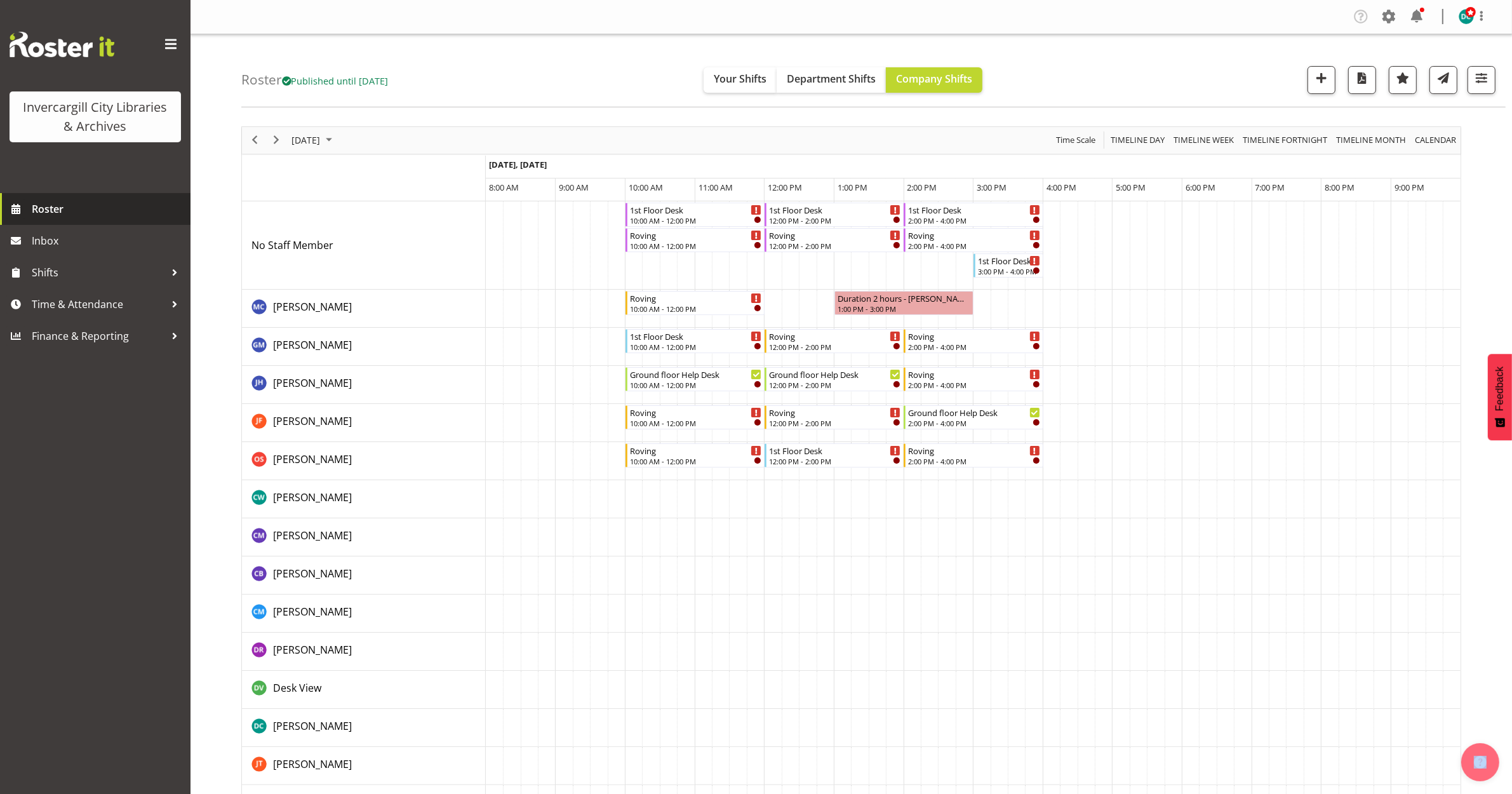
click at [45, 202] on span "Roster" at bounding box center [107, 208] width 153 height 19
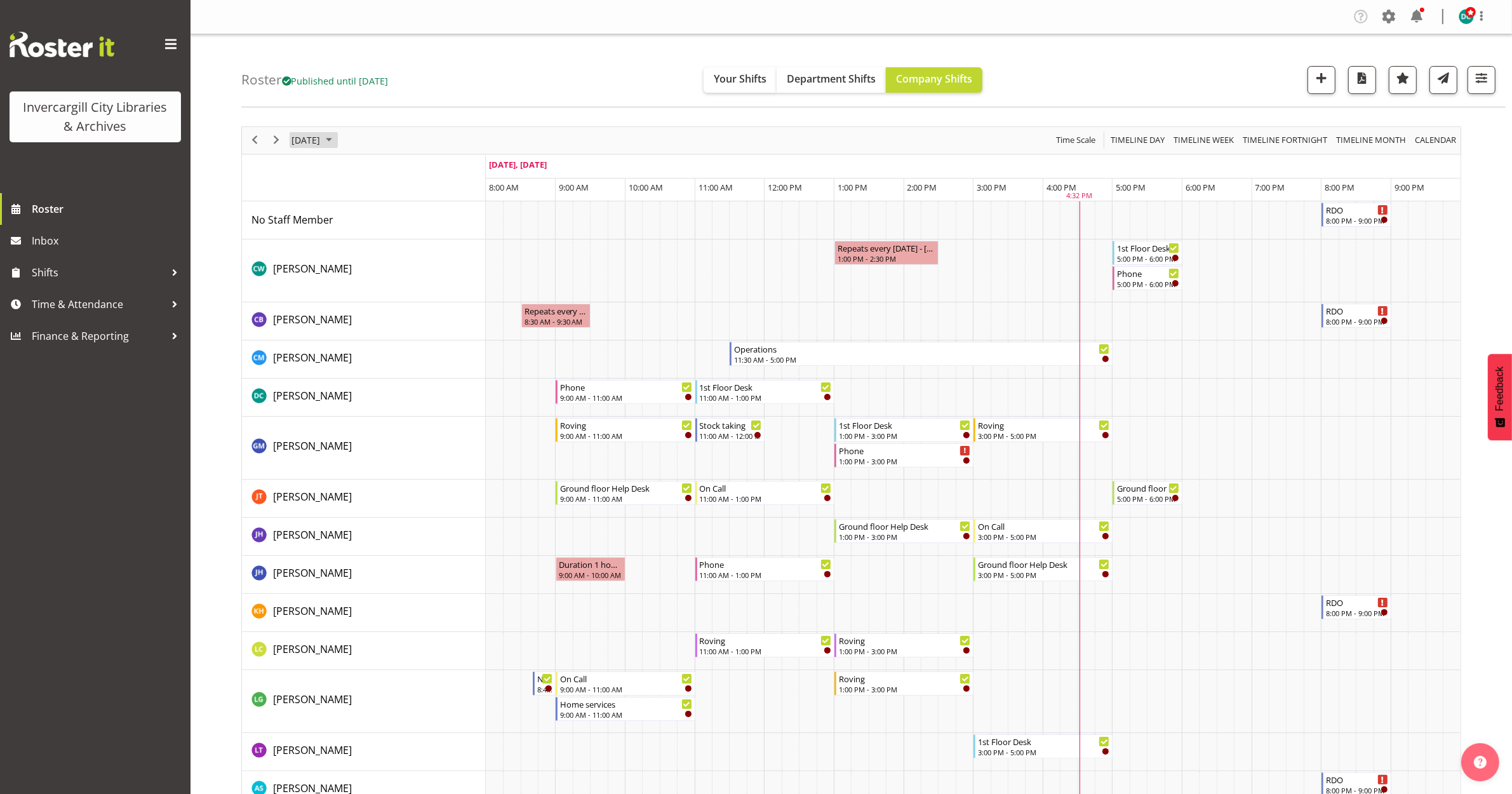
click at [315, 138] on span "[DATE]" at bounding box center [306, 140] width 31 height 16
click at [422, 263] on span "18" at bounding box center [426, 259] width 19 height 19
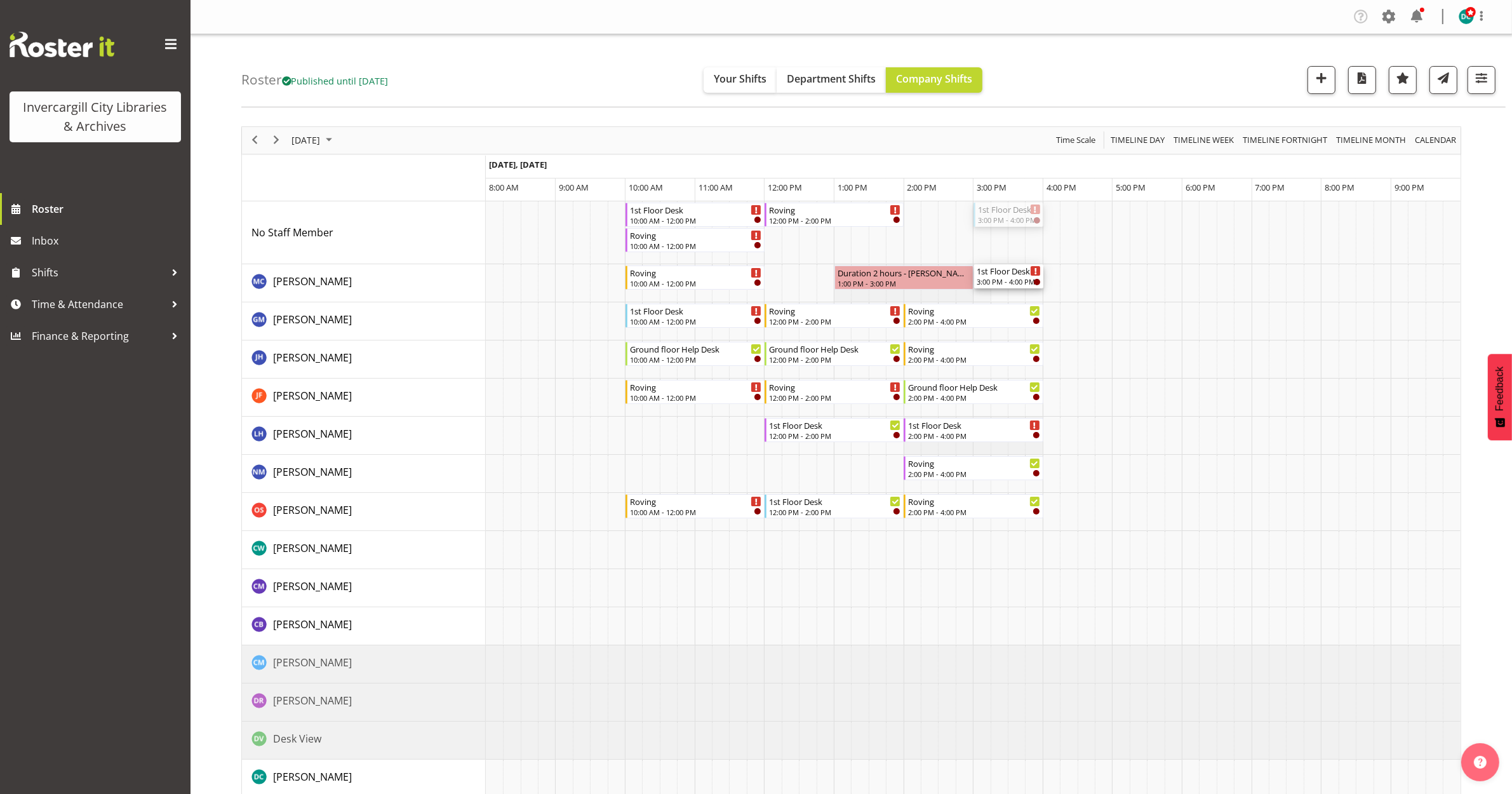
drag, startPoint x: 995, startPoint y: 216, endPoint x: 982, endPoint y: 299, distance: 84.0
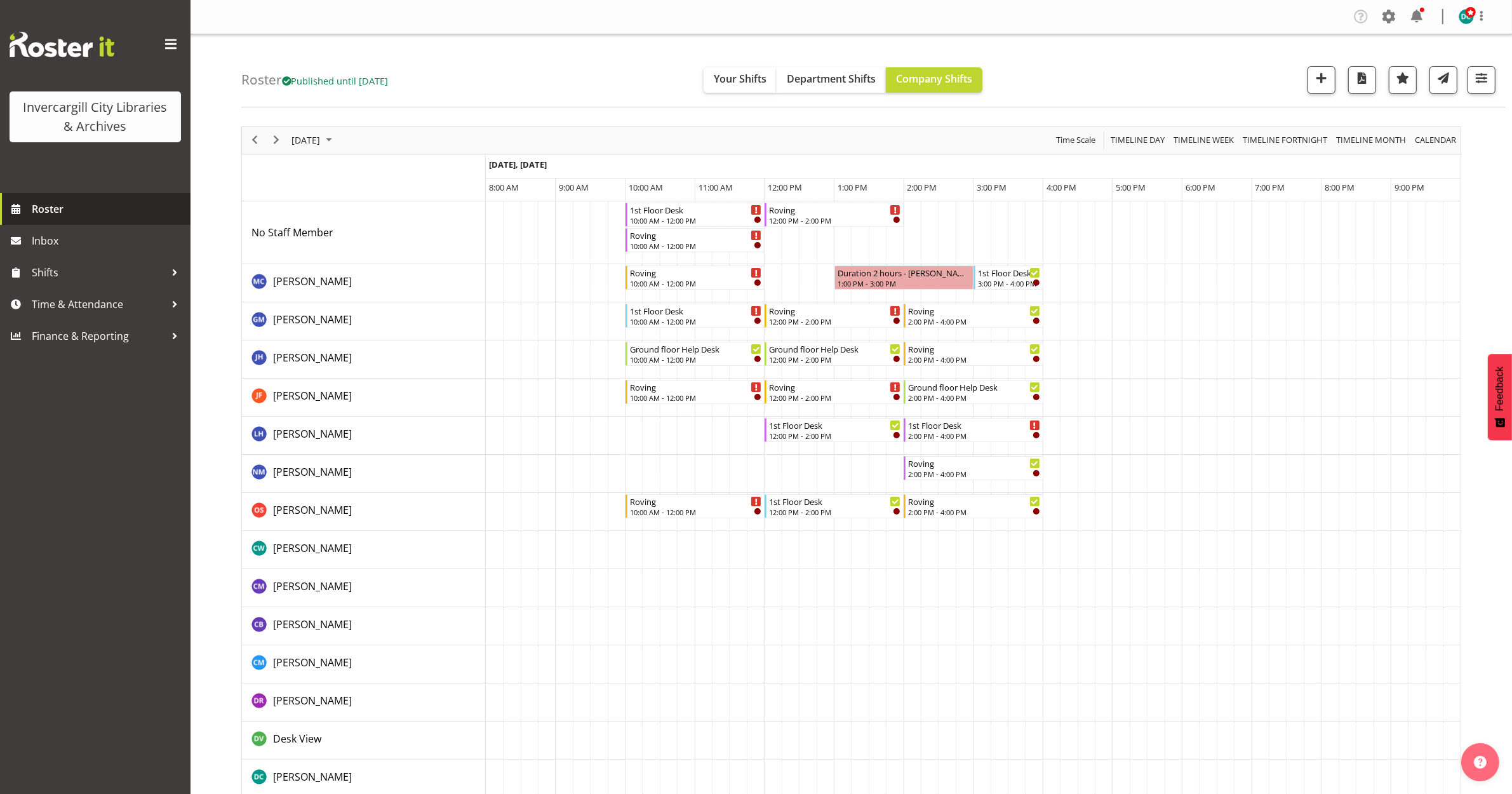
click at [38, 210] on span "Roster" at bounding box center [107, 208] width 153 height 19
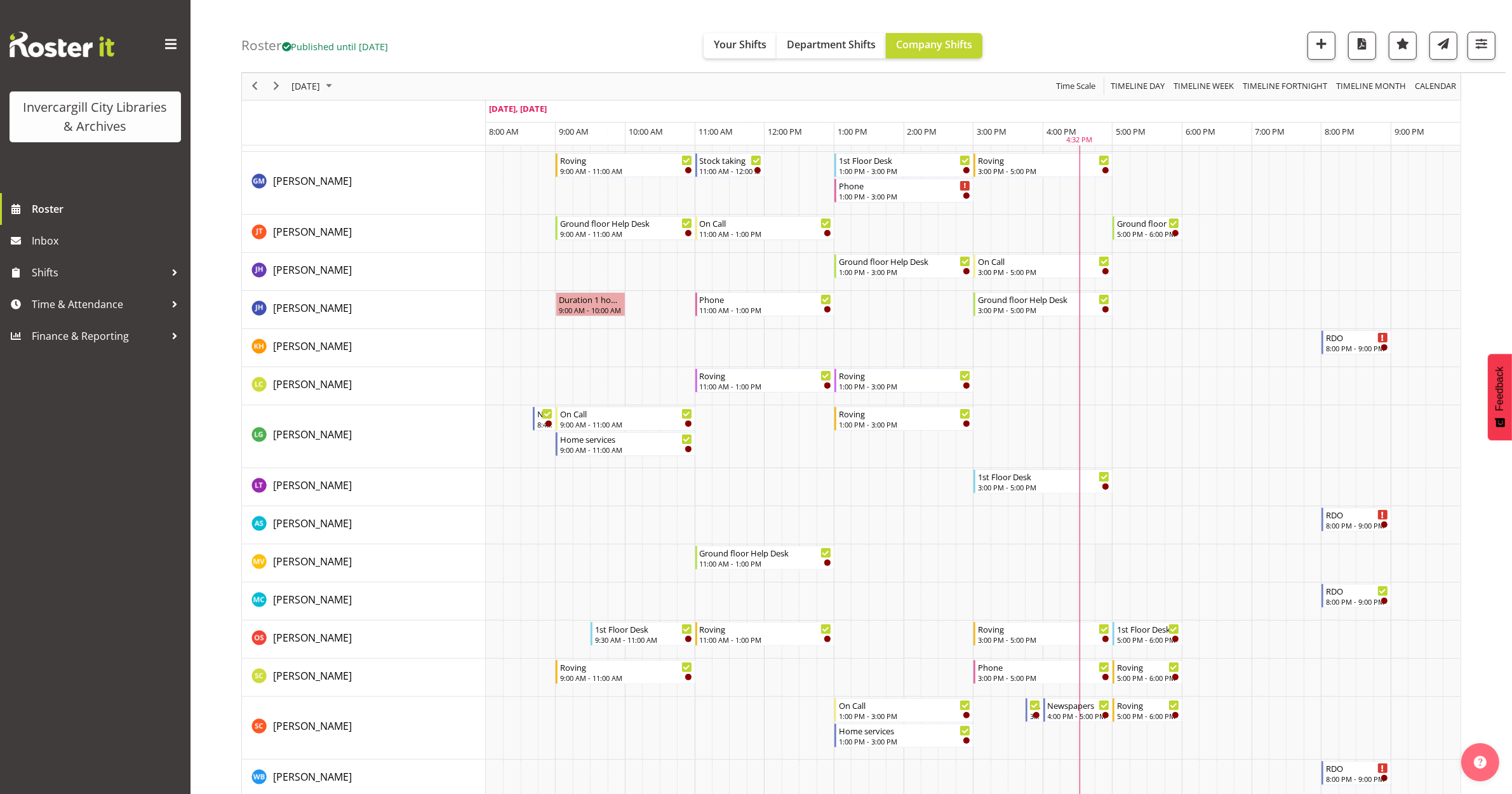
scroll to position [238, 0]
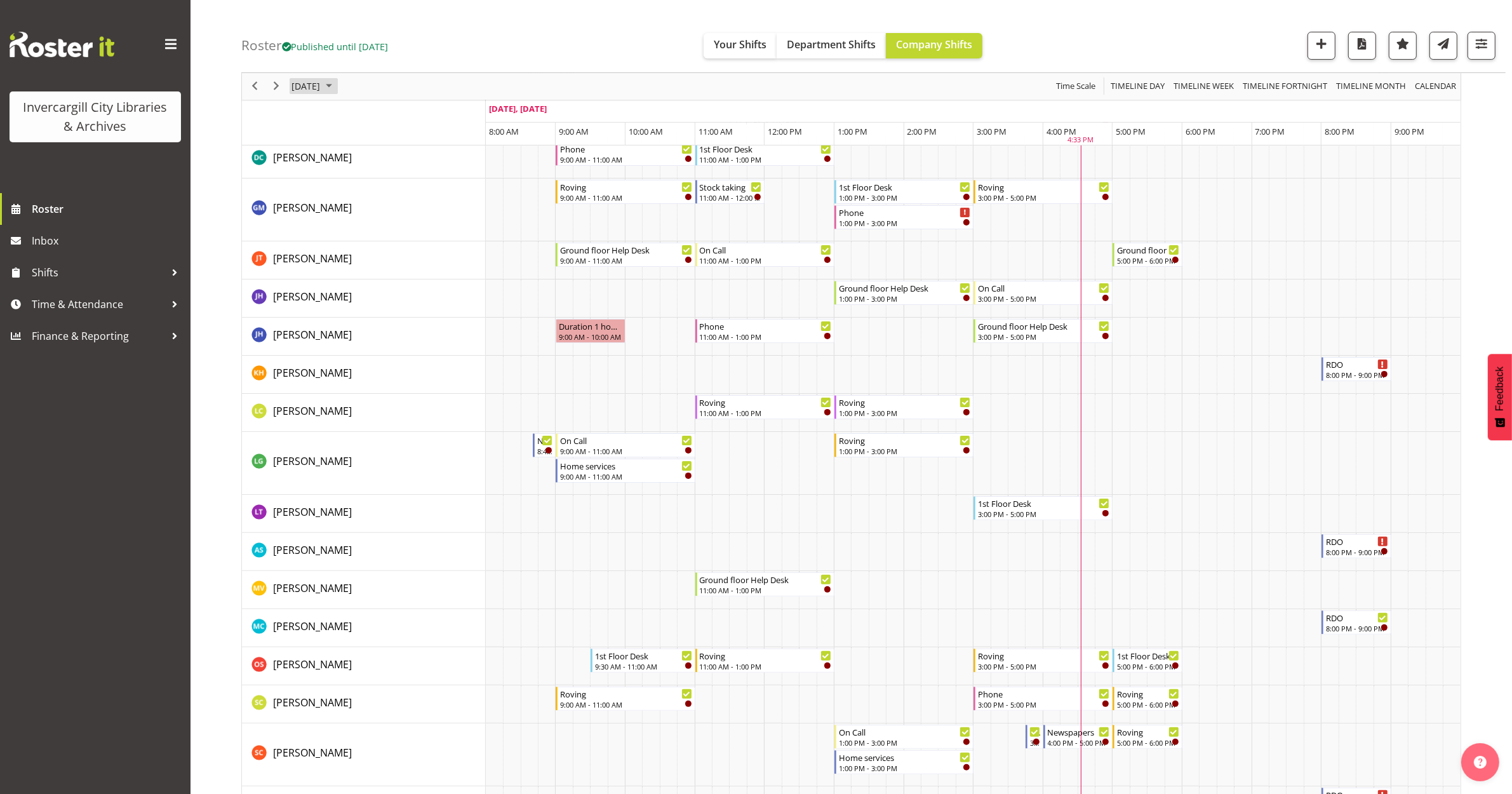
click at [300, 86] on span "[DATE]" at bounding box center [306, 86] width 31 height 16
click at [303, 217] on span "19" at bounding box center [304, 227] width 19 height 19
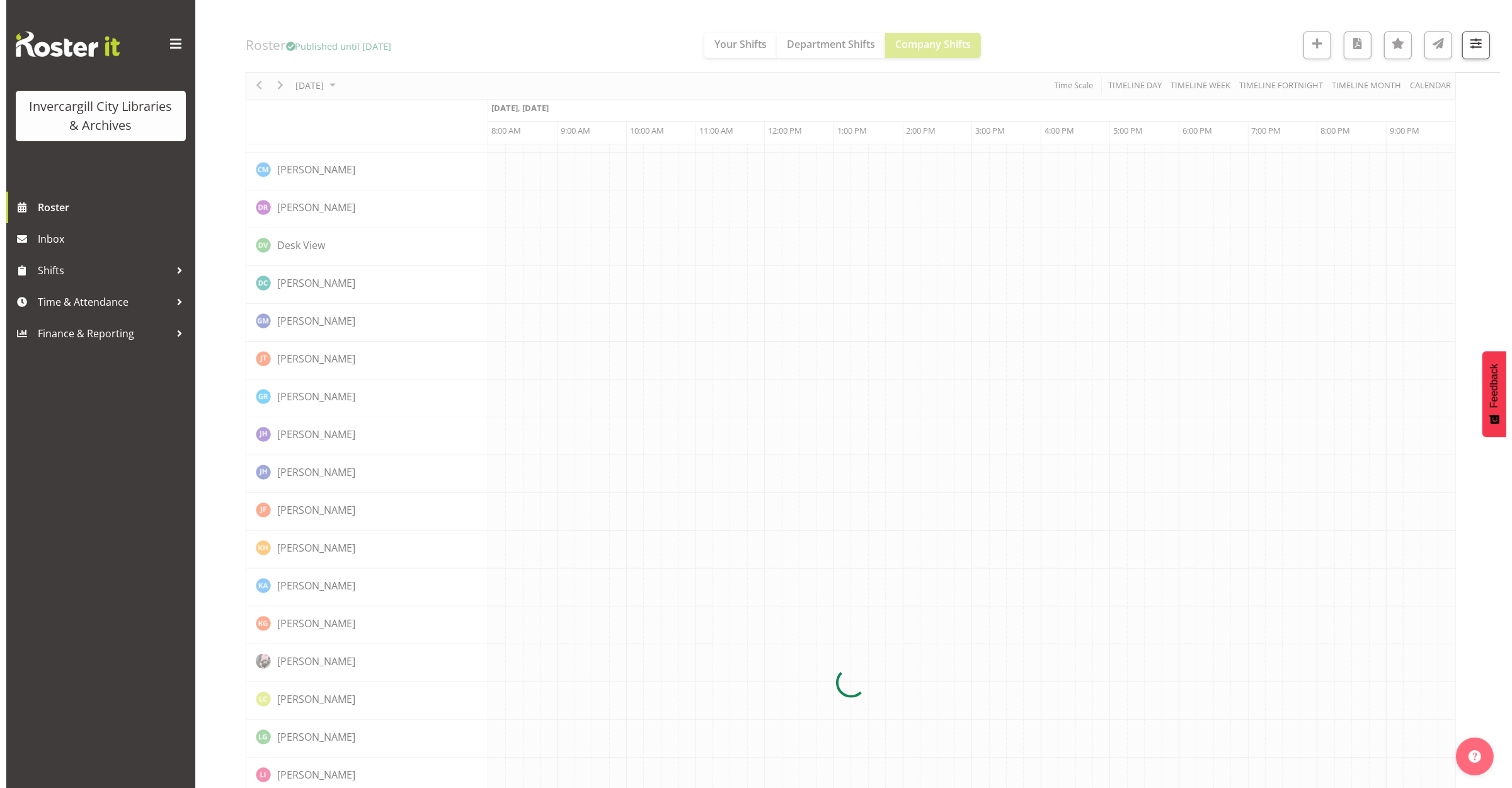
scroll to position [0, 0]
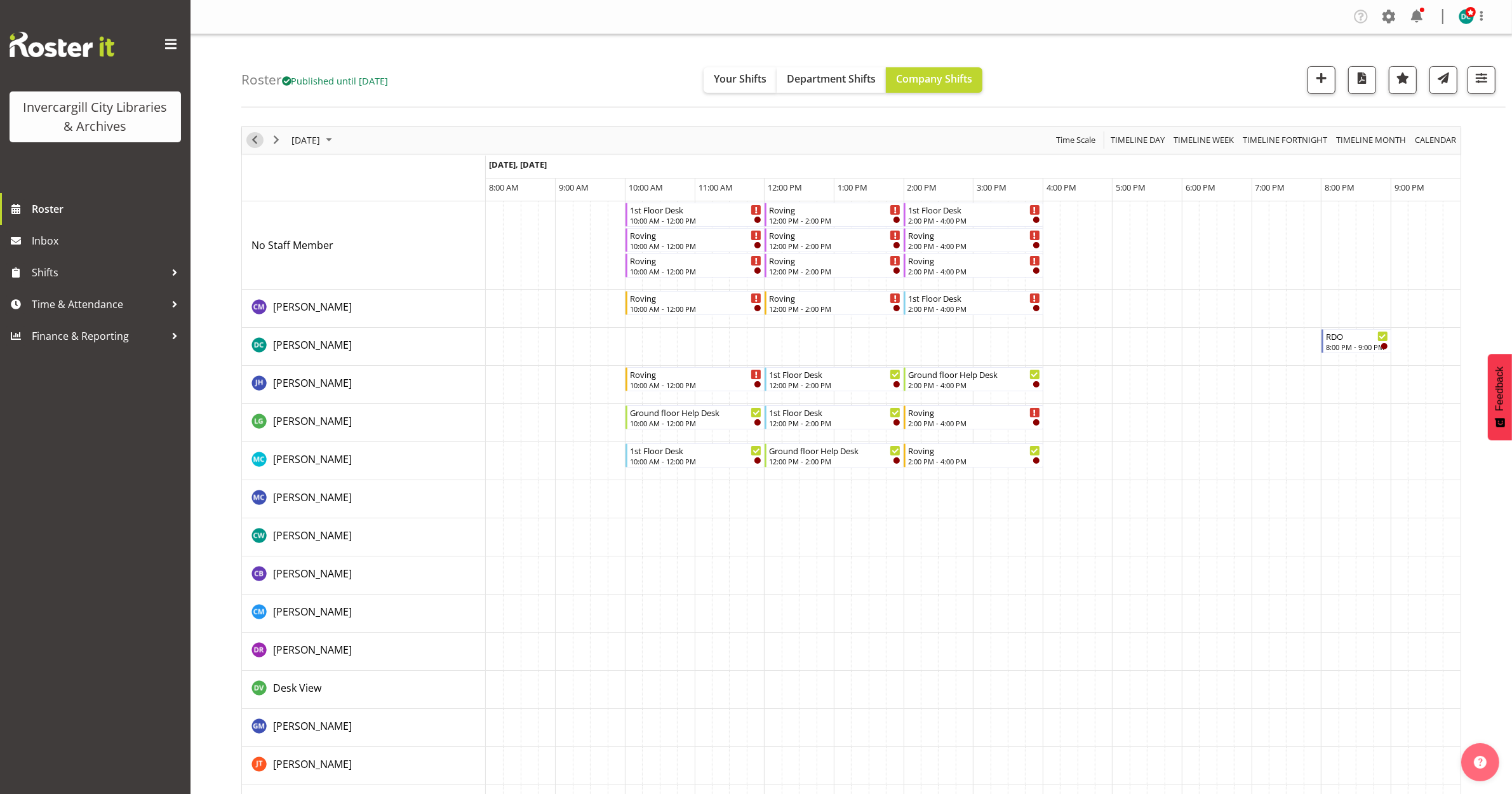
click at [249, 142] on span "Previous" at bounding box center [254, 140] width 15 height 16
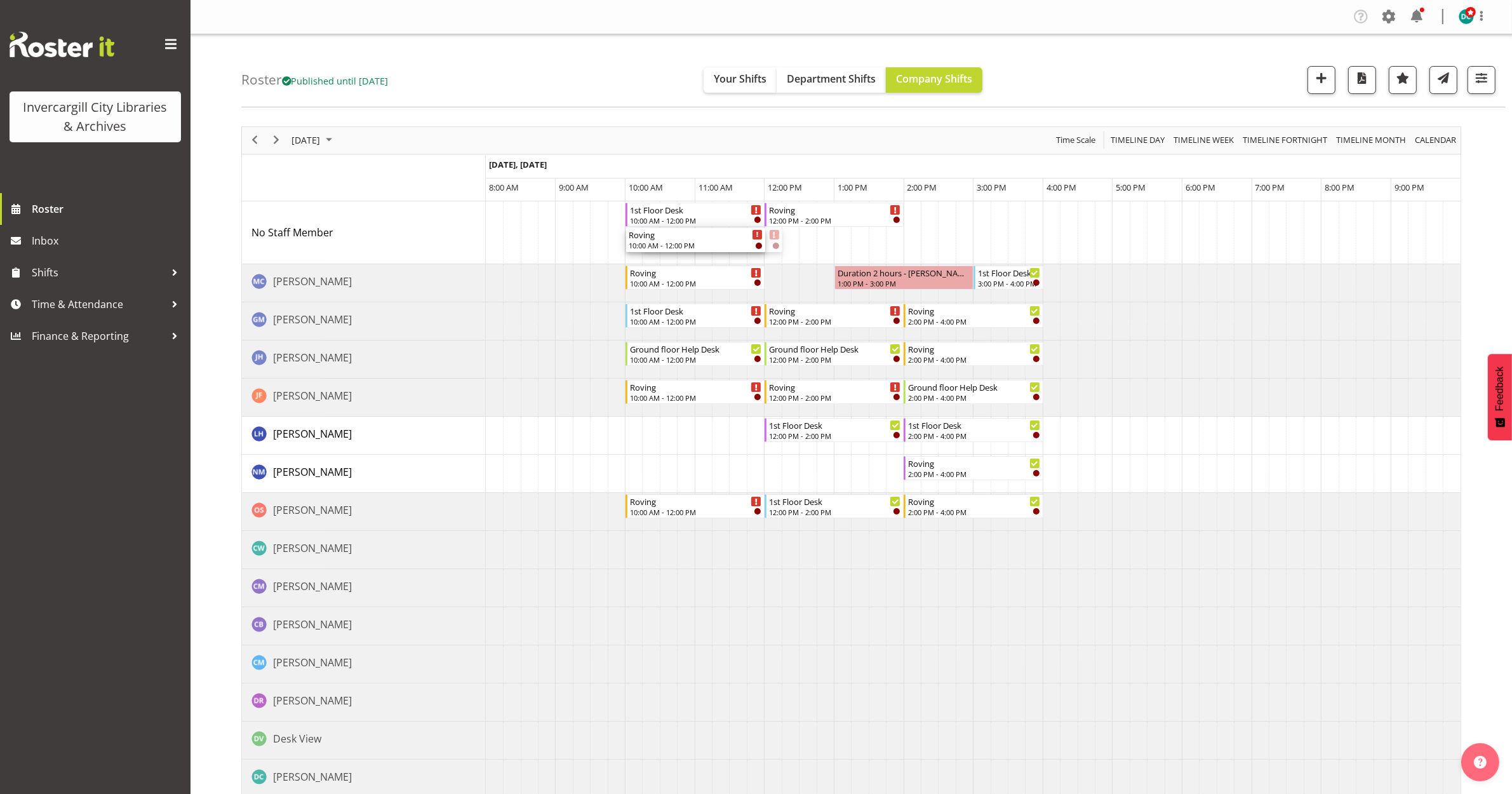
drag, startPoint x: 687, startPoint y: 236, endPoint x: 639, endPoint y: 249, distance: 49.7
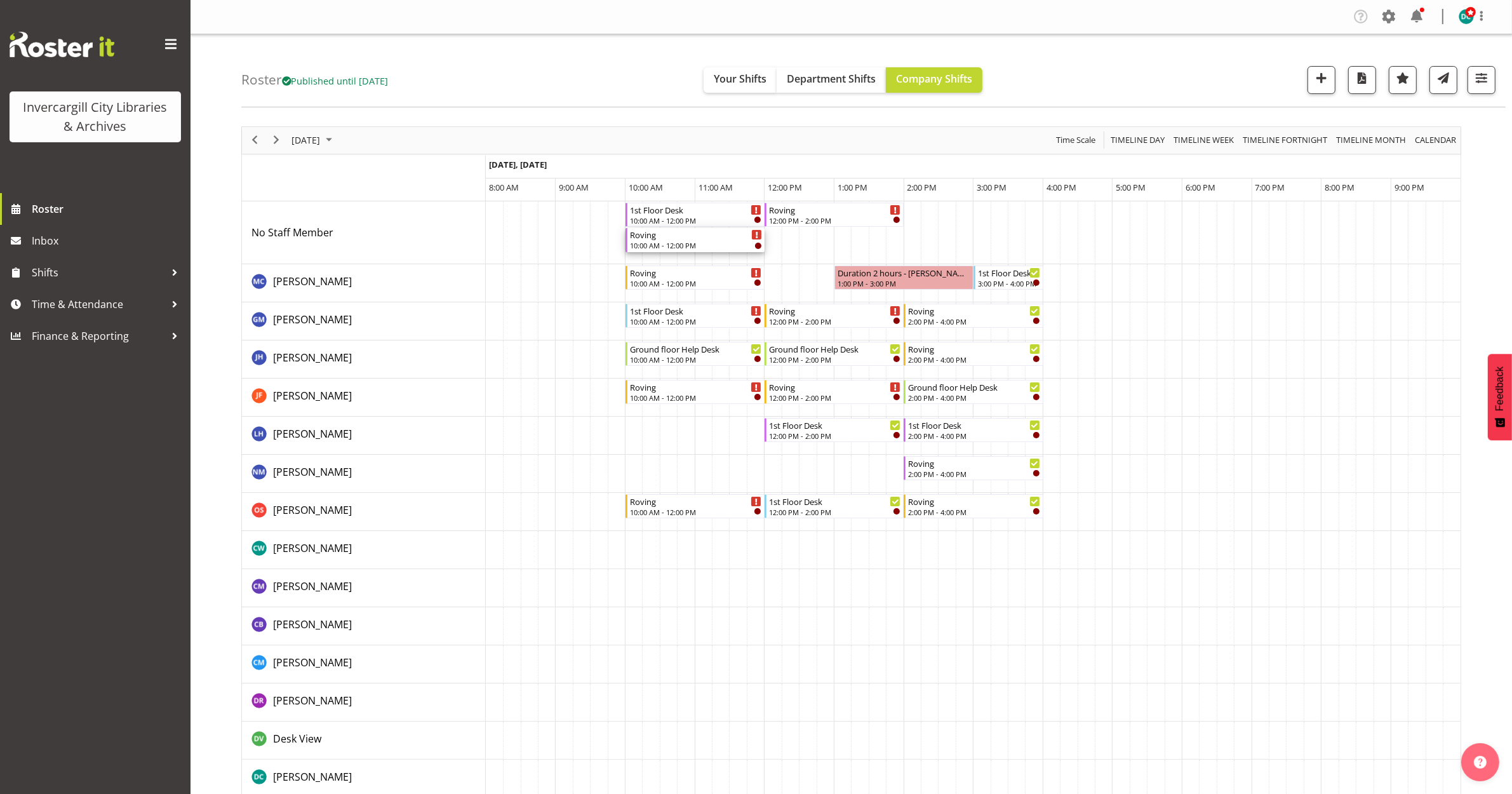
click at [681, 242] on div "10:00 AM - 12:00 PM" at bounding box center [696, 246] width 132 height 10
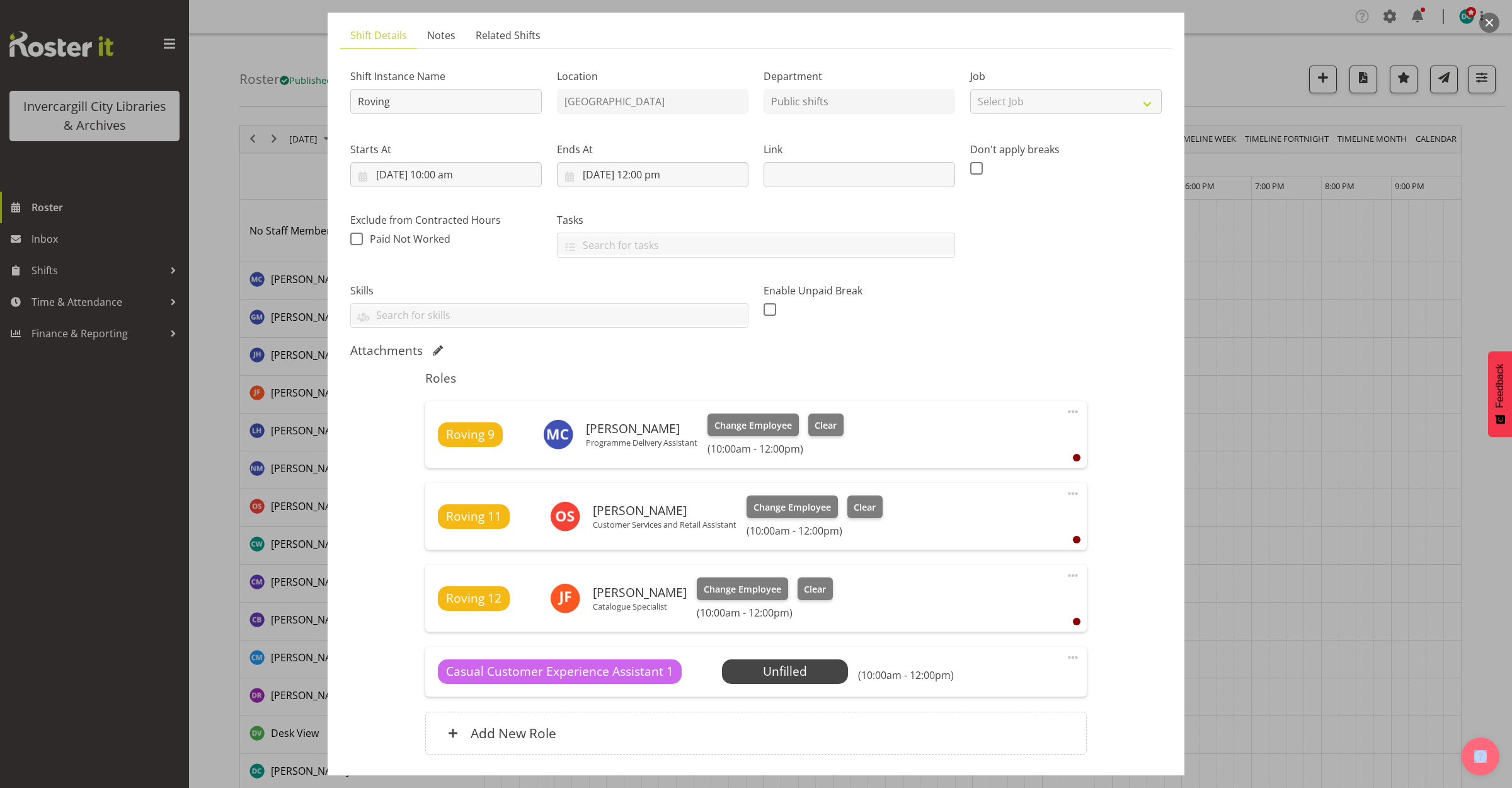
scroll to position [157, 0]
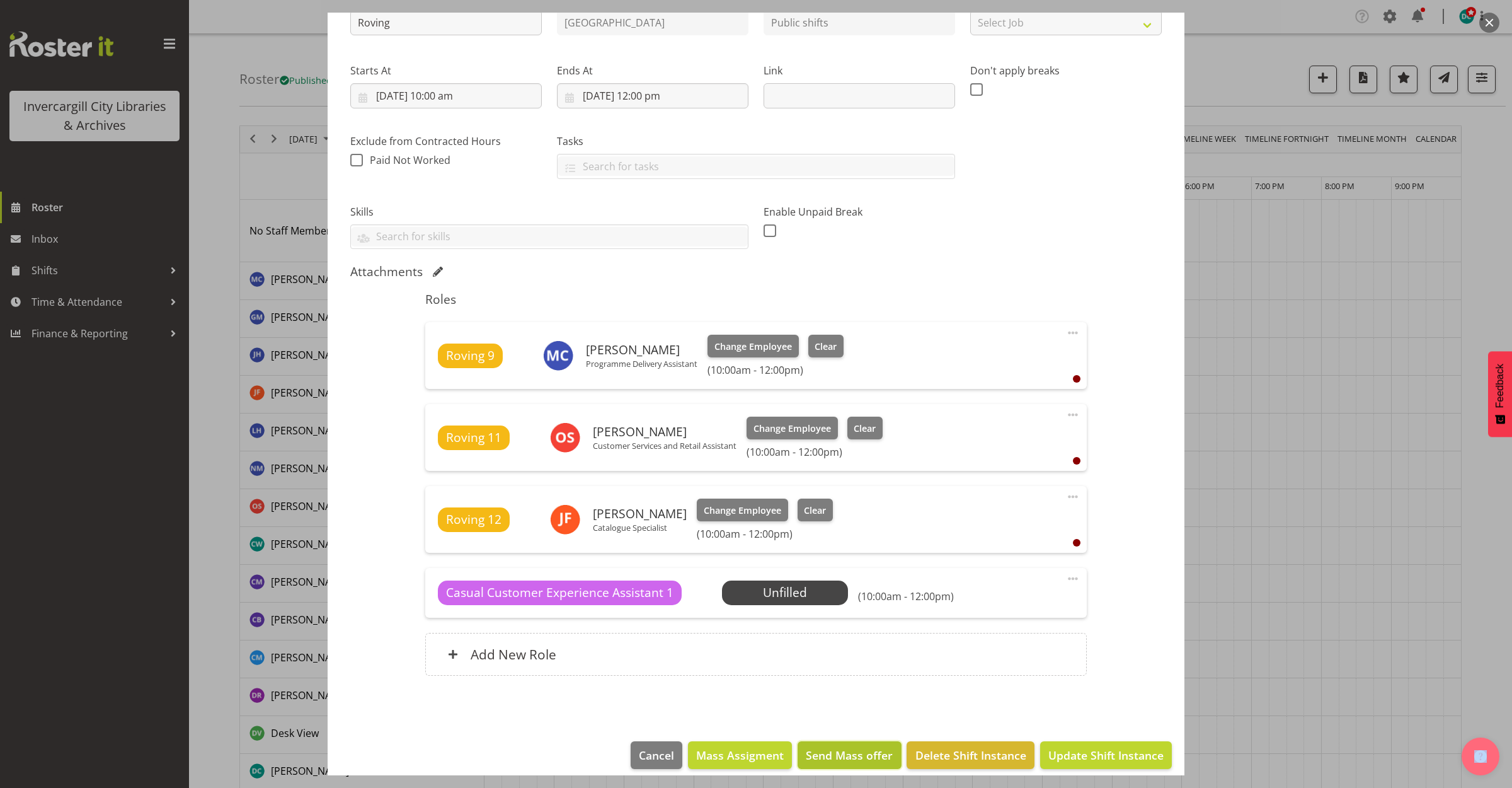
click at [834, 761] on span "Send Mass offer" at bounding box center [849, 755] width 87 height 16
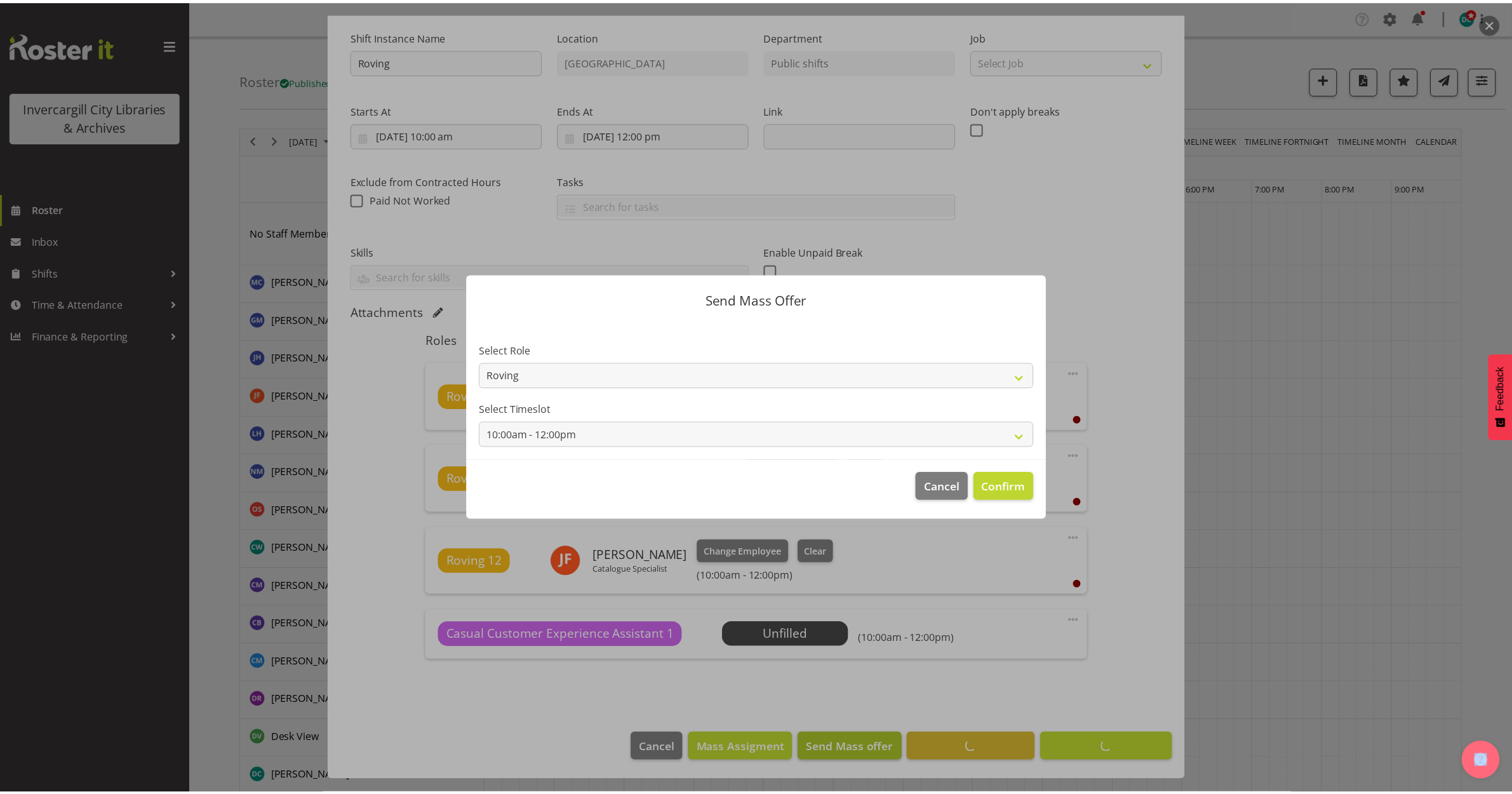
scroll to position [121, 0]
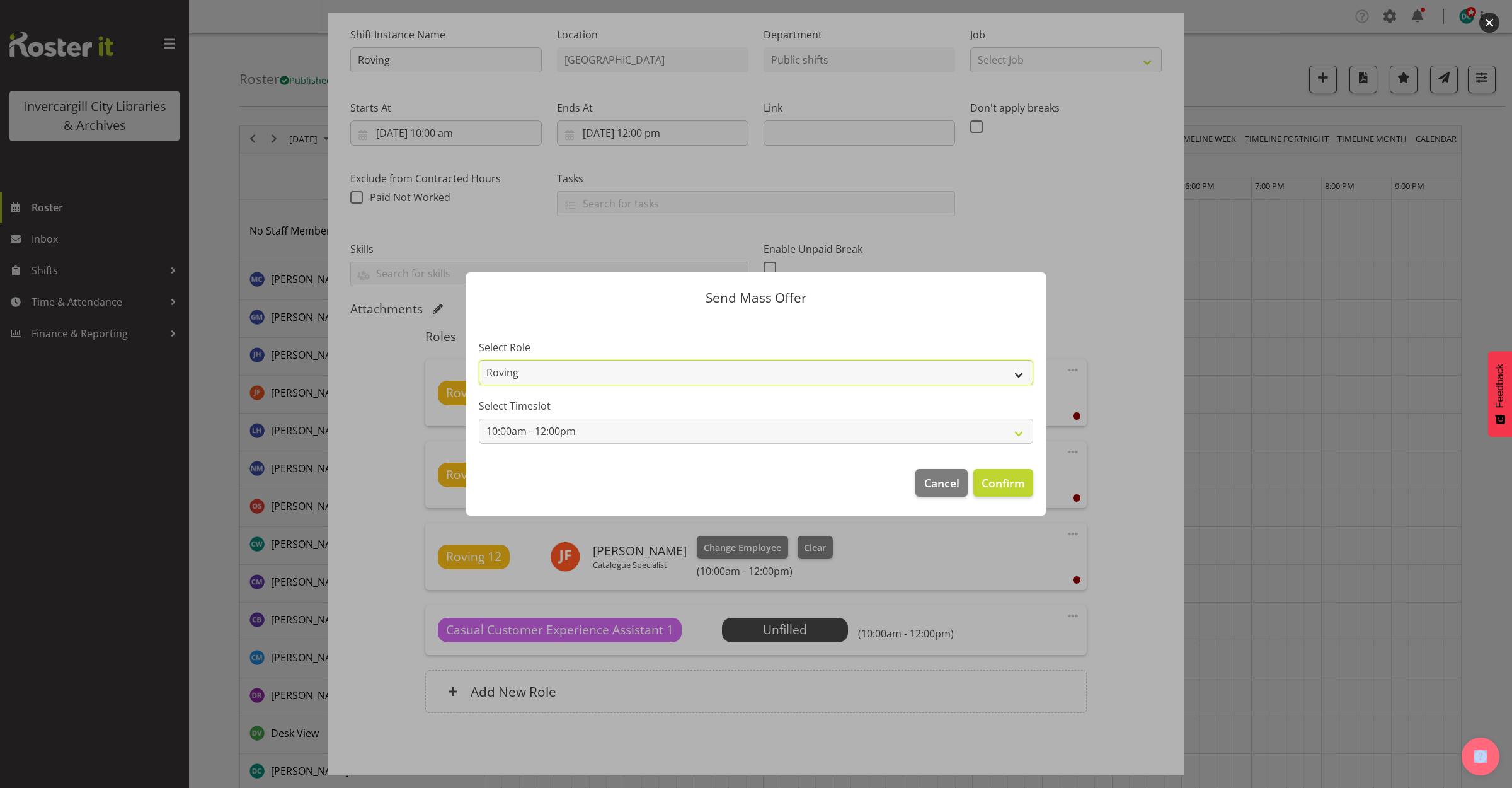
click at [758, 380] on select "Roving Casual Customer Experience Assistant" at bounding box center [756, 373] width 554 height 25
select select "1515"
click at [479, 360] on select "Roving Casual Customer Experience Assistant" at bounding box center [756, 373] width 554 height 25
click at [1016, 481] on span "Confirm" at bounding box center [1003, 482] width 44 height 16
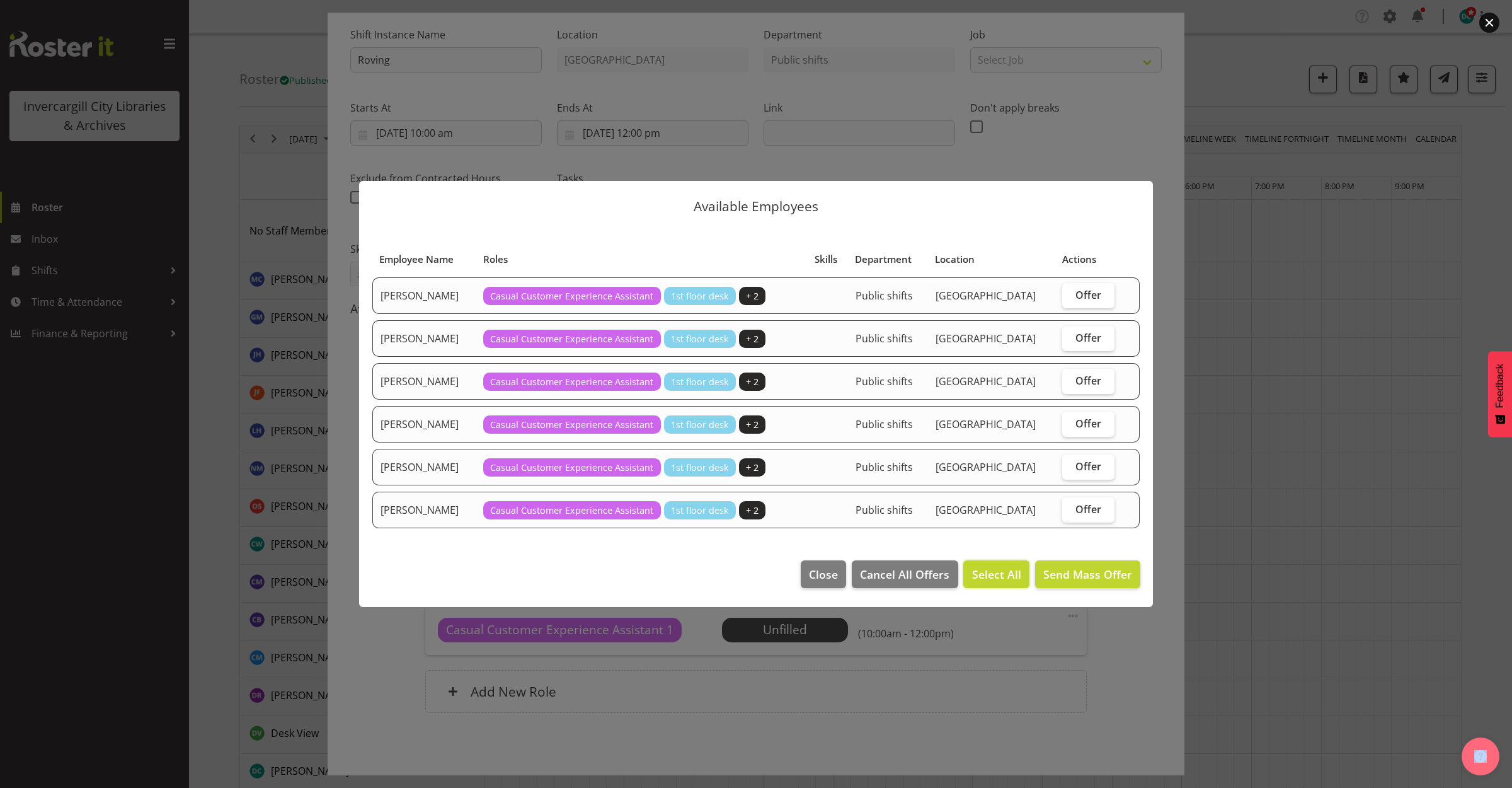
click at [1002, 565] on button "Select All" at bounding box center [996, 574] width 66 height 28
checkbox input "true"
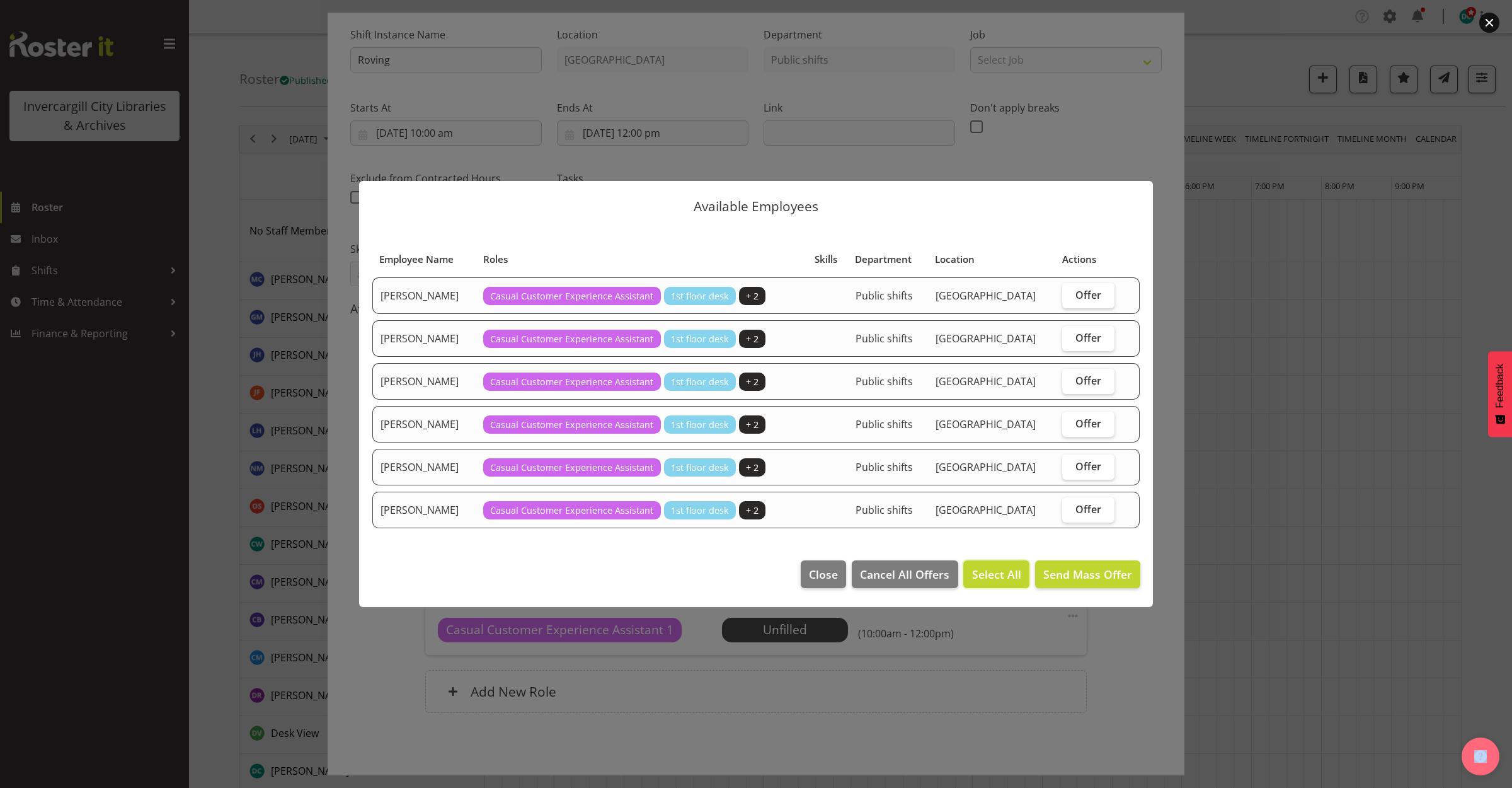
checkbox input "true"
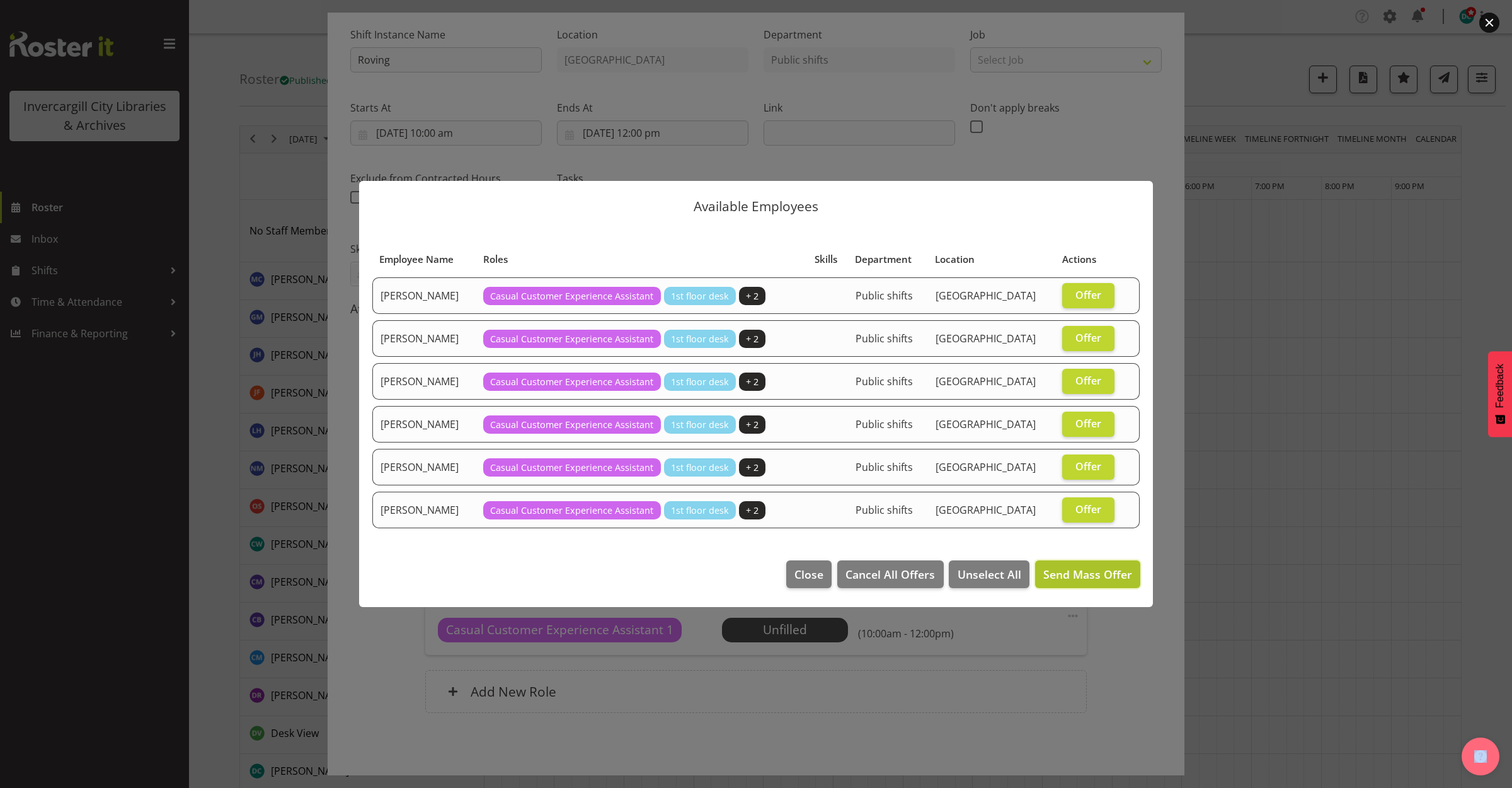
click at [1082, 581] on span "Send Mass Offer" at bounding box center [1088, 574] width 89 height 15
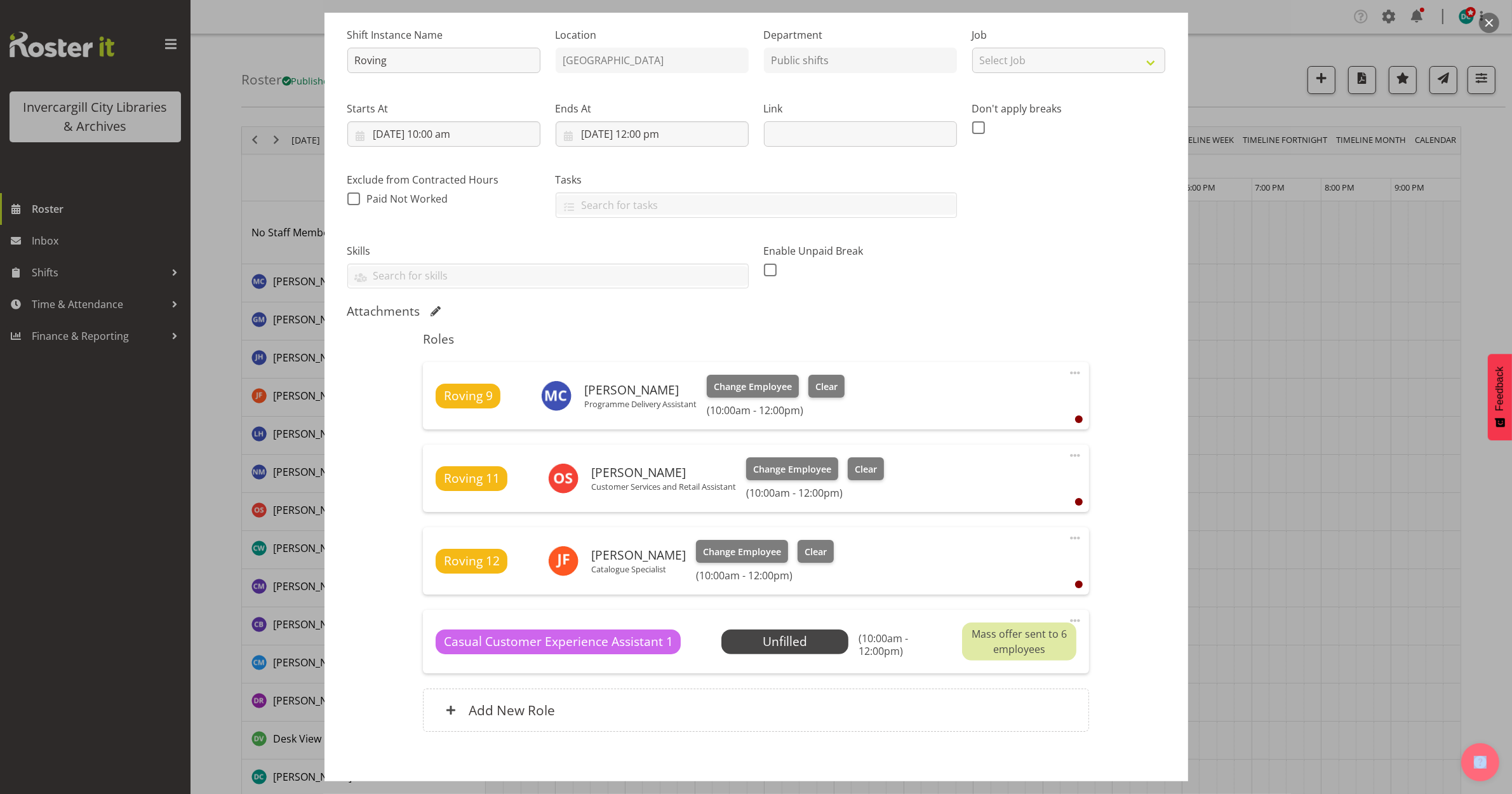
click at [1481, 16] on button "button" at bounding box center [1488, 22] width 20 height 20
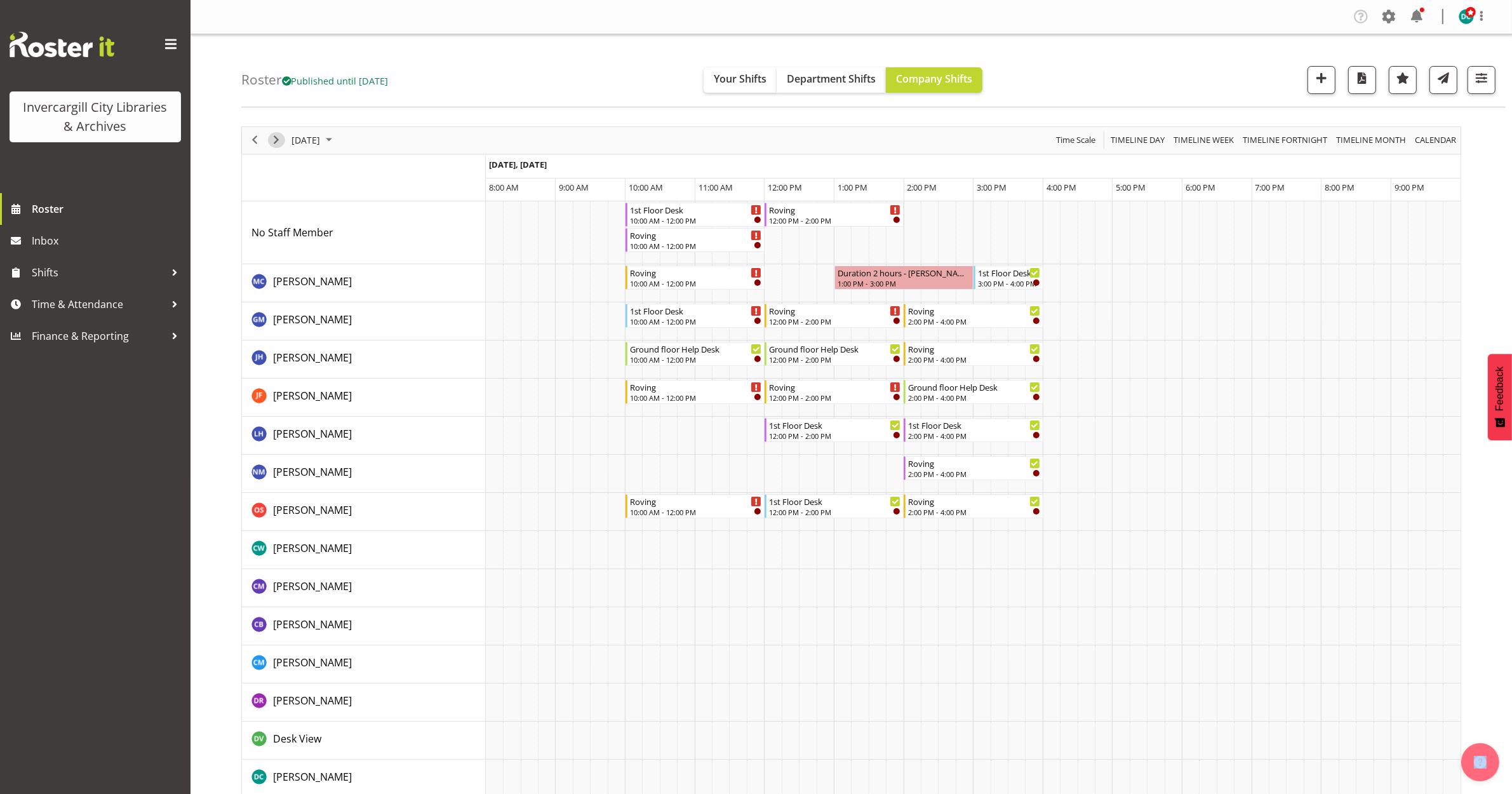
click at [275, 142] on span "Next" at bounding box center [276, 140] width 15 height 16
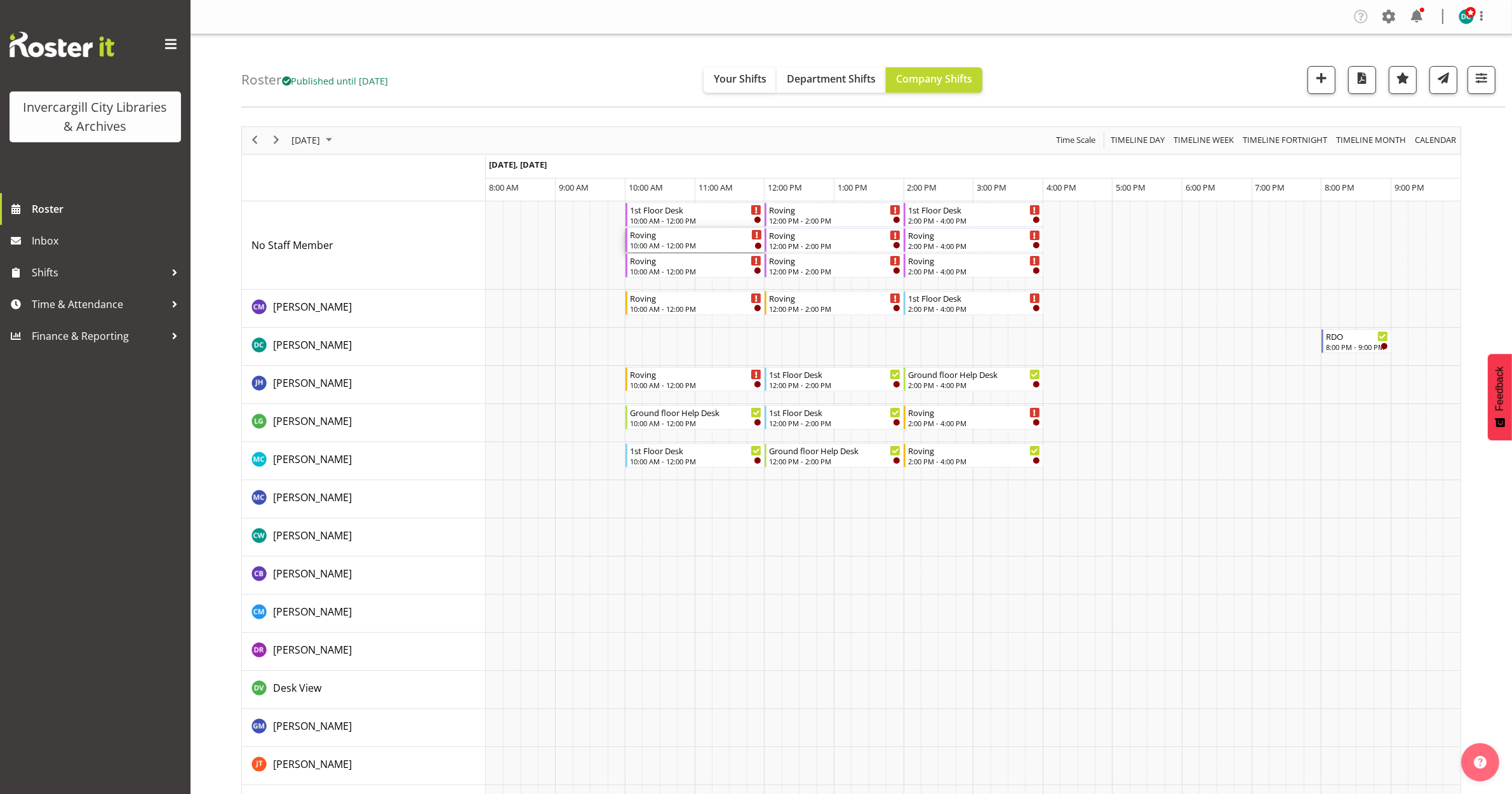
click at [690, 239] on div "Roving" at bounding box center [696, 234] width 132 height 12
click at [0, 0] on div at bounding box center [0, 0] width 0 height 0
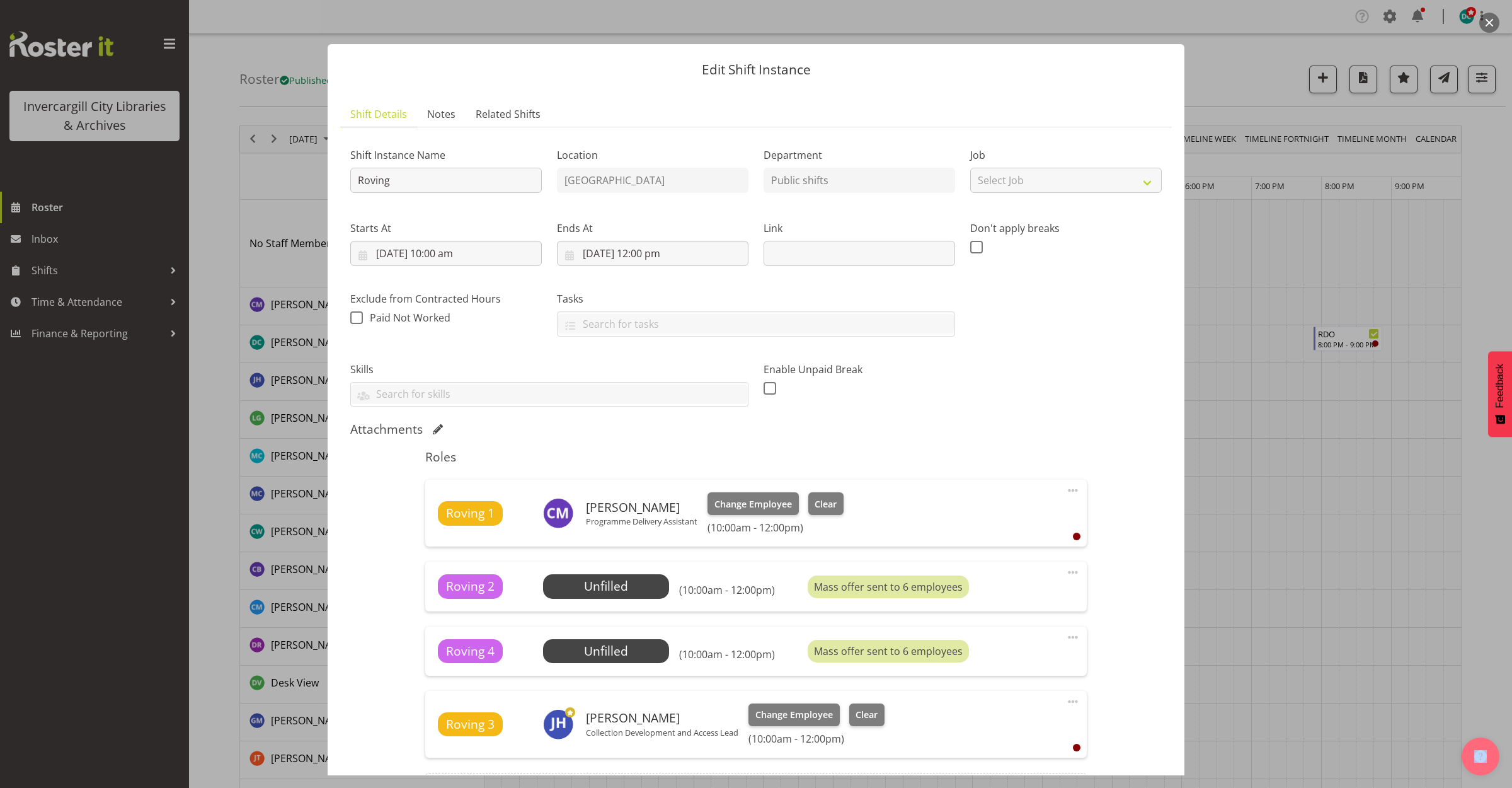
click at [1489, 21] on button "button" at bounding box center [1489, 22] width 20 height 20
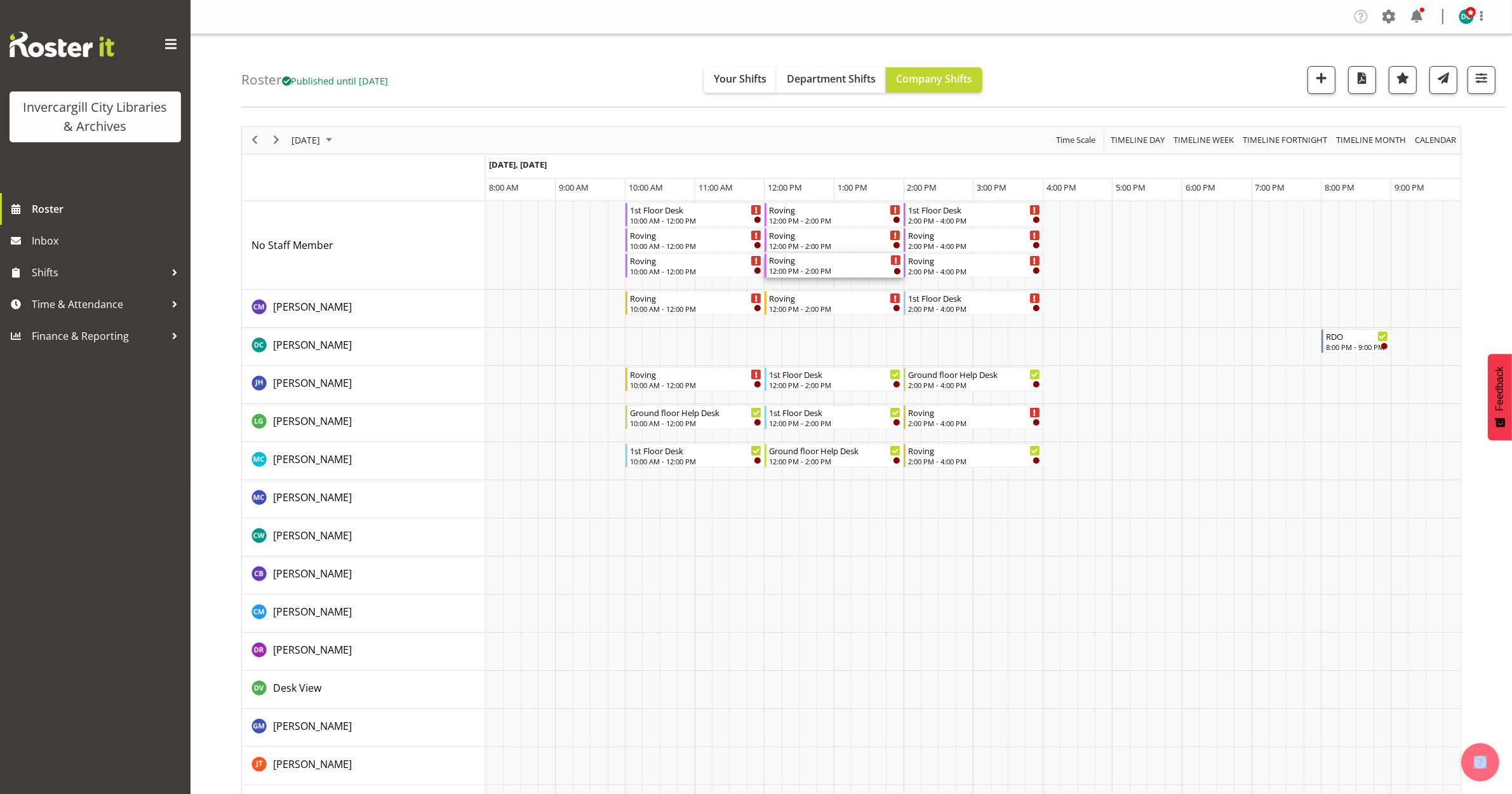
click at [796, 267] on div "12:00 PM - 2:00 PM" at bounding box center [835, 271] width 132 height 10
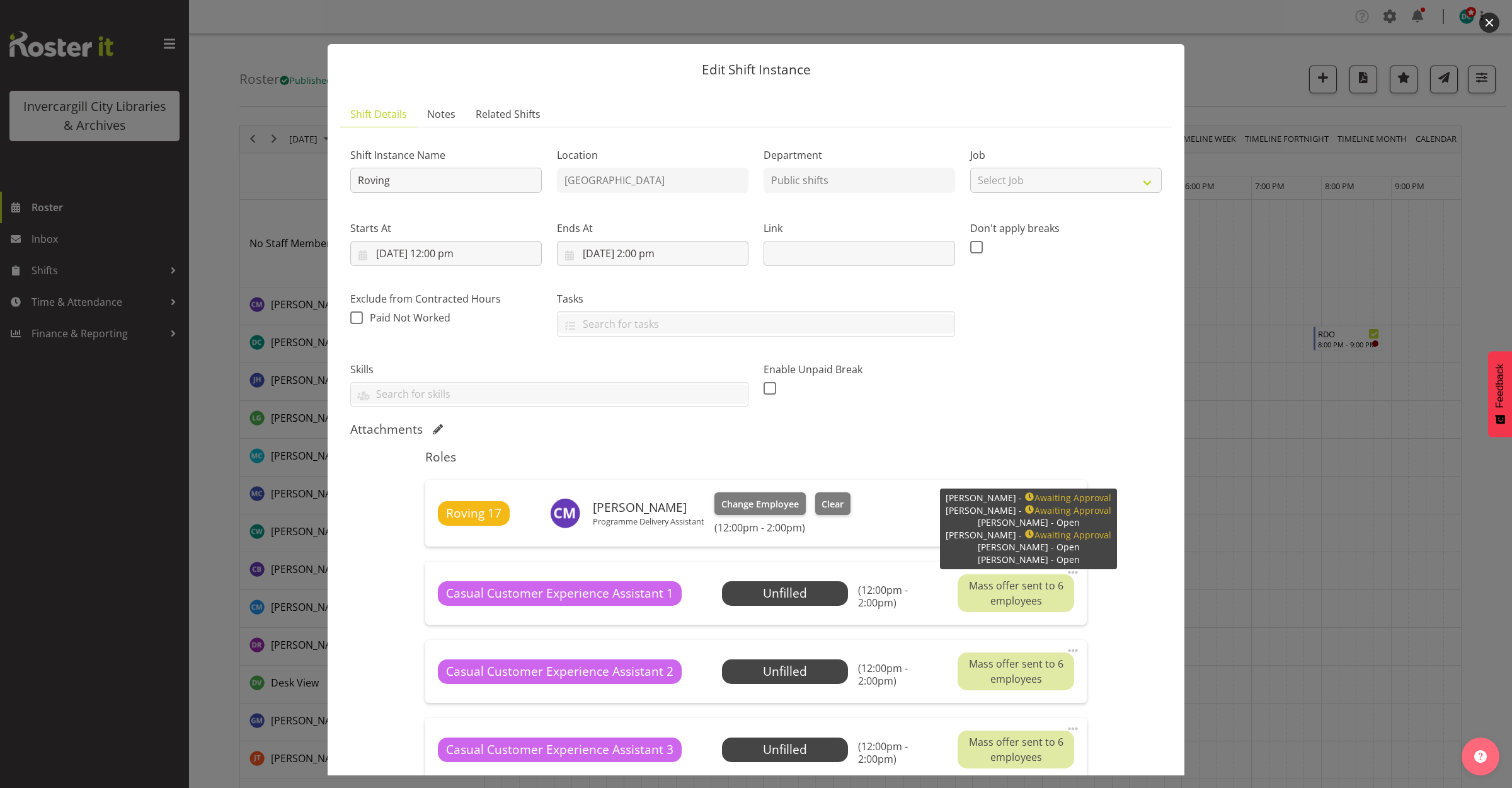
click at [991, 591] on div "Mass offer sent to 6 employees" at bounding box center [1016, 593] width 116 height 38
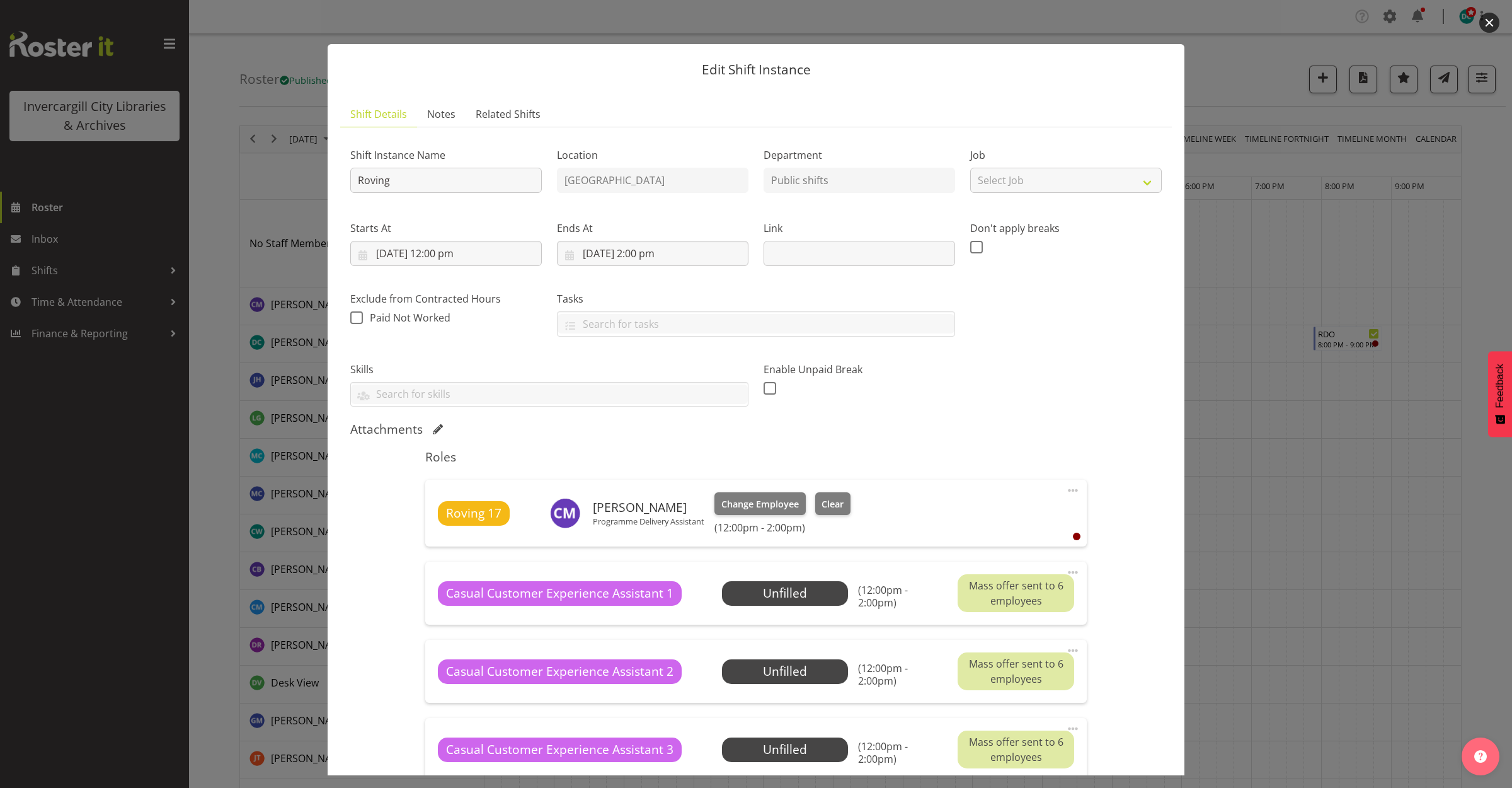
click at [1487, 23] on button "button" at bounding box center [1489, 22] width 20 height 20
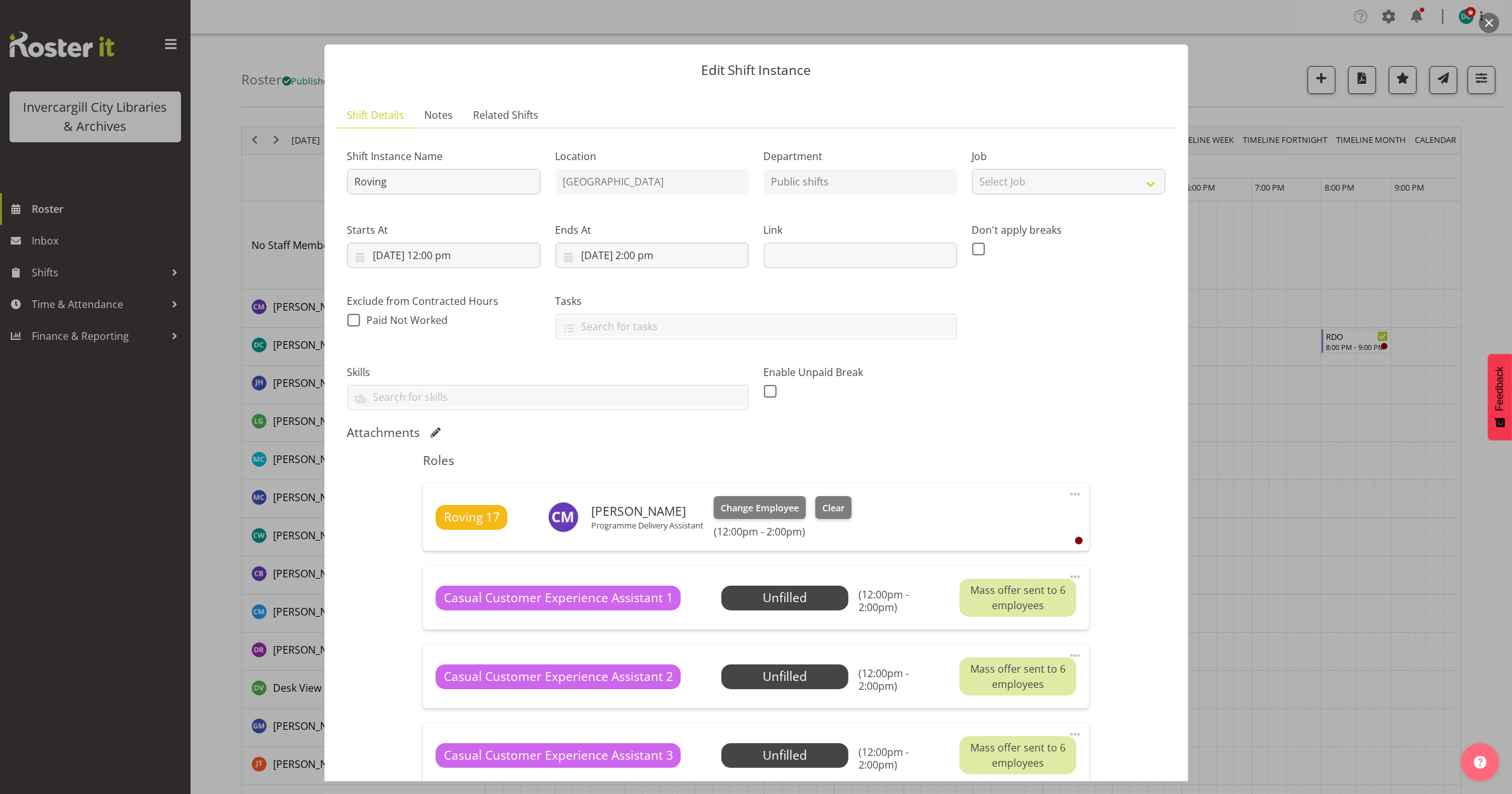
click at [1498, 24] on button "button" at bounding box center [1488, 22] width 20 height 20
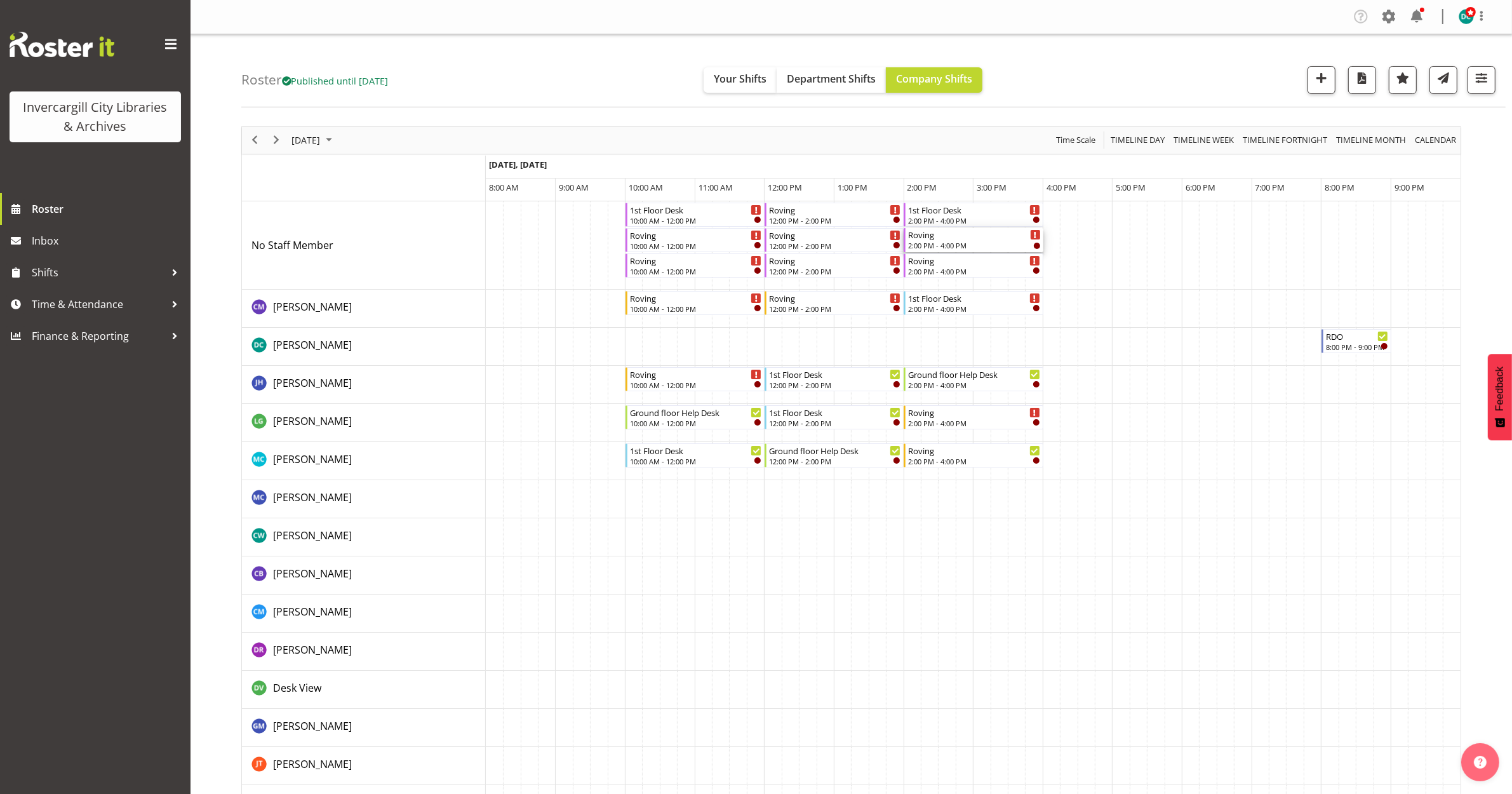
click at [974, 242] on div "2:00 PM - 4:00 PM" at bounding box center [974, 246] width 132 height 10
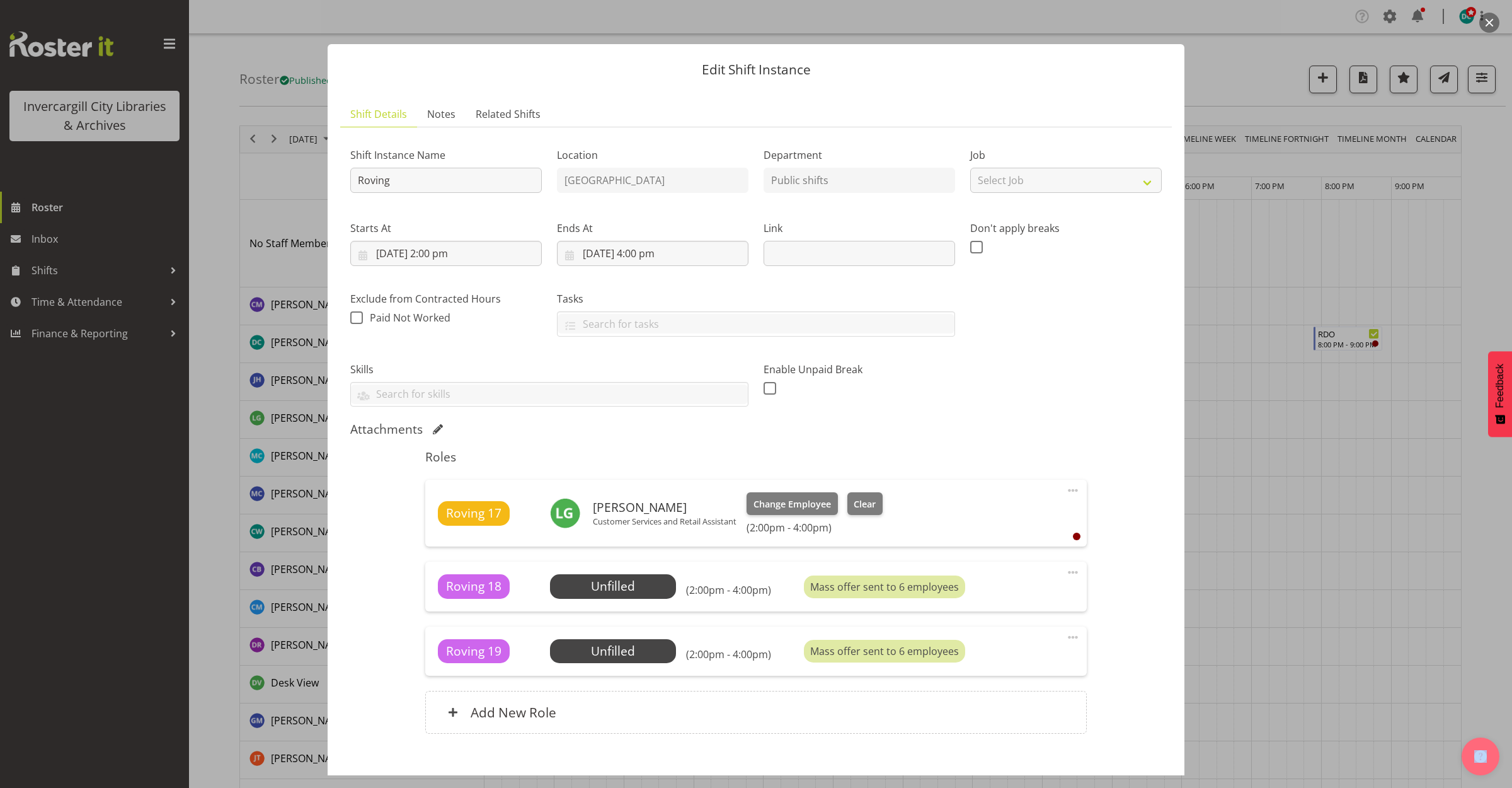
click at [1495, 14] on button "button" at bounding box center [1489, 22] width 20 height 20
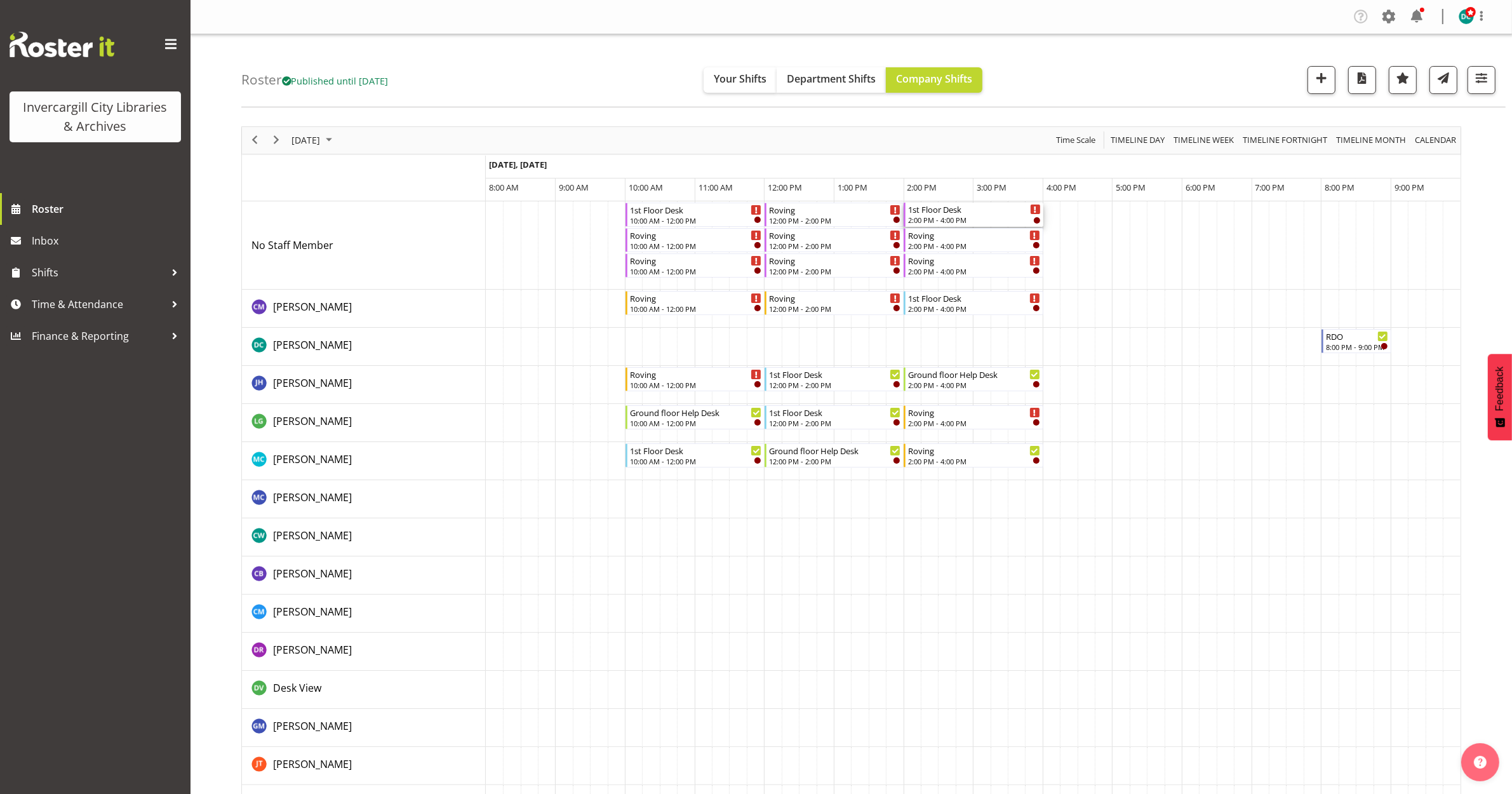
click at [1001, 205] on div "1st Floor Desk" at bounding box center [974, 208] width 132 height 12
click at [0, 0] on div at bounding box center [0, 0] width 0 height 0
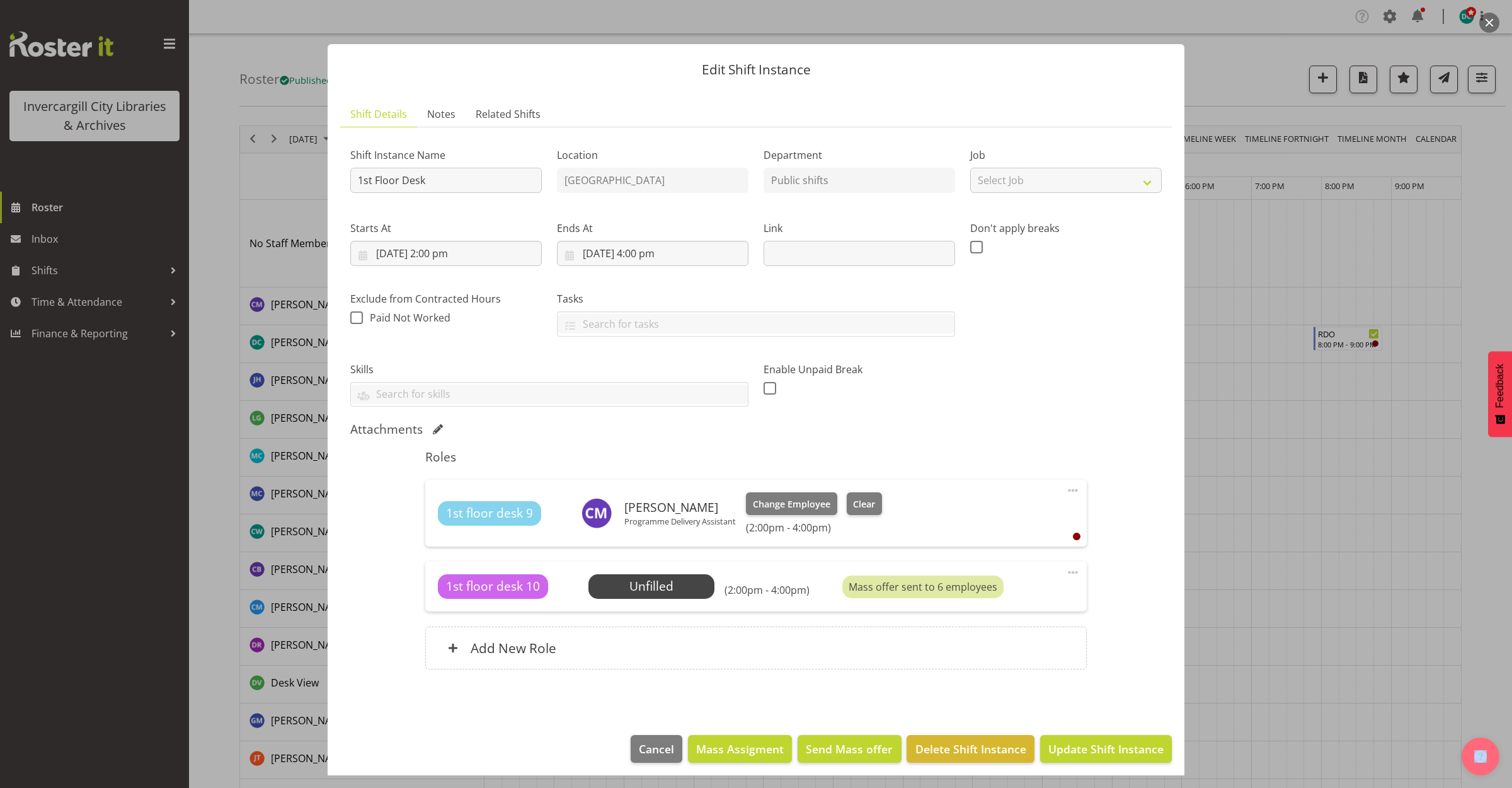
click at [1491, 16] on button "button" at bounding box center [1489, 22] width 20 height 20
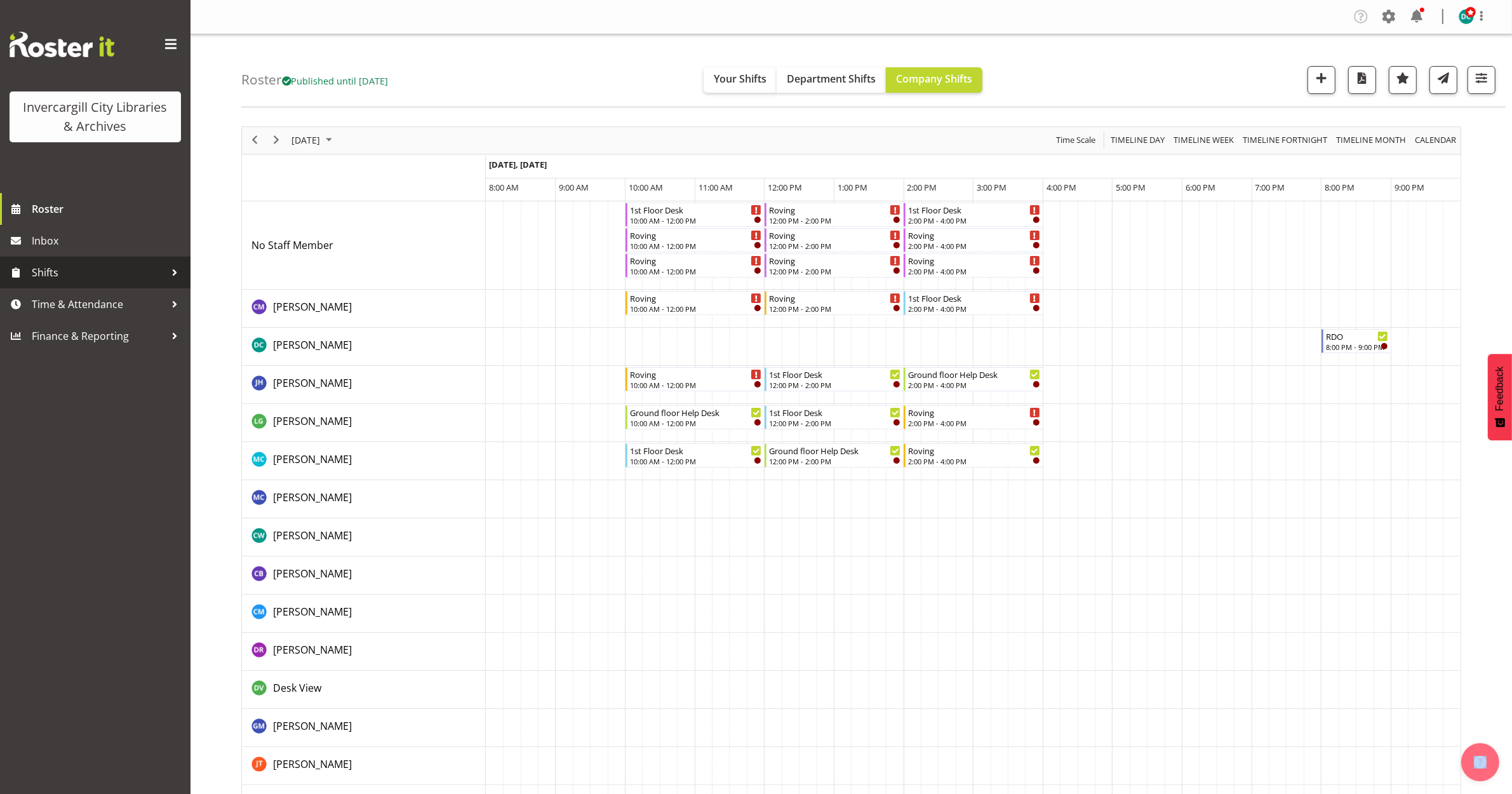
click at [81, 281] on span "Shifts" at bounding box center [98, 272] width 134 height 19
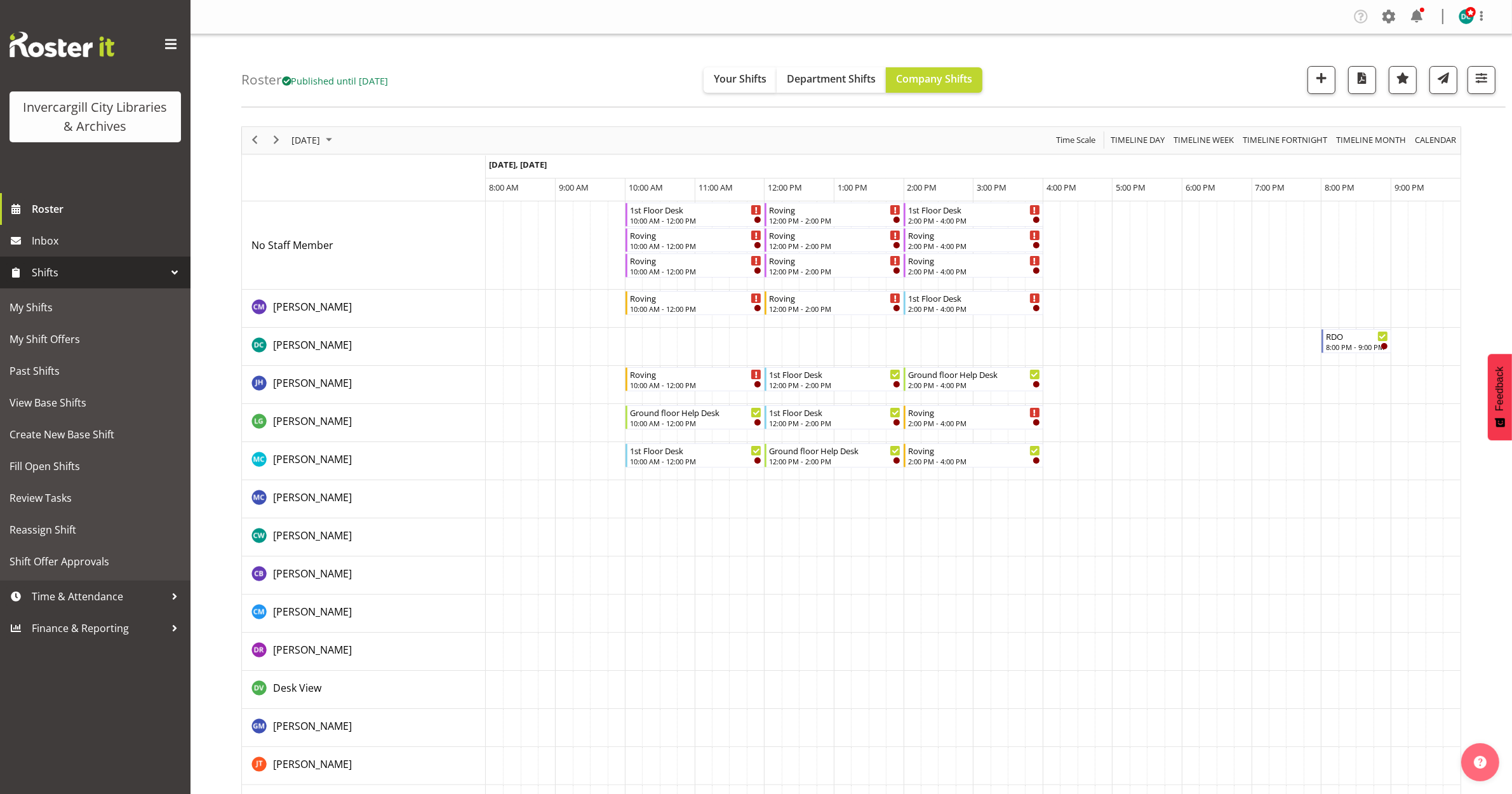
click at [91, 699] on div "Invercargill City Libraries & Archives Roster Inbox Shifts My Shifts My Shift O…" at bounding box center [95, 397] width 191 height 794
click at [64, 565] on span "Shift Offer Approvals" at bounding box center [96, 561] width 172 height 19
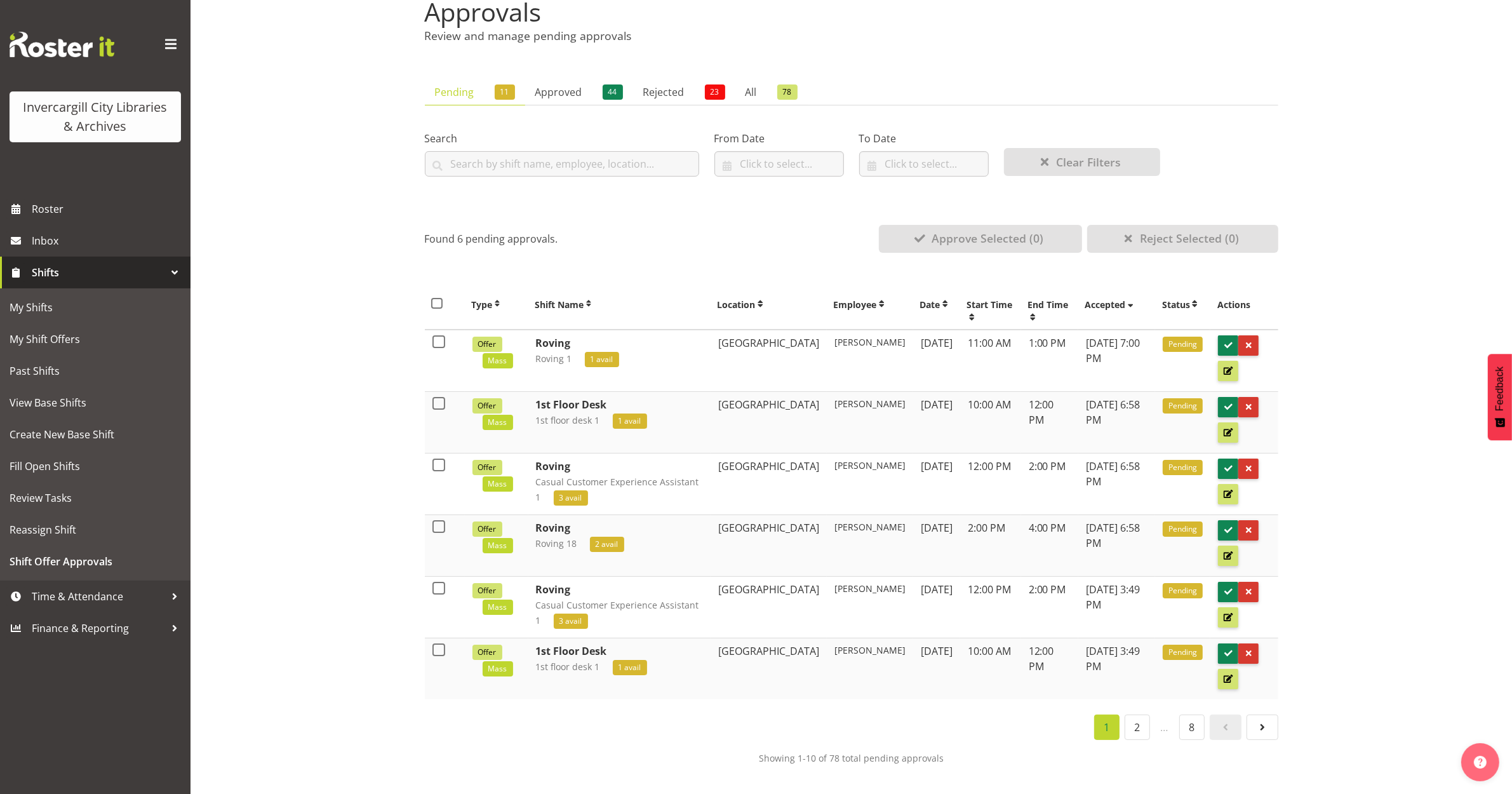
scroll to position [70, 0]
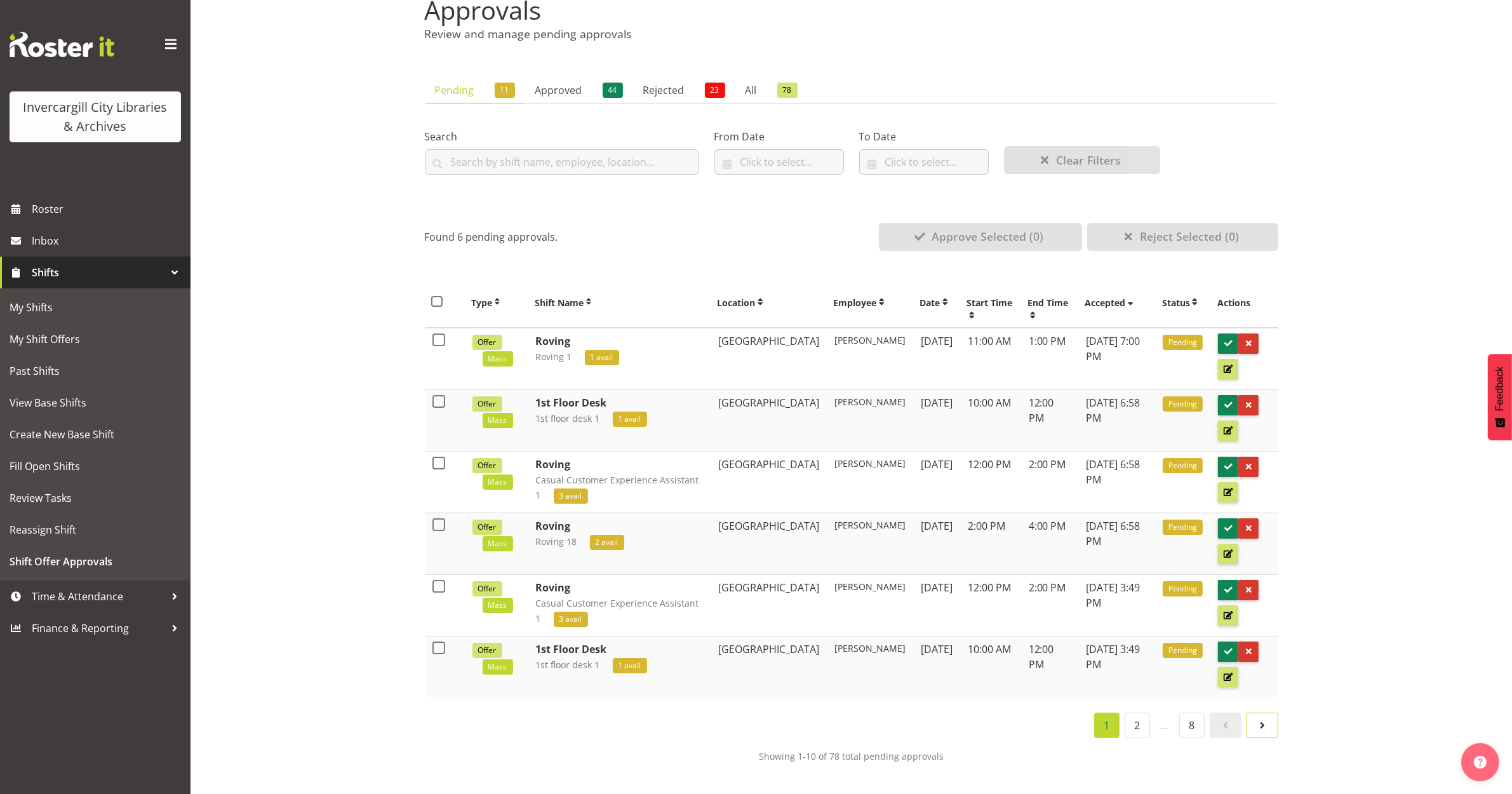
click at [1255, 724] on span at bounding box center [1262, 725] width 15 height 15
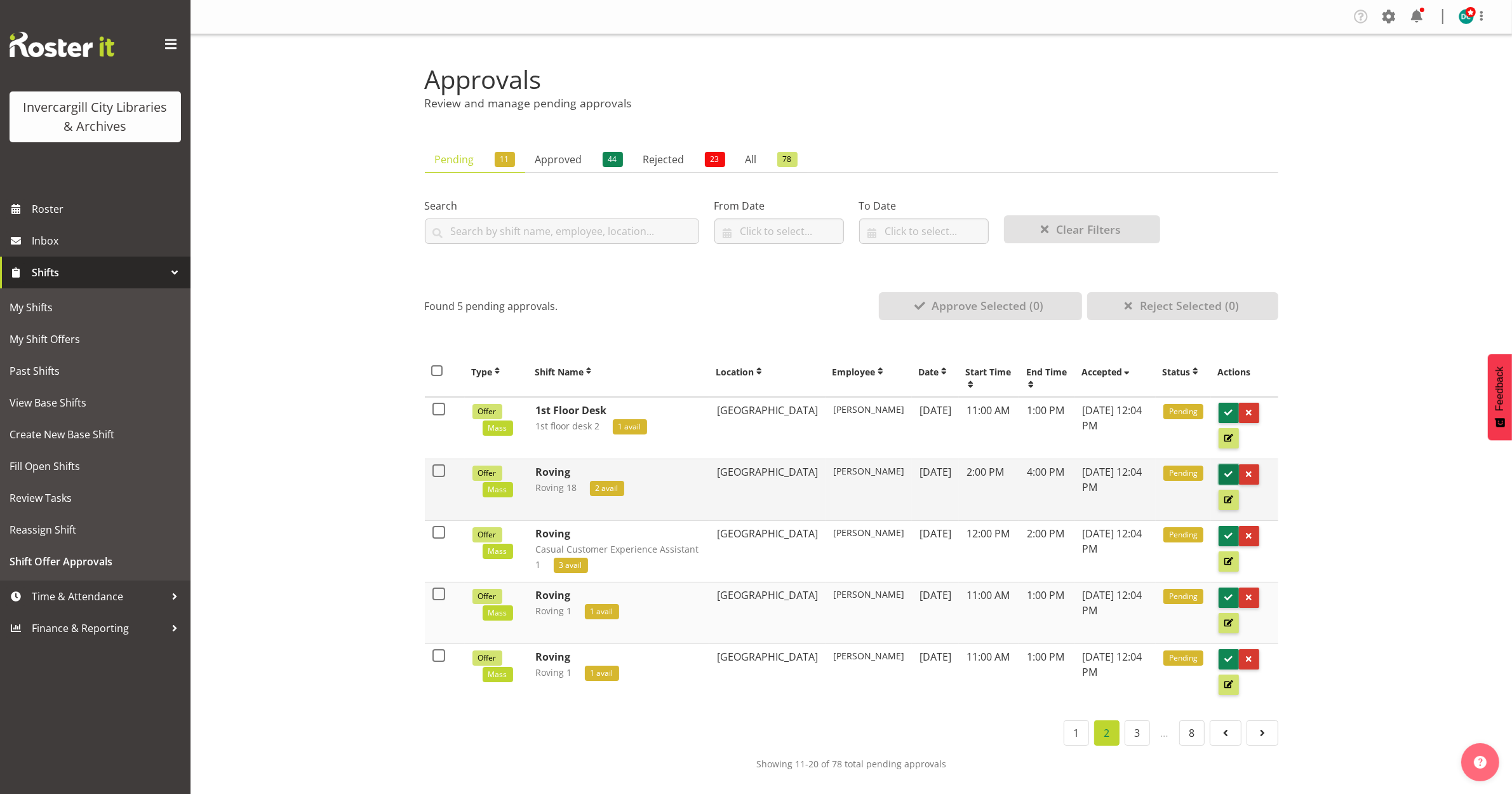
click at [1223, 470] on span at bounding box center [1228, 474] width 12 height 12
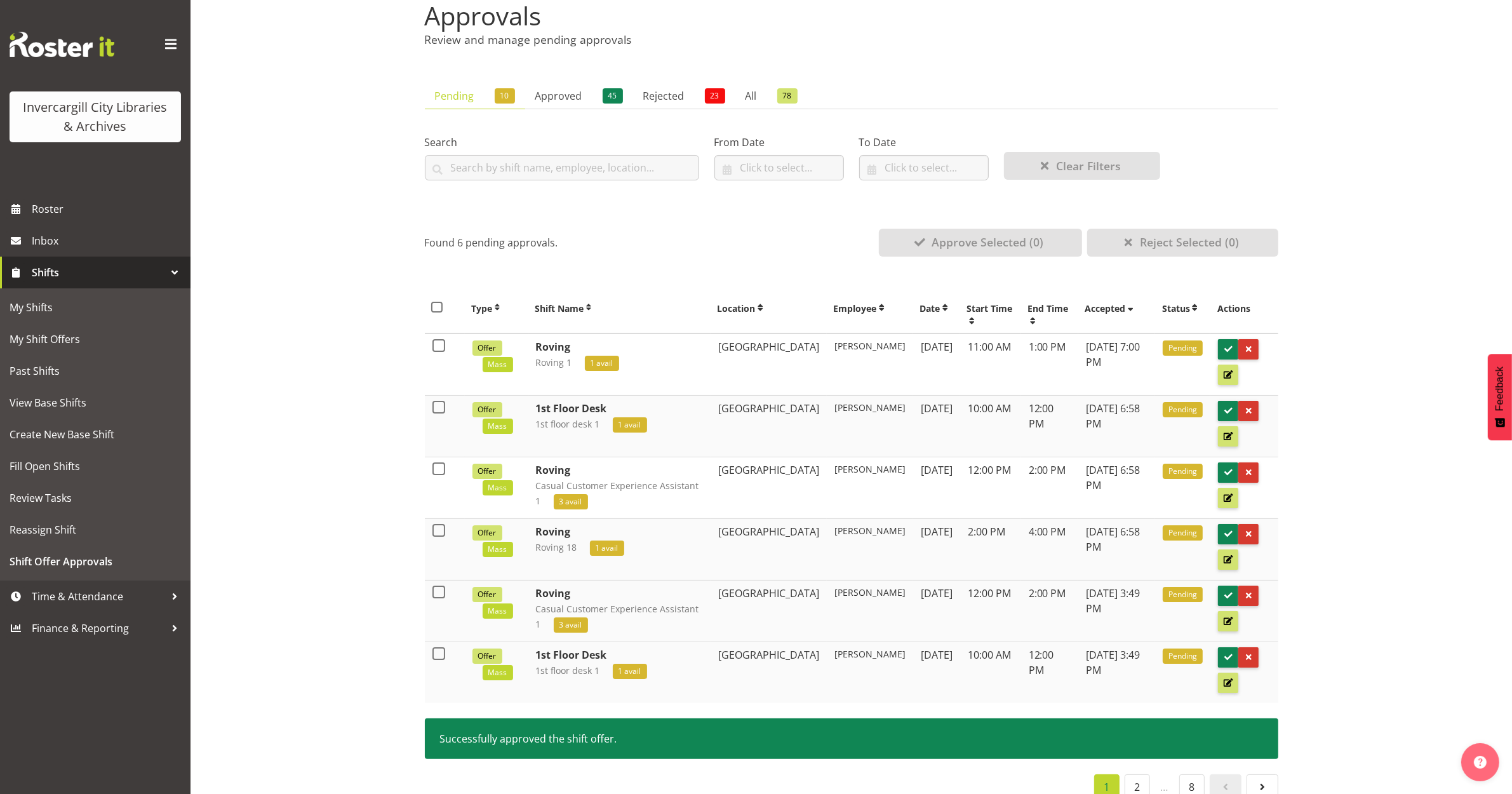
scroll to position [125, 0]
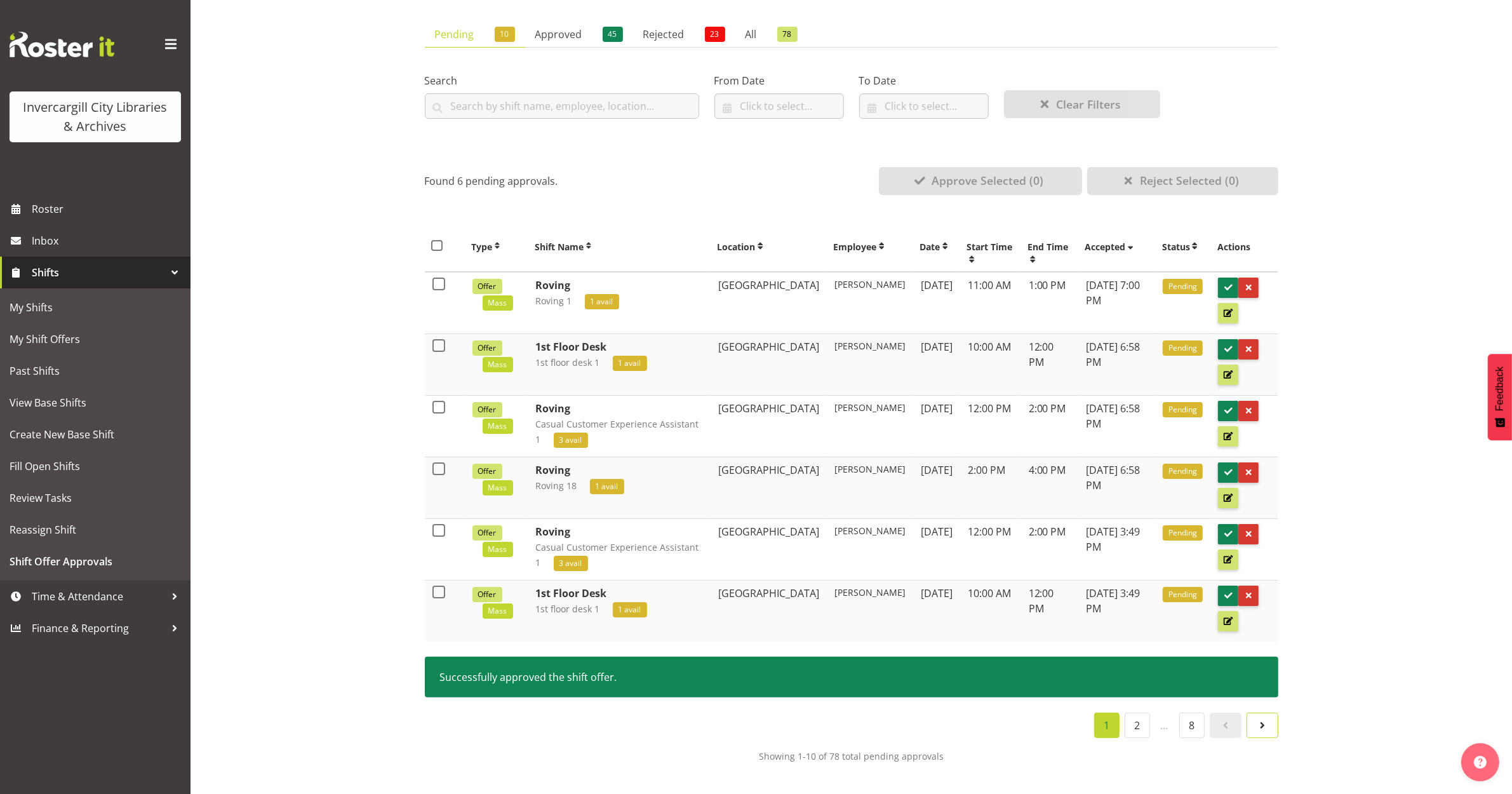
click at [1259, 720] on span at bounding box center [1262, 725] width 15 height 15
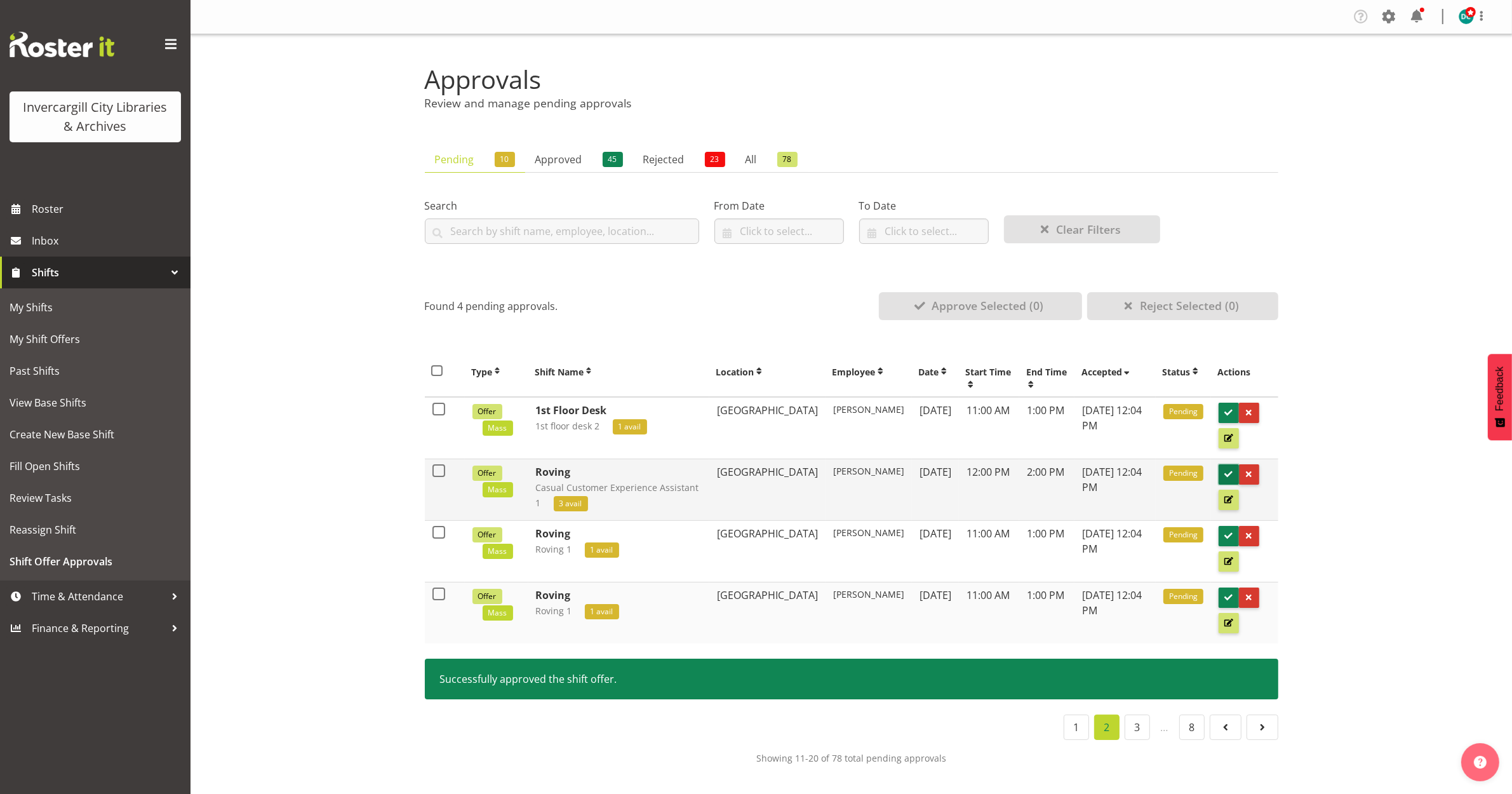
click at [1223, 472] on span at bounding box center [1228, 474] width 12 height 12
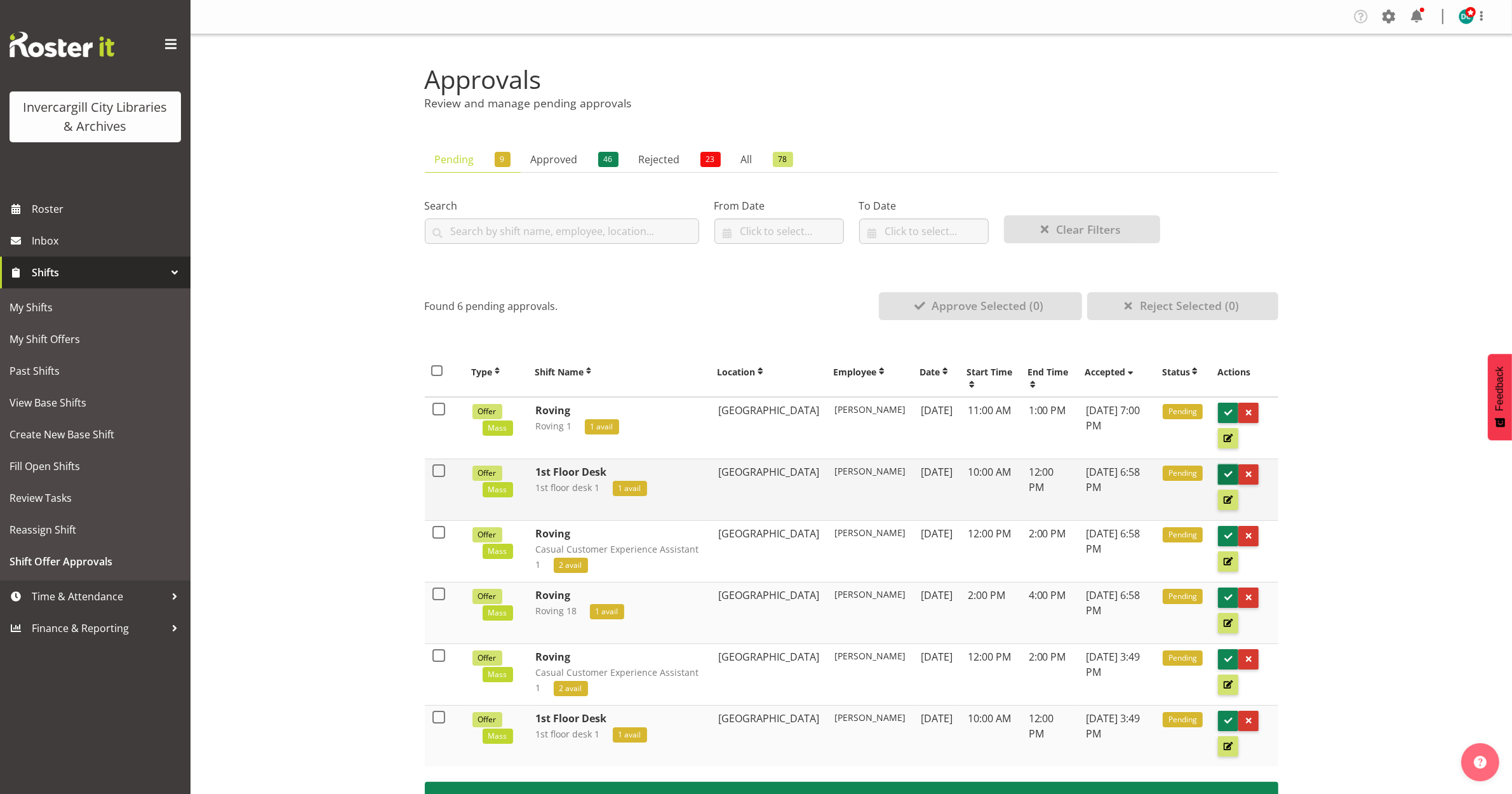
click at [1226, 474] on span at bounding box center [1228, 474] width 12 height 12
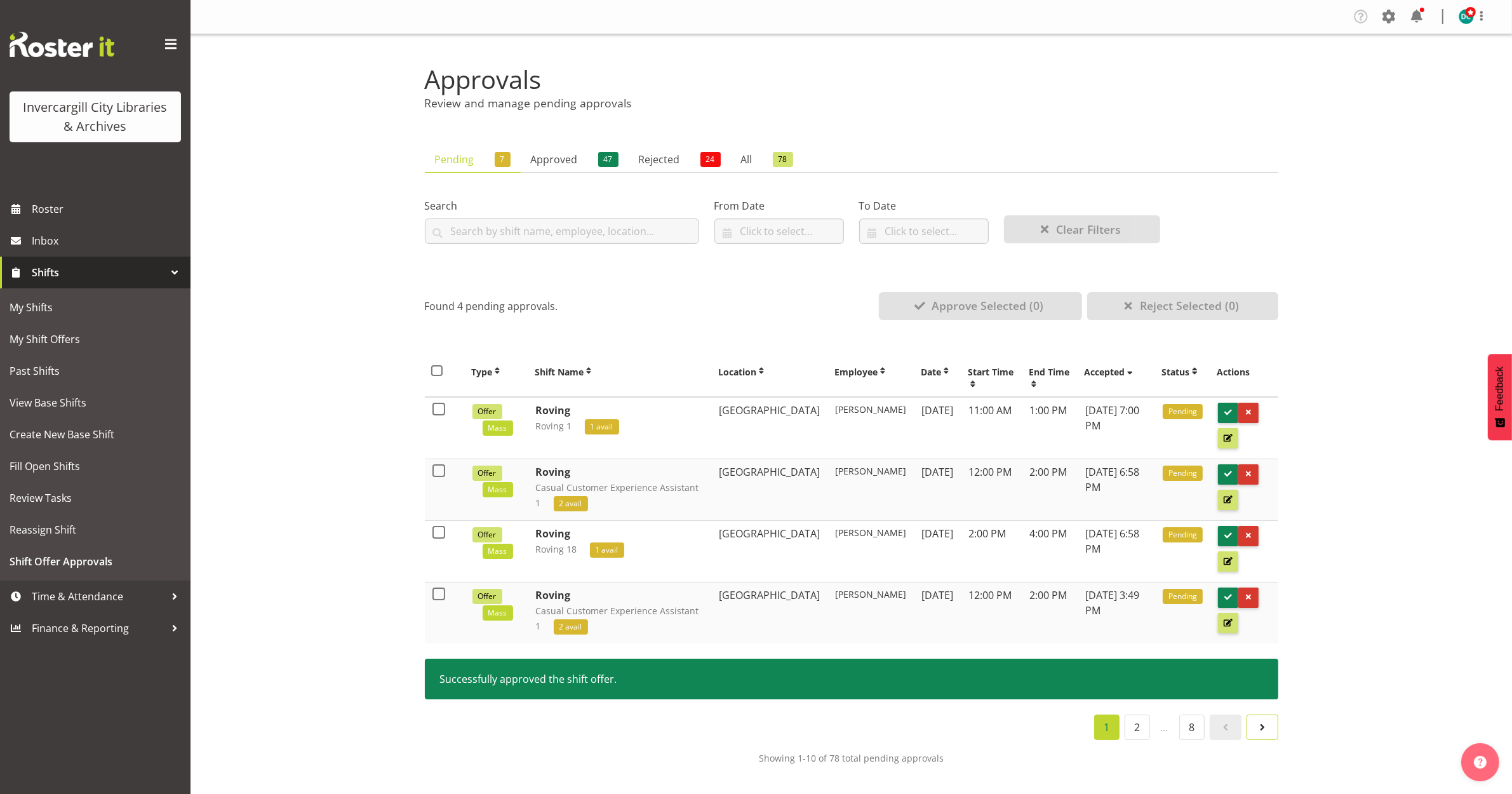
click at [1261, 719] on link at bounding box center [1263, 727] width 31 height 26
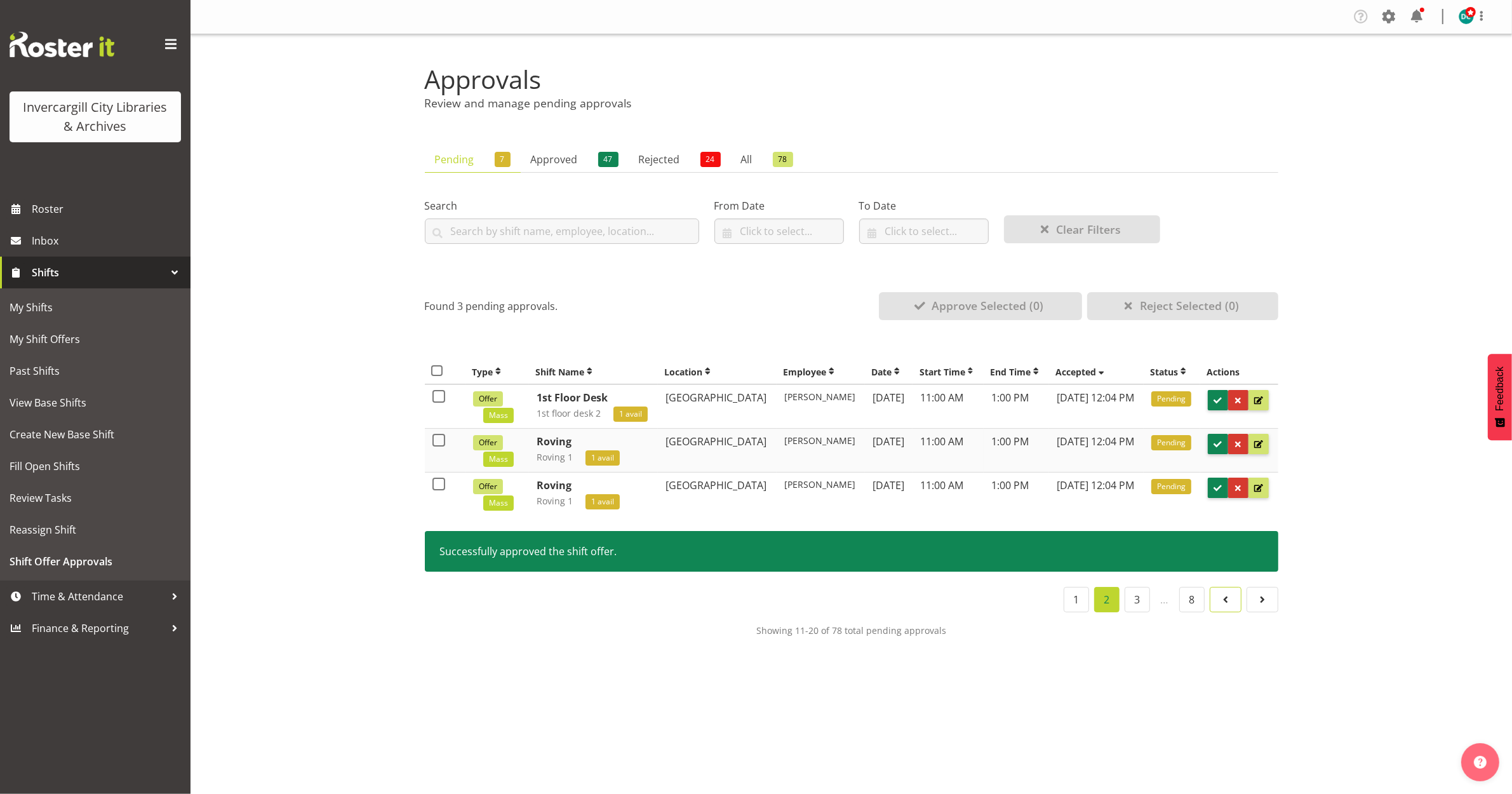
click at [1223, 601] on span at bounding box center [1225, 599] width 15 height 15
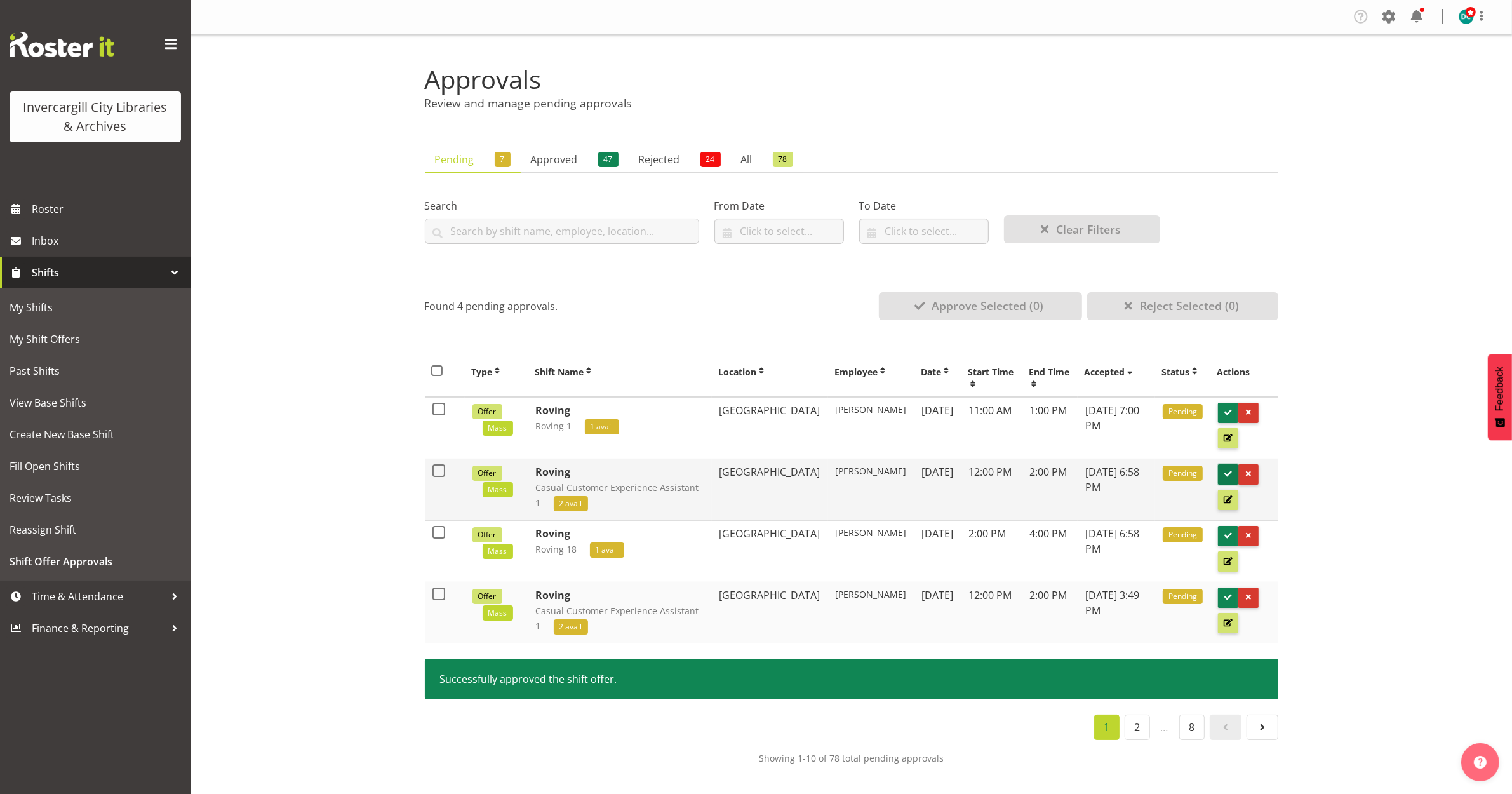
click at [1223, 471] on span at bounding box center [1228, 474] width 12 height 12
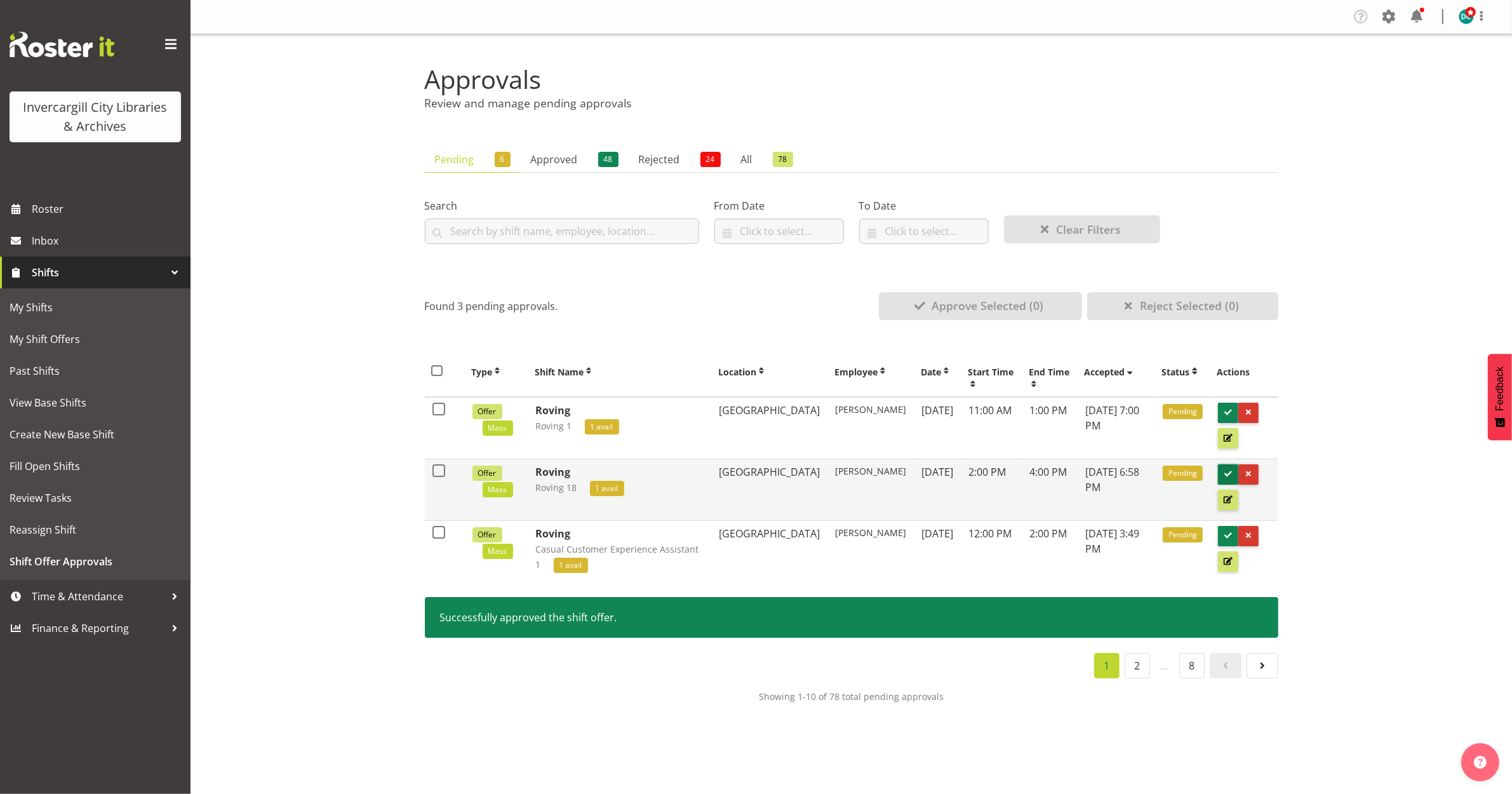
click at [1230, 471] on span at bounding box center [1228, 474] width 12 height 12
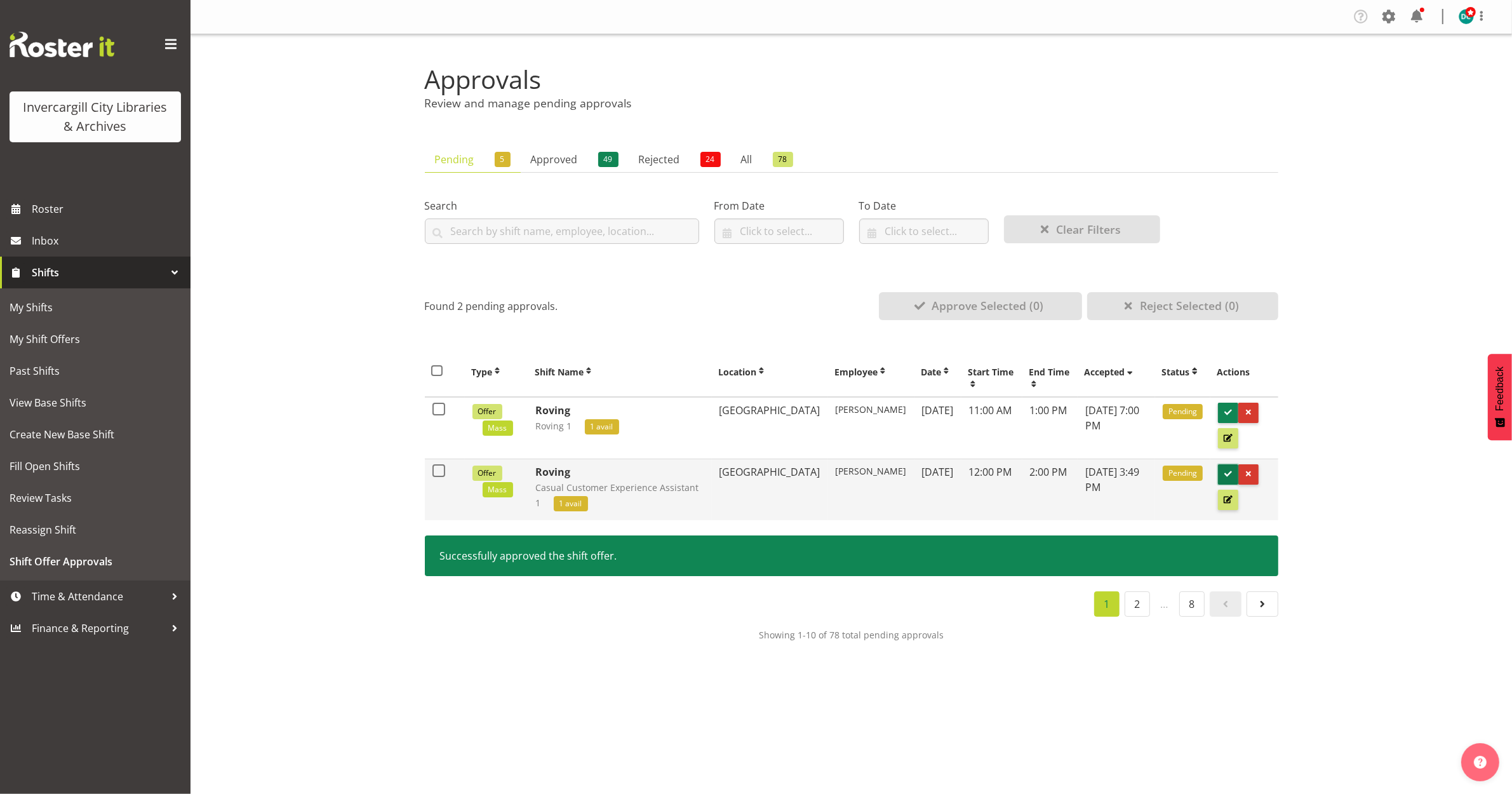
click at [1226, 475] on span at bounding box center [1228, 474] width 12 height 12
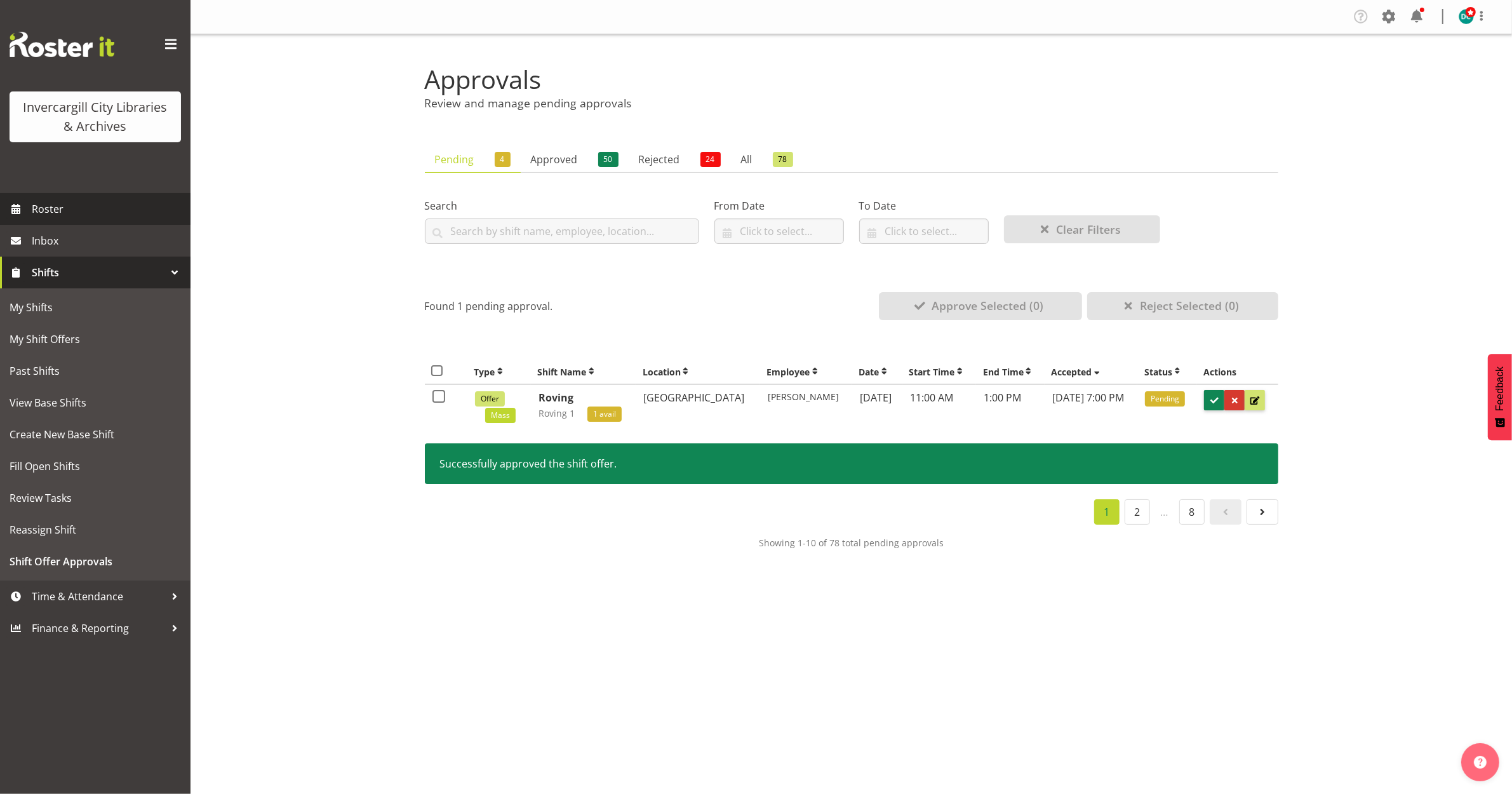
click at [57, 212] on span "Roster" at bounding box center [107, 208] width 153 height 19
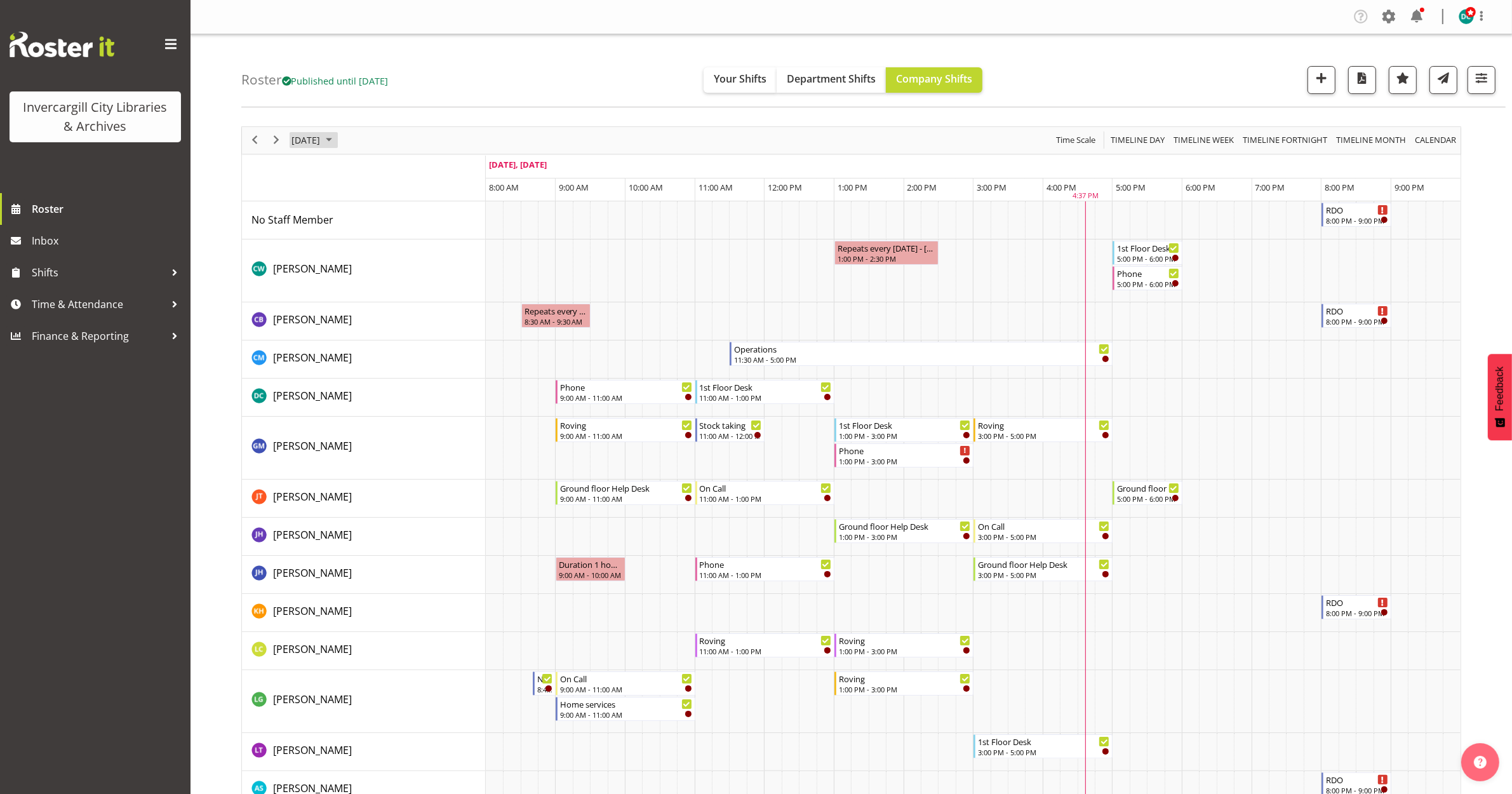
click at [322, 142] on span "[DATE]" at bounding box center [306, 140] width 31 height 16
click at [303, 283] on span "19" at bounding box center [304, 280] width 19 height 19
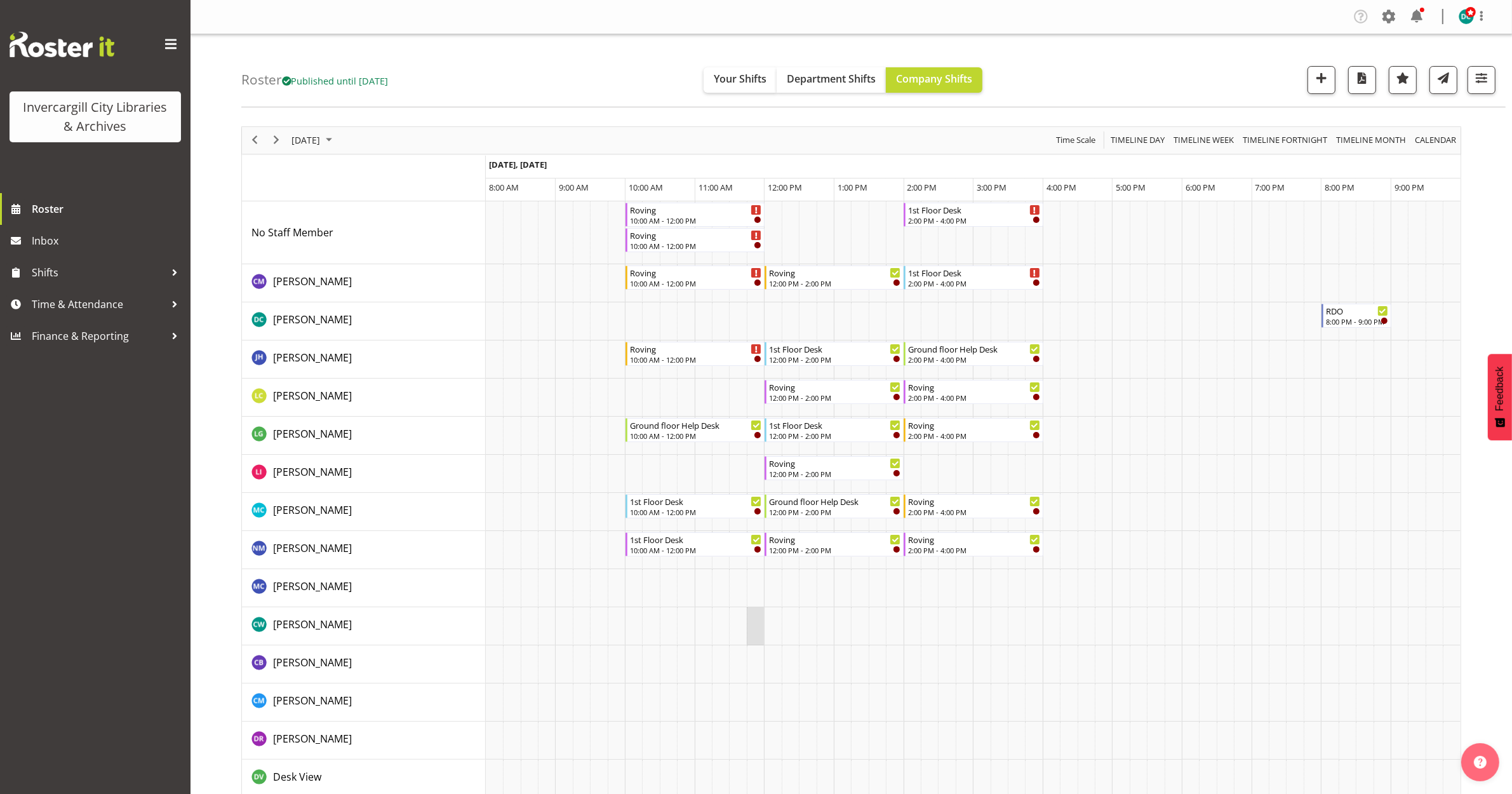
click at [749, 636] on tr "Timeline Day of October 19, 2025" at bounding box center [973, 626] width 974 height 38
click at [31, 208] on link "Roster" at bounding box center [95, 209] width 191 height 31
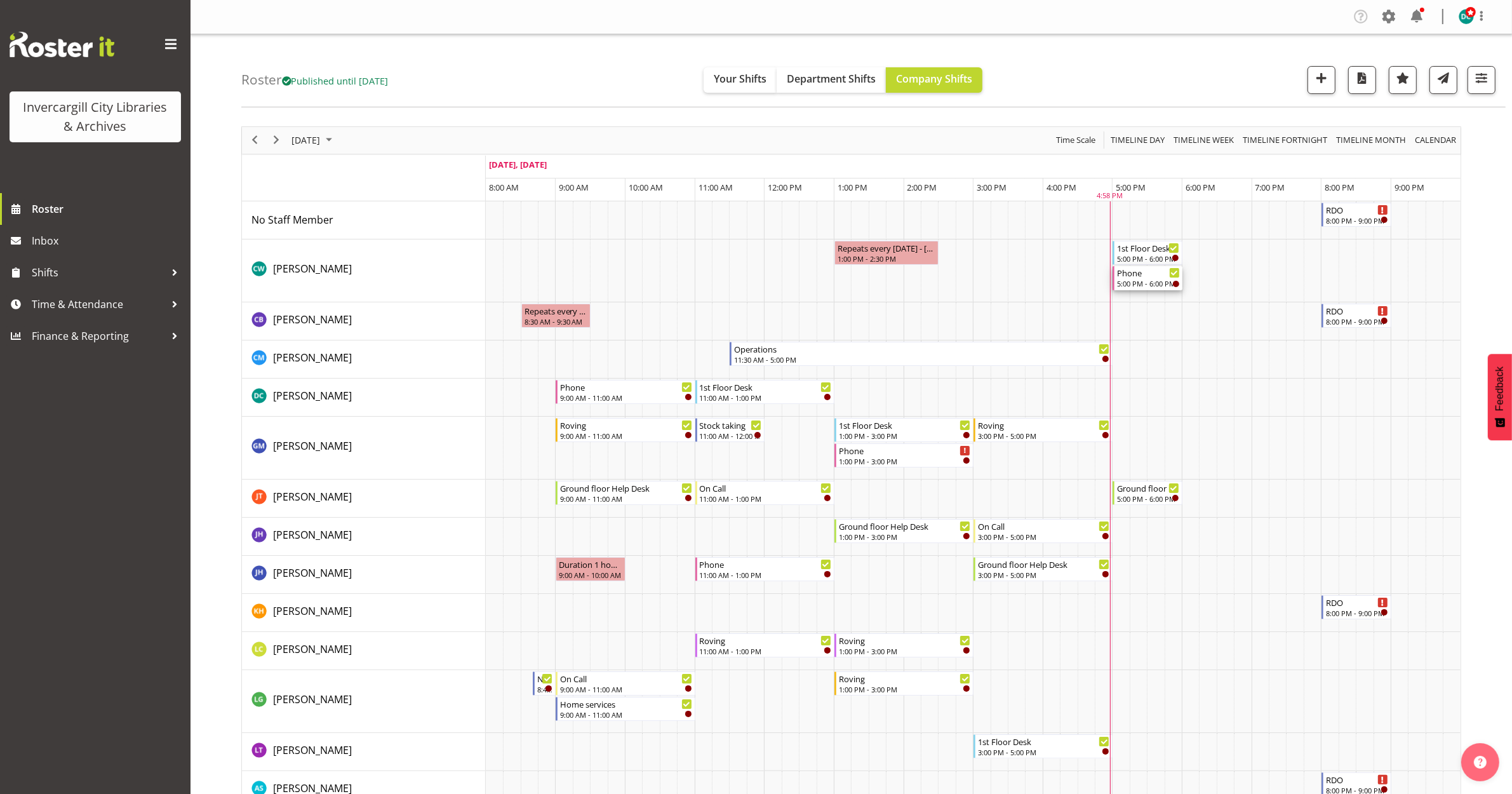
click at [1145, 284] on div "5:00 PM - 6:00 PM" at bounding box center [1149, 284] width 63 height 10
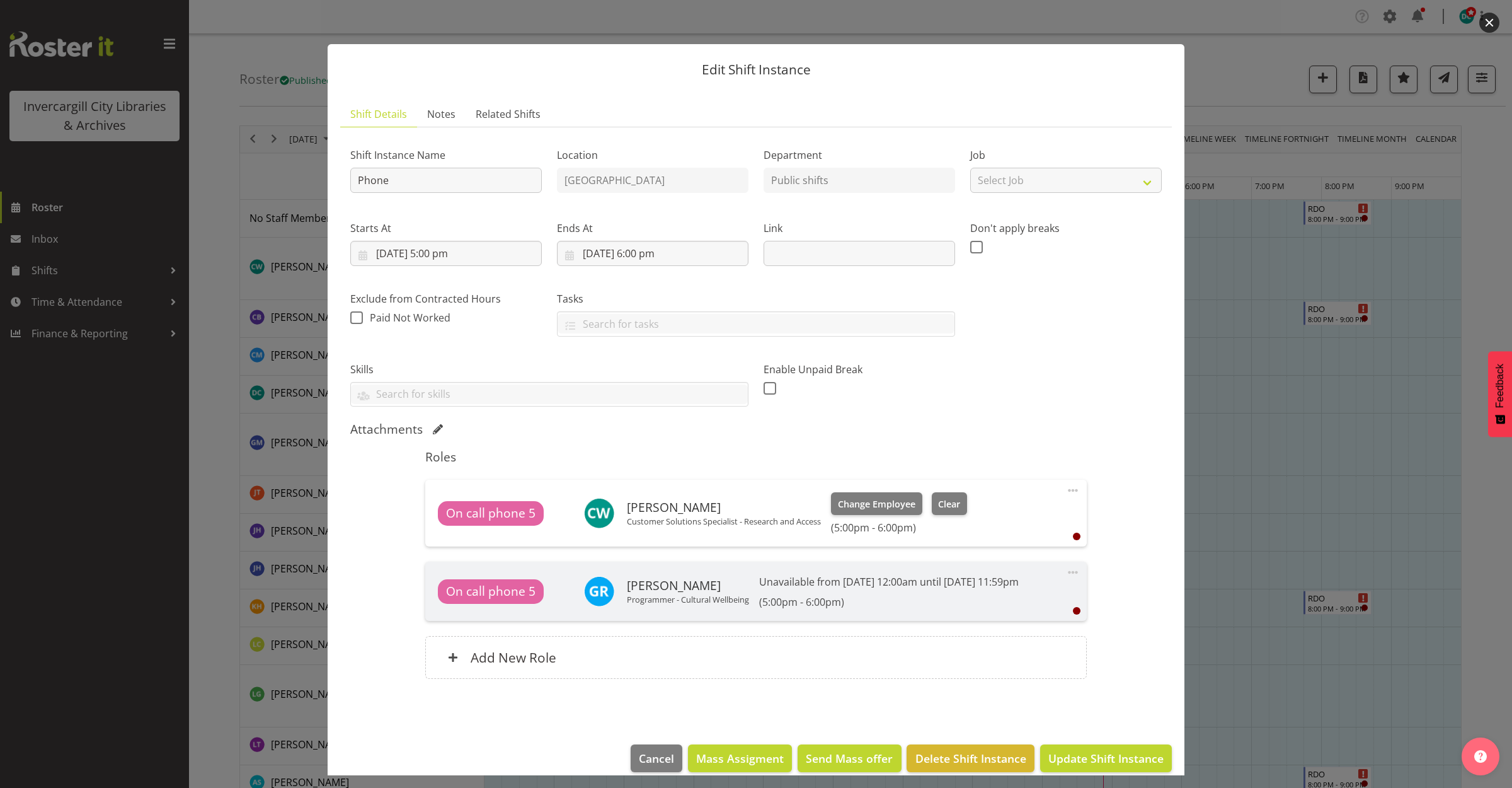
click at [1490, 14] on button "button" at bounding box center [1489, 22] width 20 height 20
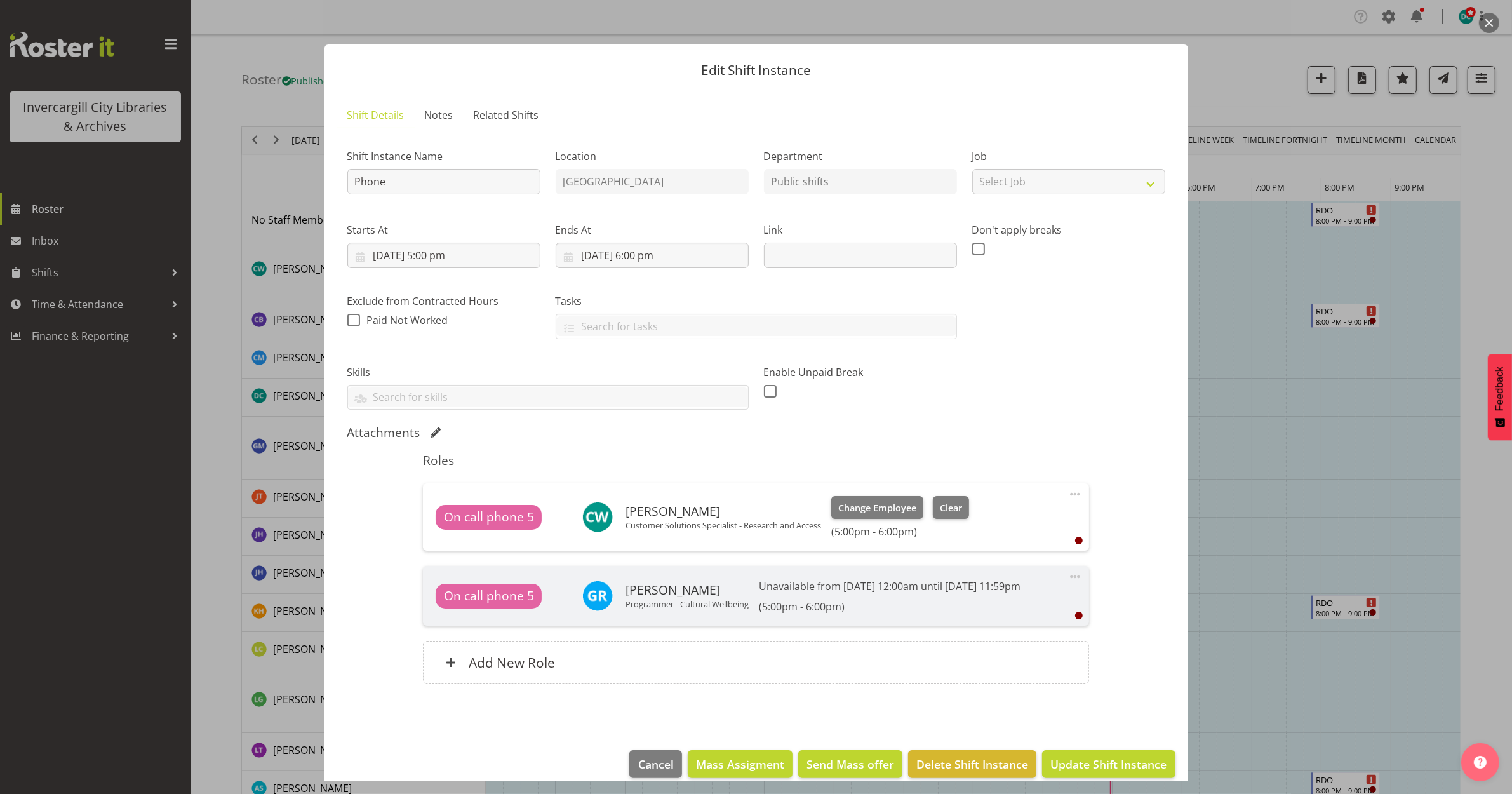
click at [1490, 23] on button "button" at bounding box center [1488, 22] width 20 height 20
